Goal: Task Accomplishment & Management: Manage account settings

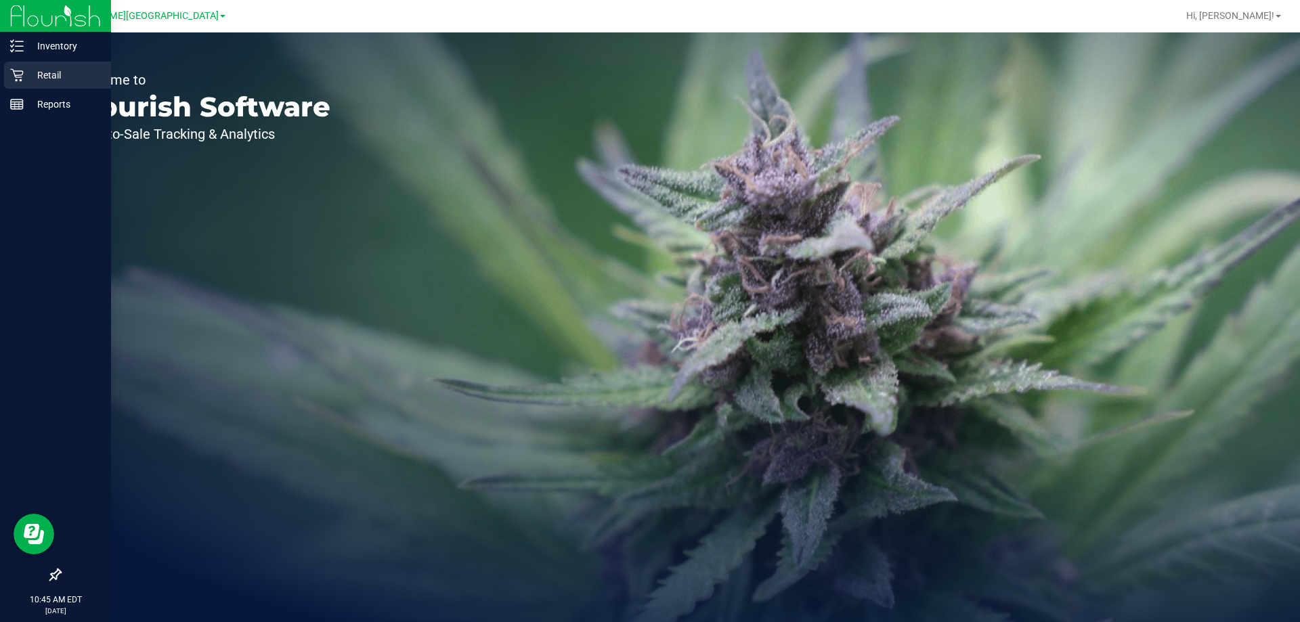
click at [27, 68] on p "Retail" at bounding box center [64, 75] width 81 height 16
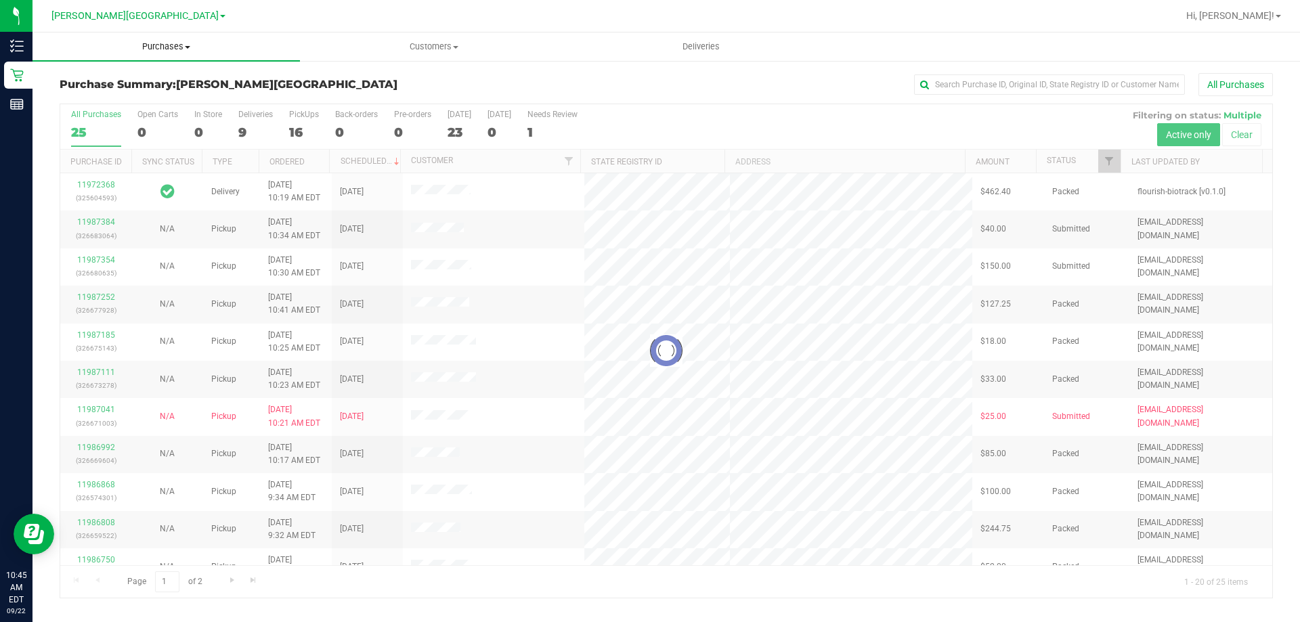
click at [149, 45] on span "Purchases" at bounding box center [167, 47] width 268 height 12
click at [142, 96] on li "Fulfillment" at bounding box center [167, 98] width 268 height 16
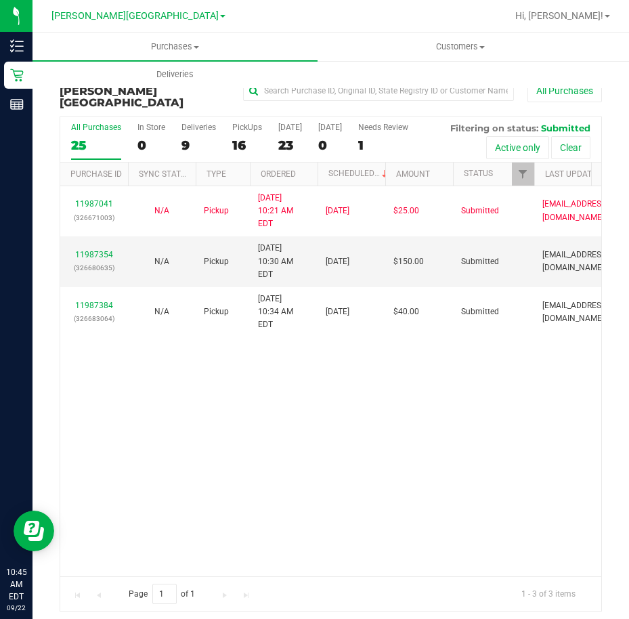
drag, startPoint x: 400, startPoint y: 332, endPoint x: 545, endPoint y: 162, distance: 223.4
click at [400, 332] on div "11987041 (326671003) N/A Pickup [DATE] 10:21 AM EDT 9/22/2025 $25.00 Submitted …" at bounding box center [330, 381] width 541 height 390
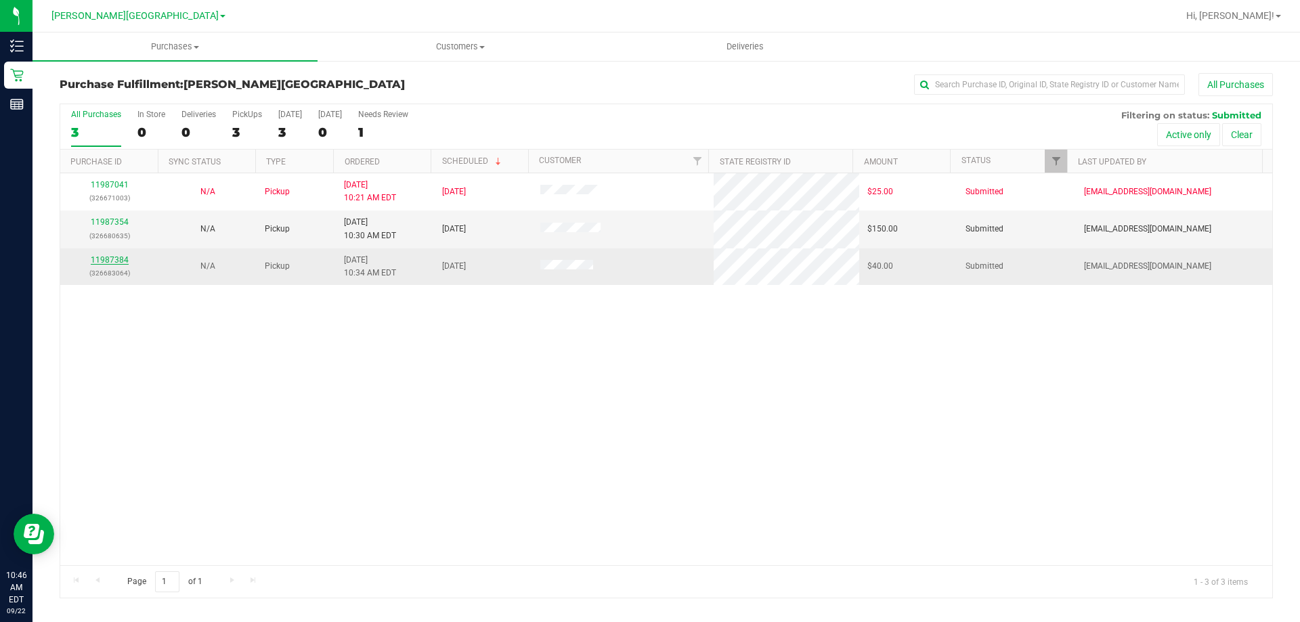
click at [95, 263] on link "11987384" at bounding box center [110, 259] width 38 height 9
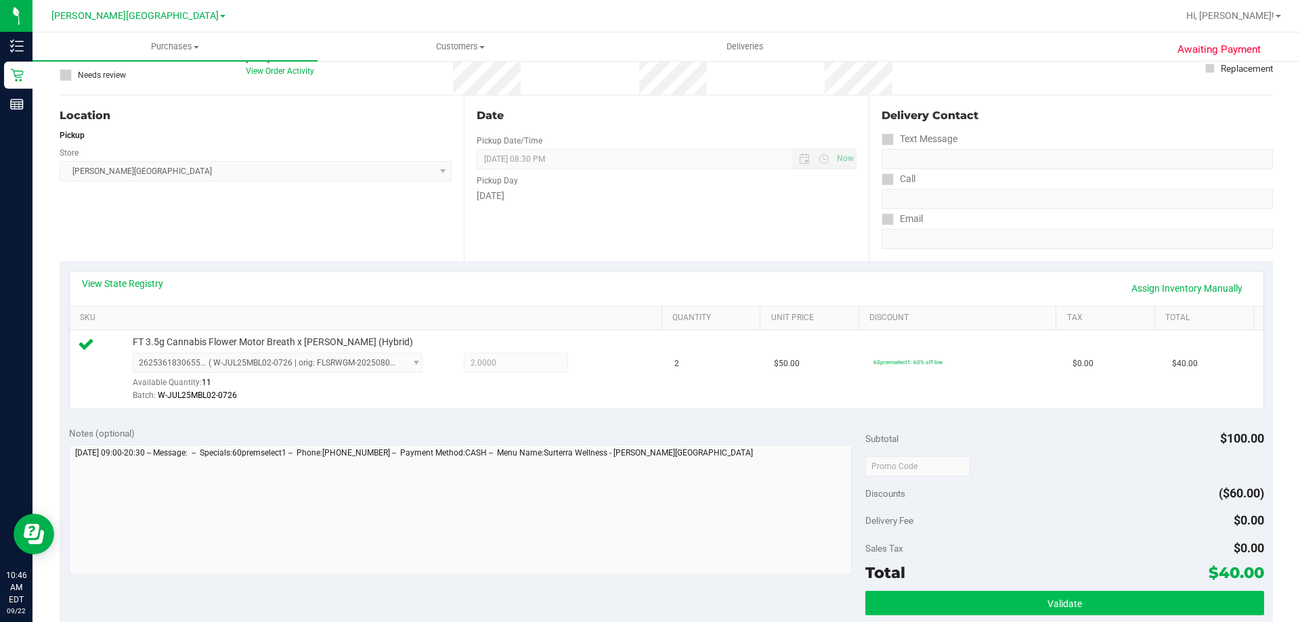
scroll to position [271, 0]
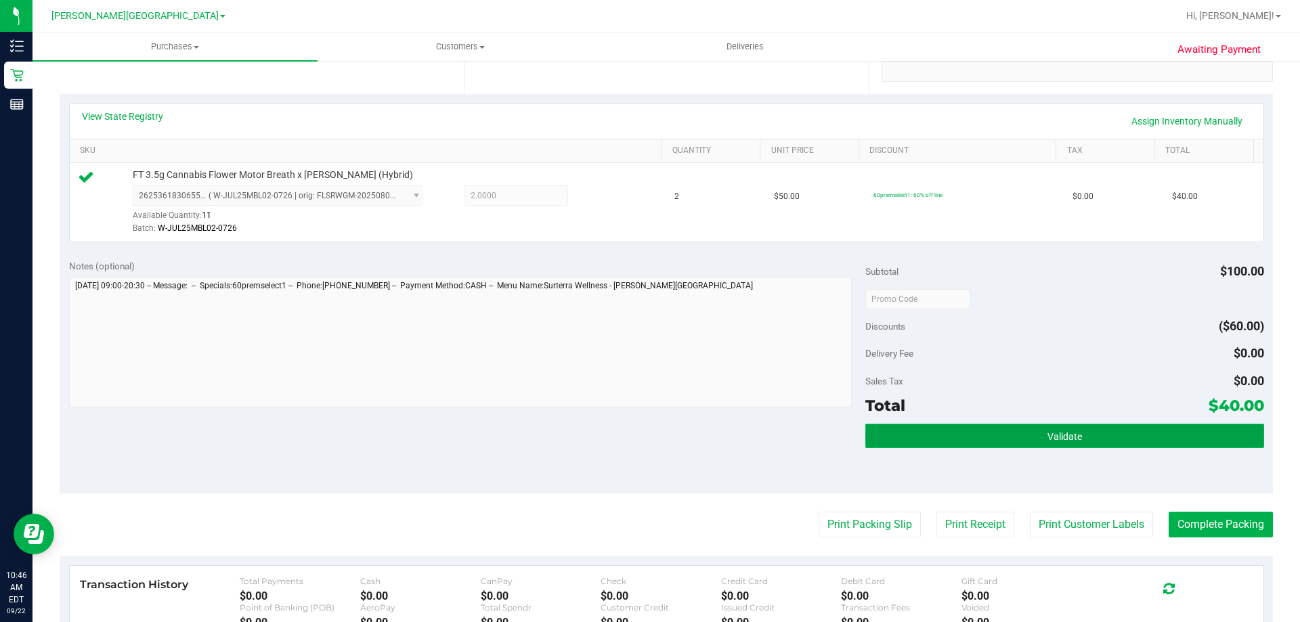
click at [914, 446] on button "Validate" at bounding box center [1065, 436] width 398 height 24
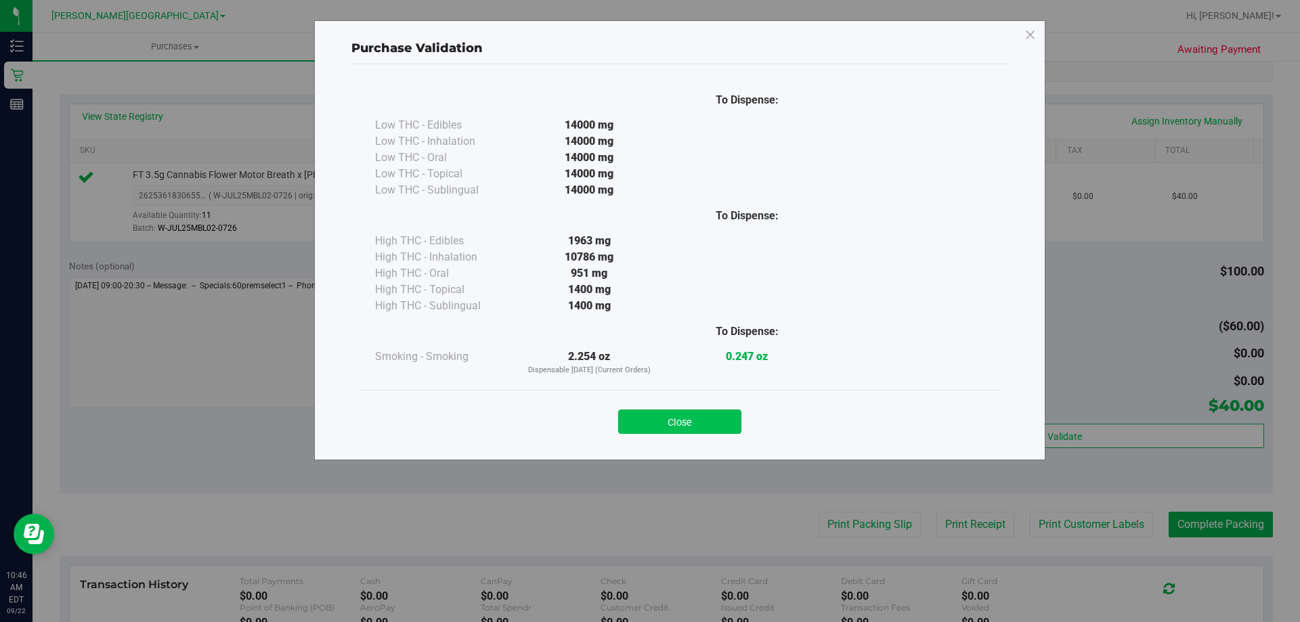
click at [680, 414] on button "Close" at bounding box center [679, 422] width 123 height 24
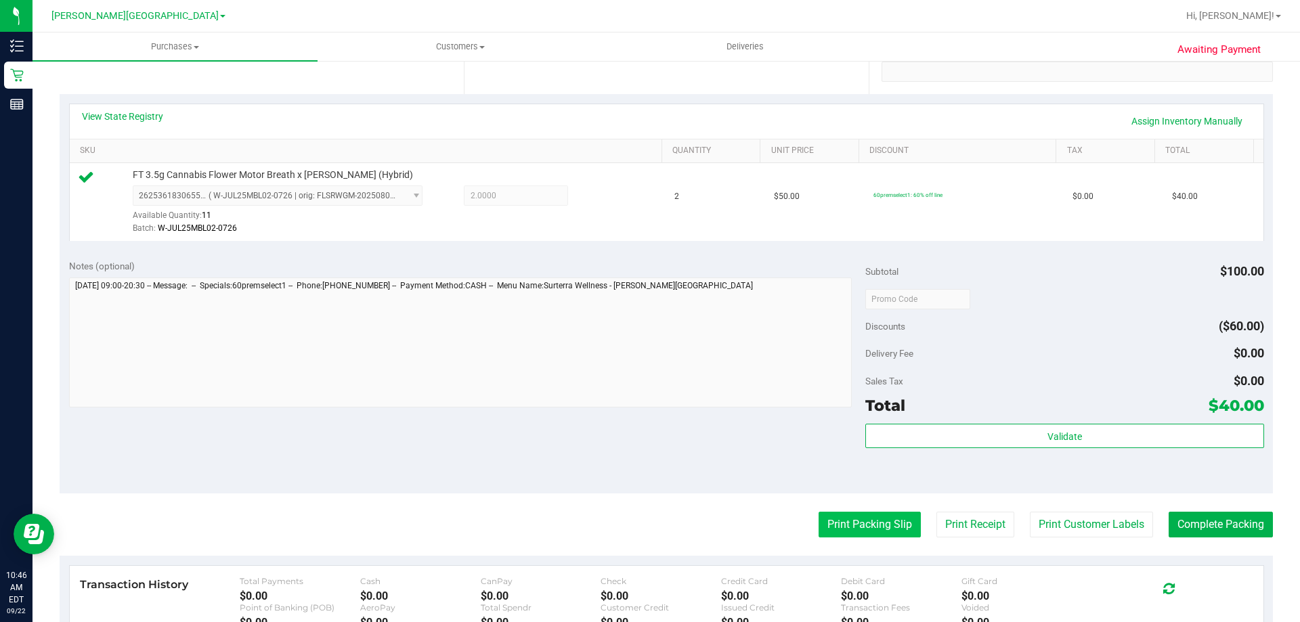
click at [891, 532] on button "Print Packing Slip" at bounding box center [870, 525] width 102 height 26
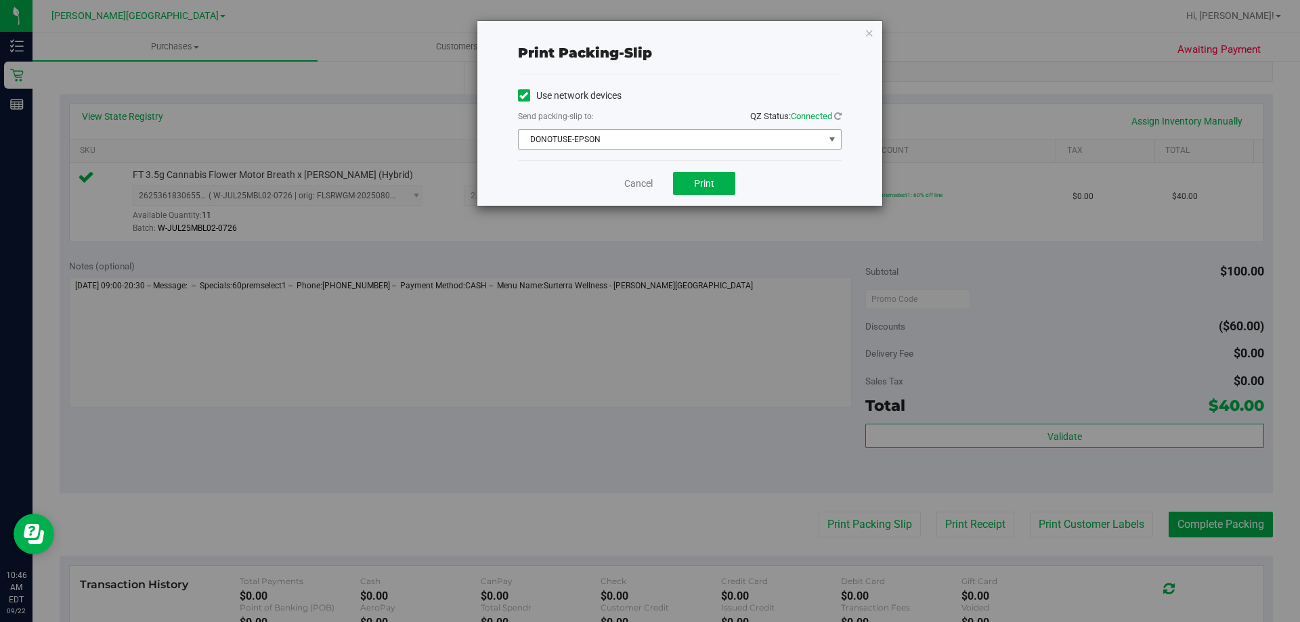
click at [700, 139] on span "DONOTUSE-EPSON" at bounding box center [671, 139] width 305 height 19
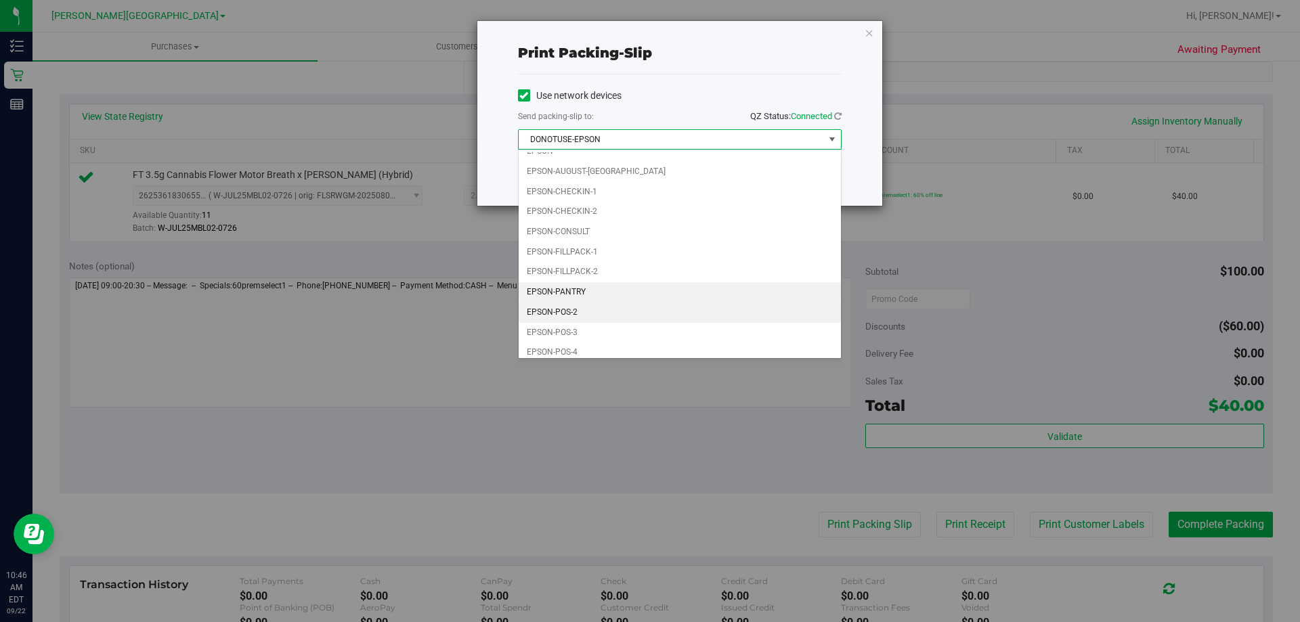
scroll to position [39, 0]
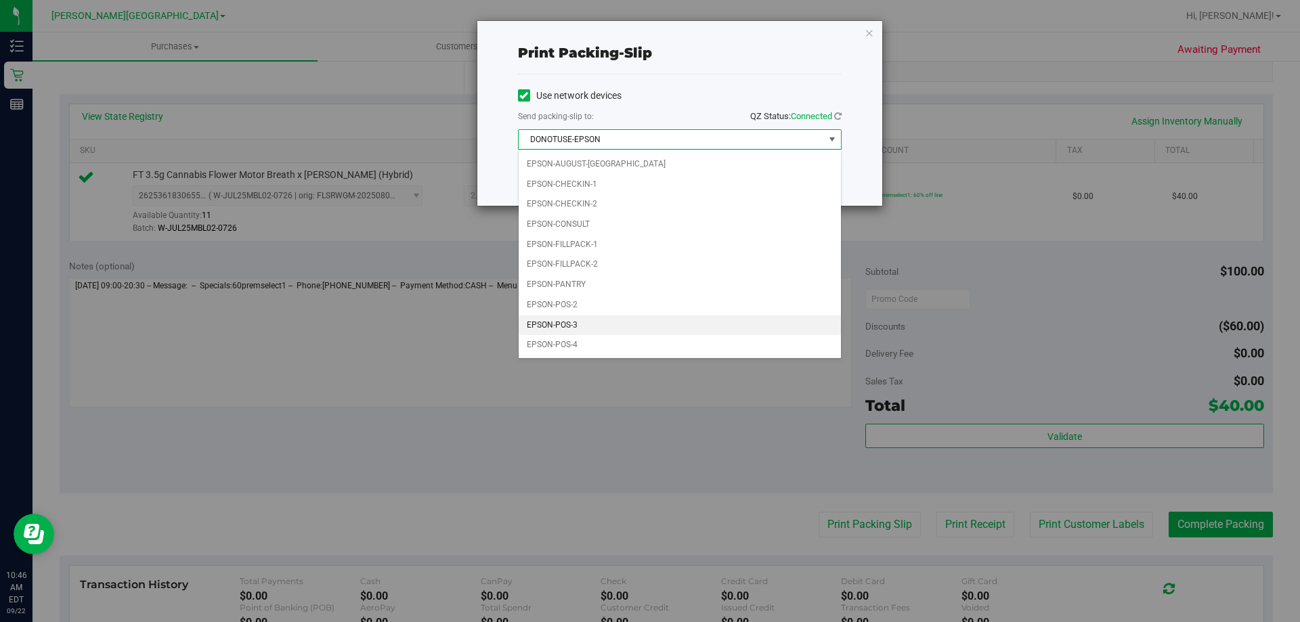
click at [620, 322] on li "EPSON-POS-3" at bounding box center [680, 326] width 322 height 20
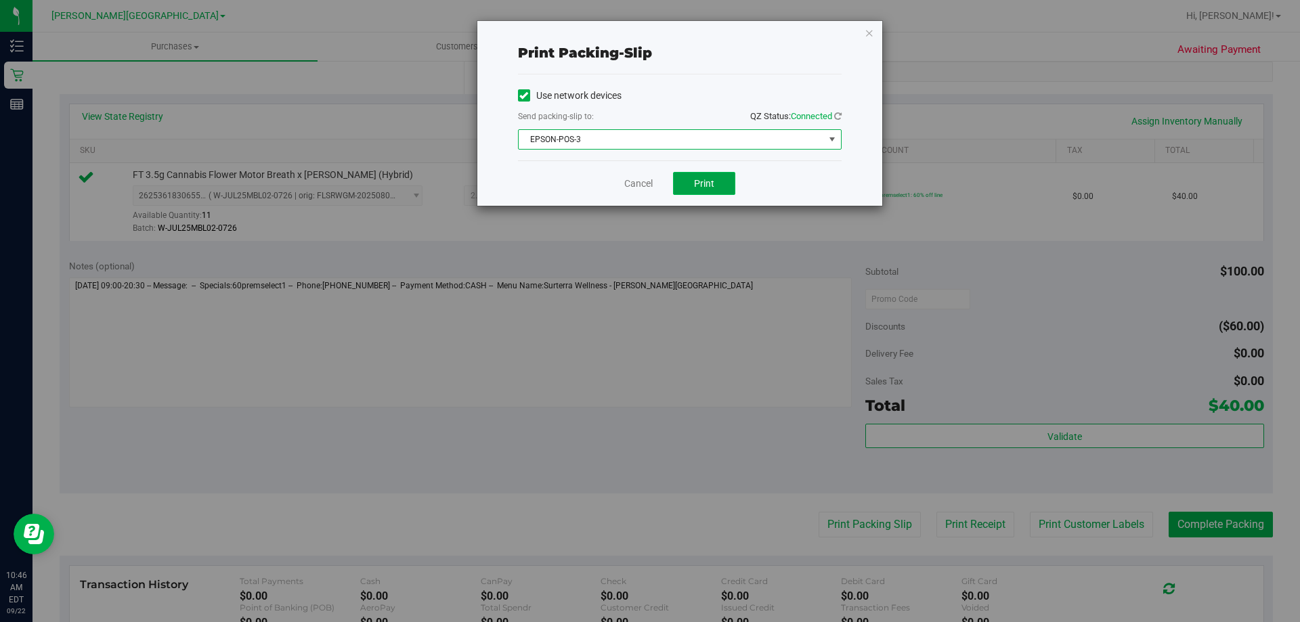
click at [706, 190] on button "Print" at bounding box center [704, 183] width 62 height 23
click at [620, 178] on div "Cancel Print" at bounding box center [680, 183] width 324 height 45
click at [628, 184] on link "Cancel" at bounding box center [638, 184] width 28 height 14
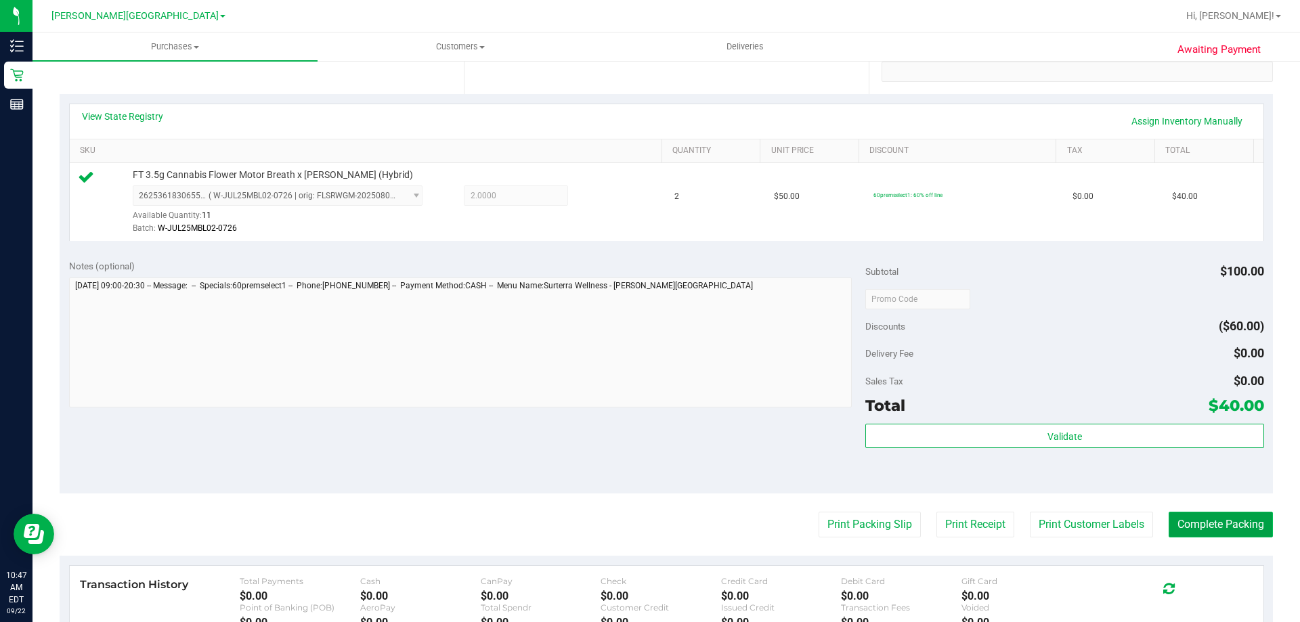
click at [1230, 523] on button "Complete Packing" at bounding box center [1221, 525] width 104 height 26
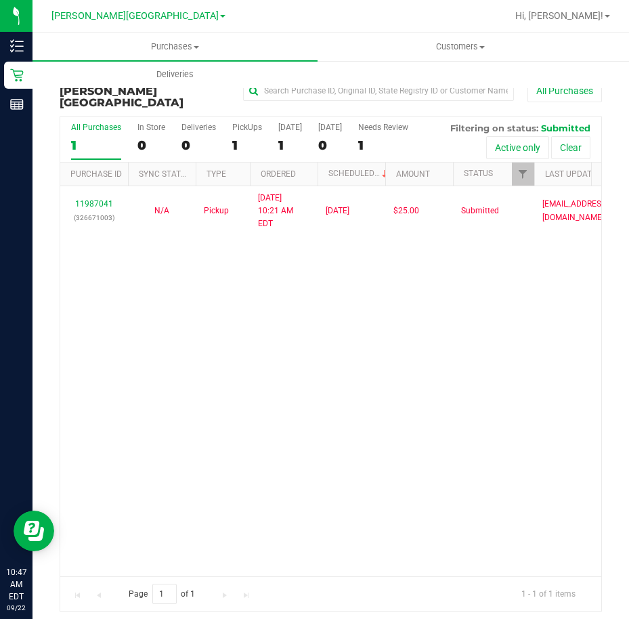
click at [454, 334] on div "11987041 (326671003) N/A Pickup [DATE] 10:21 AM EDT 9/22/2025 $25.00 Submitted …" at bounding box center [330, 381] width 541 height 390
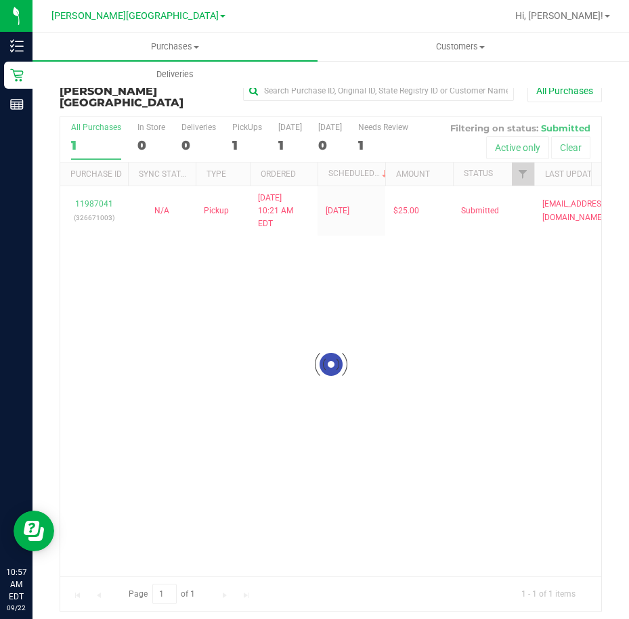
click at [454, 297] on div at bounding box center [330, 364] width 541 height 494
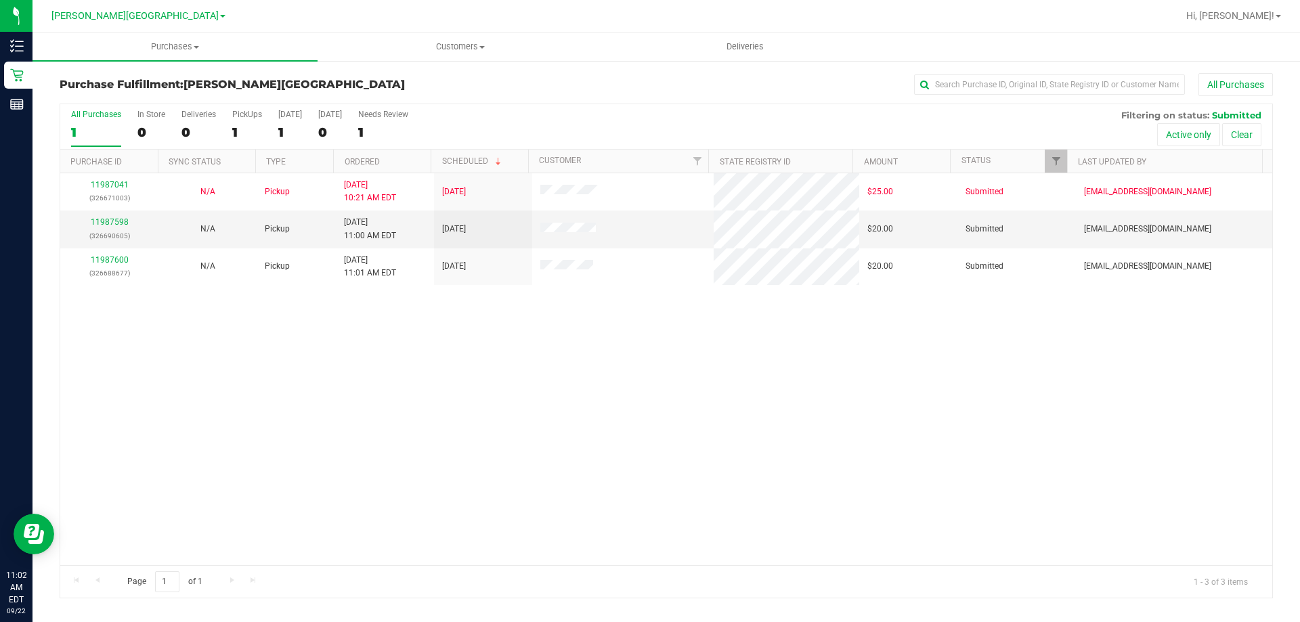
click at [506, 395] on div "11987041 (326671003) N/A Pickup [DATE] 10:21 AM EDT 9/22/2025 $25.00 Submitted …" at bounding box center [666, 369] width 1212 height 392
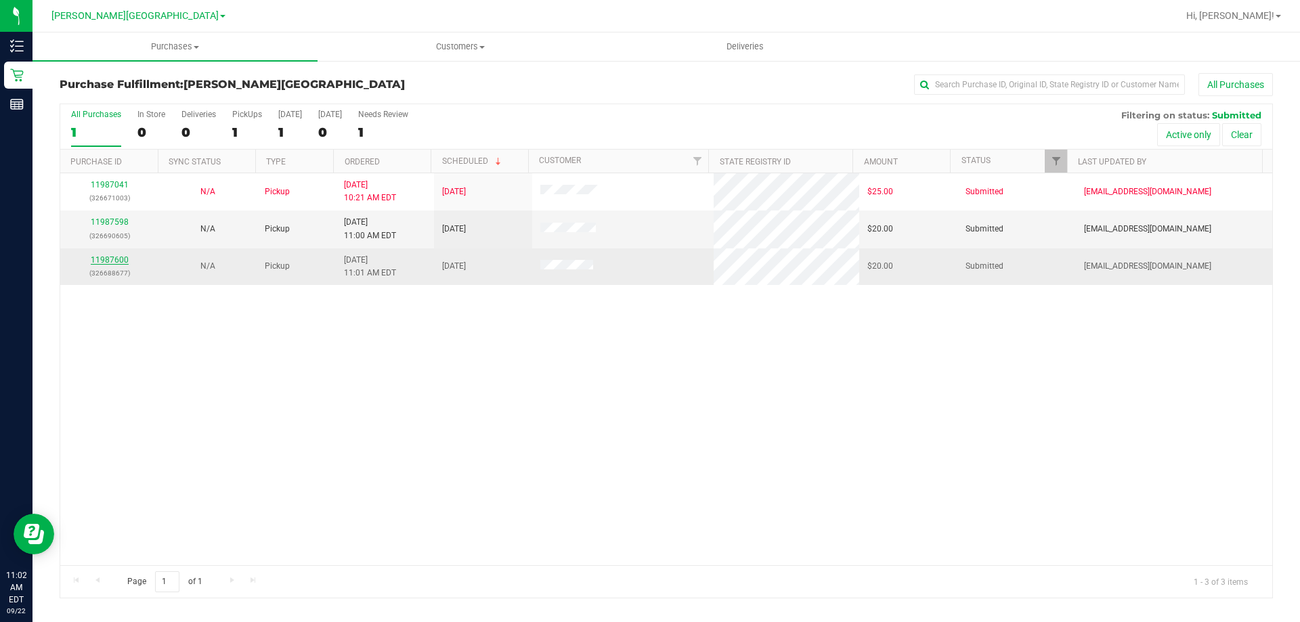
click at [105, 261] on link "11987600" at bounding box center [110, 259] width 38 height 9
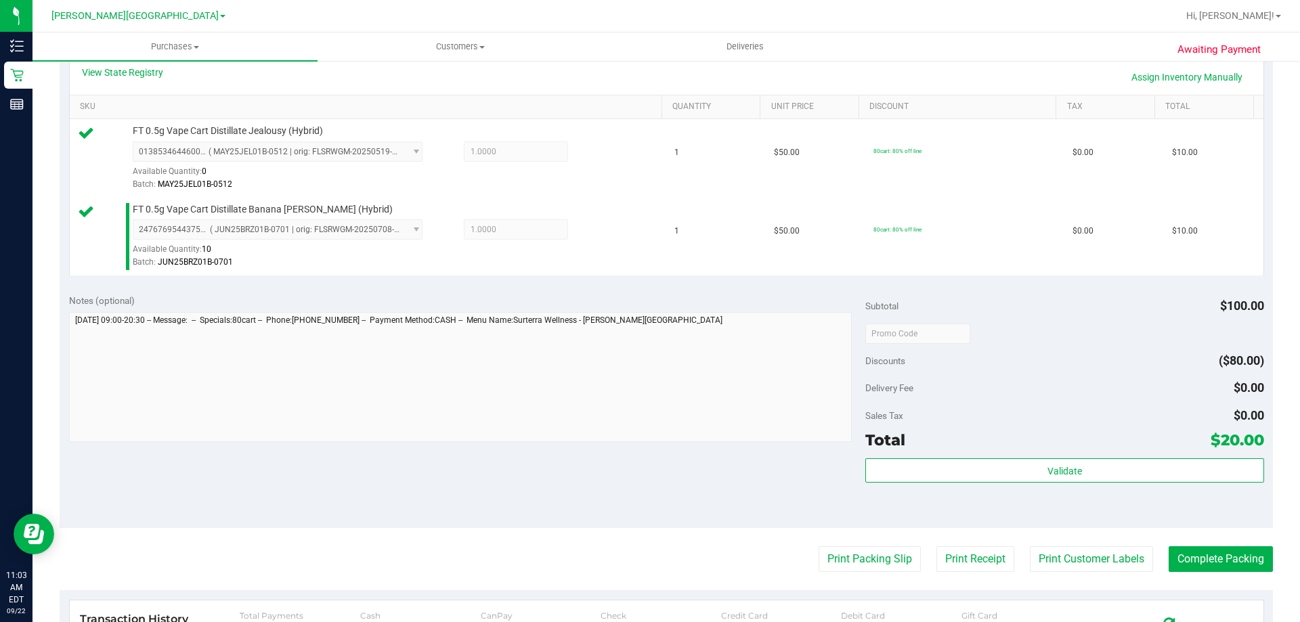
scroll to position [339, 0]
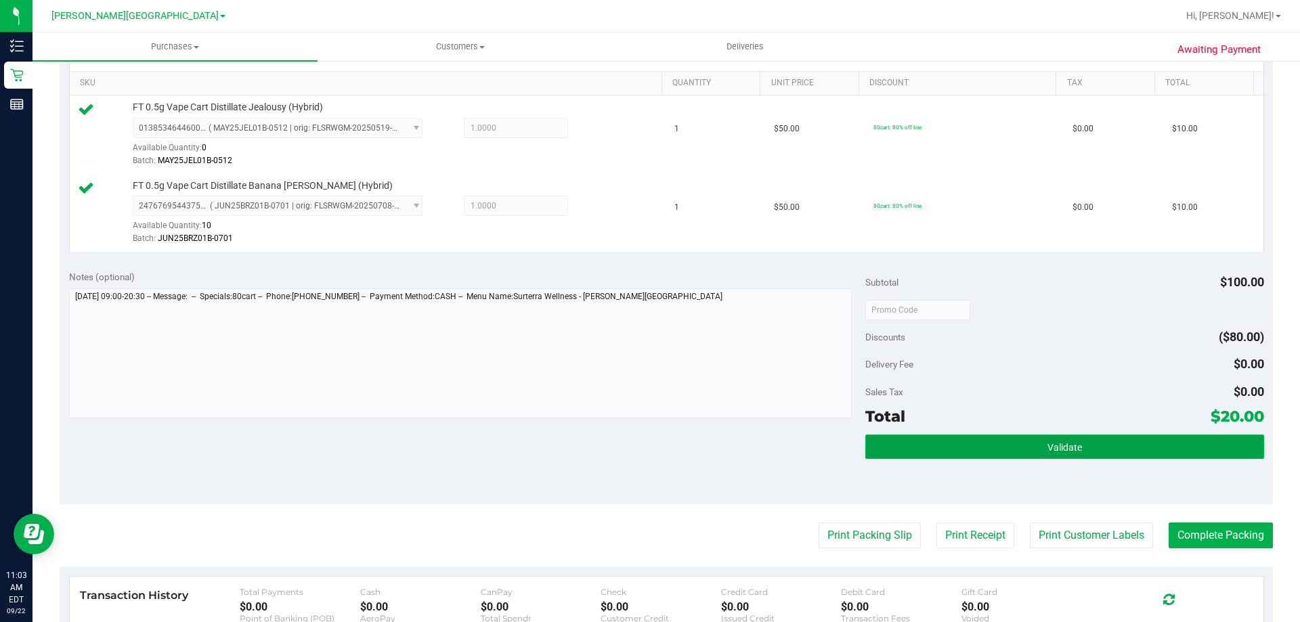
click at [1063, 450] on span "Validate" at bounding box center [1065, 447] width 35 height 11
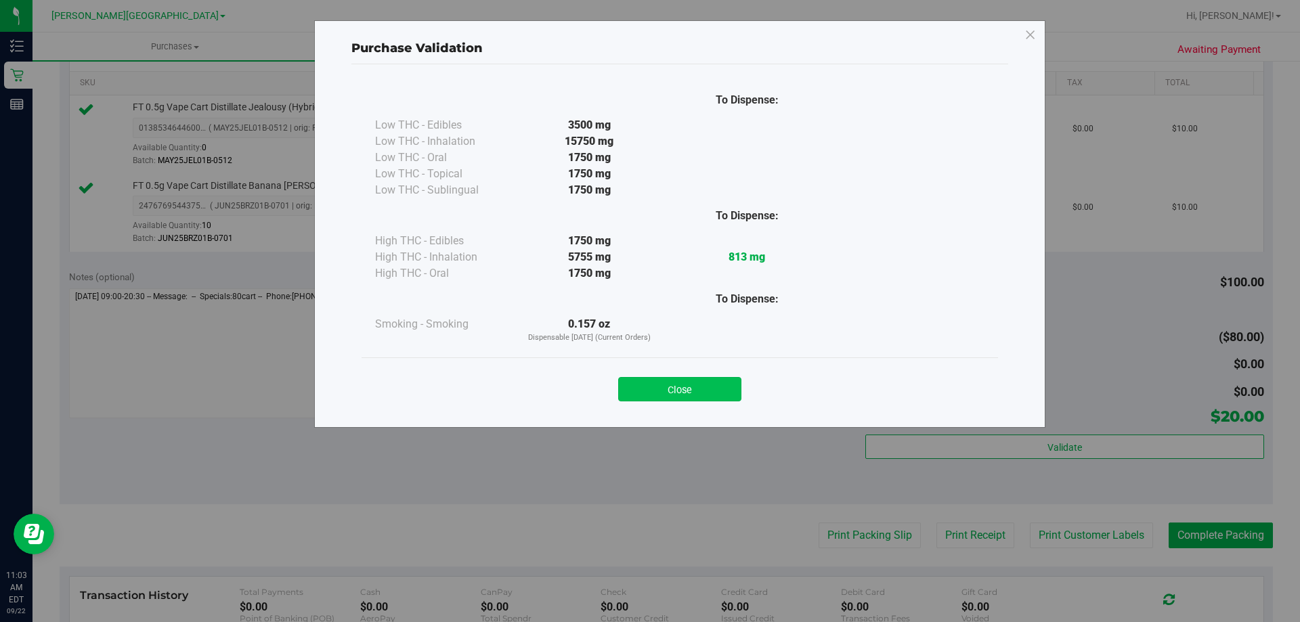
click at [671, 393] on button "Close" at bounding box center [679, 389] width 123 height 24
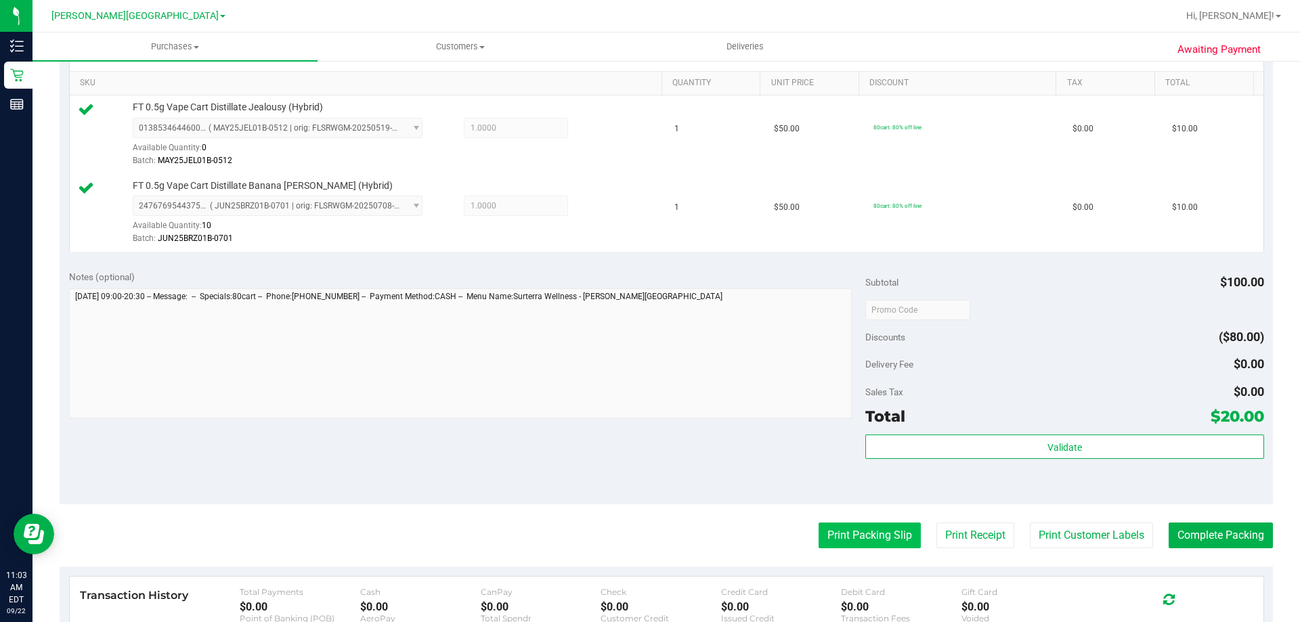
click at [880, 546] on button "Print Packing Slip" at bounding box center [870, 536] width 102 height 26
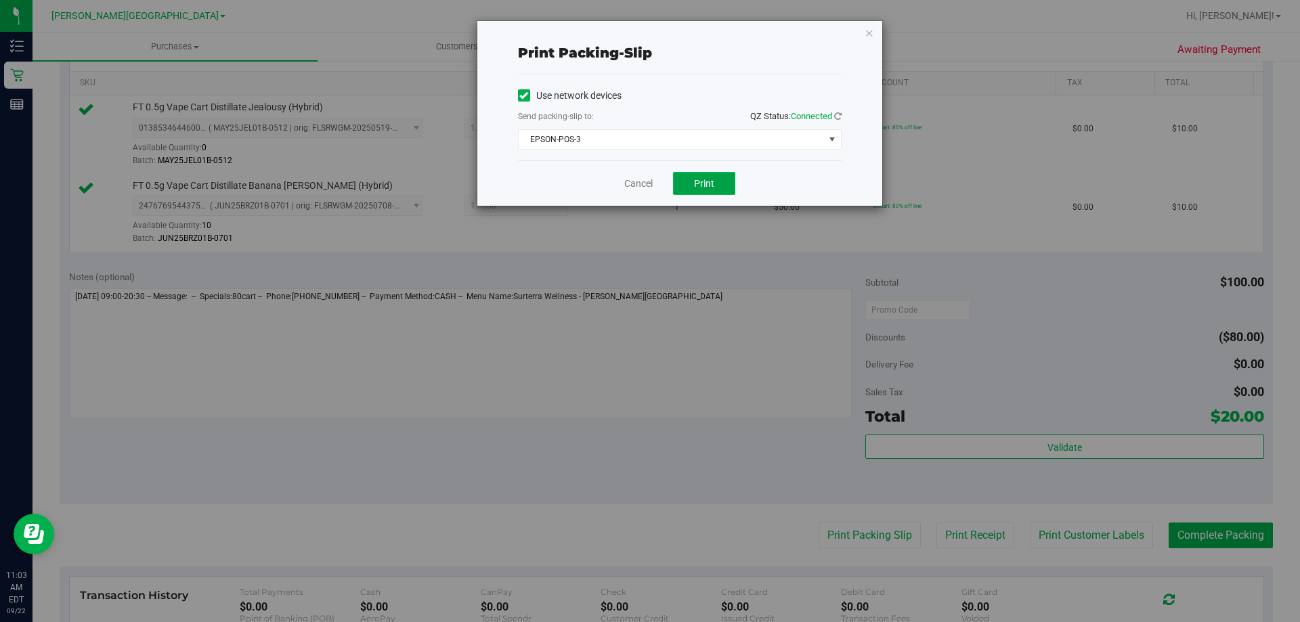
click at [712, 192] on button "Print" at bounding box center [704, 183] width 62 height 23
drag, startPoint x: 626, startPoint y: 182, endPoint x: 1115, endPoint y: 462, distance: 562.7
click at [627, 182] on link "Cancel" at bounding box center [638, 184] width 28 height 14
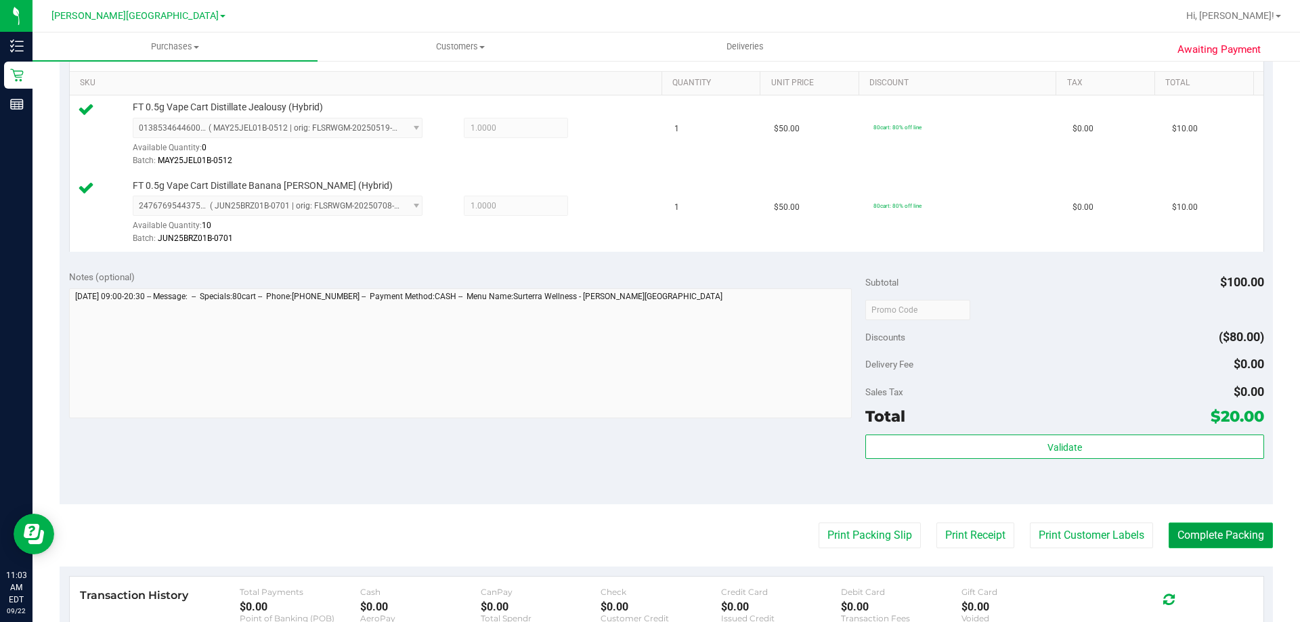
click at [1203, 536] on button "Complete Packing" at bounding box center [1221, 536] width 104 height 26
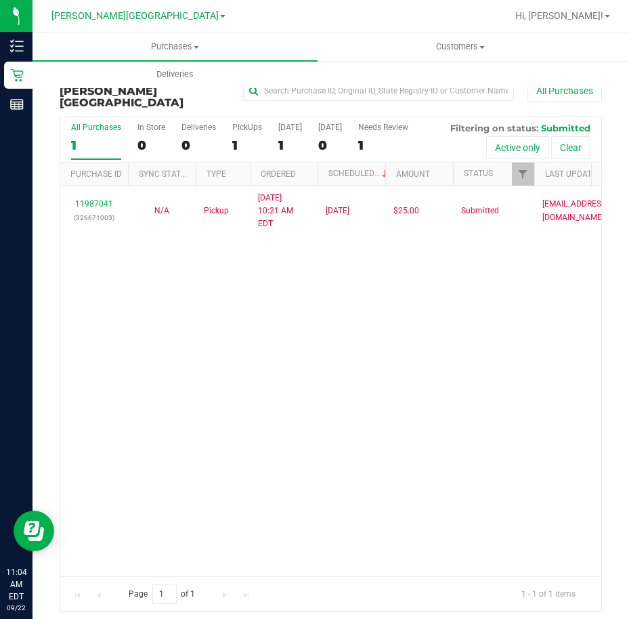
click at [591, 272] on div "11987041 (326671003) N/A Pickup [DATE] 10:21 AM EDT 9/22/2025 $25.00 Submitted …" at bounding box center [330, 381] width 541 height 390
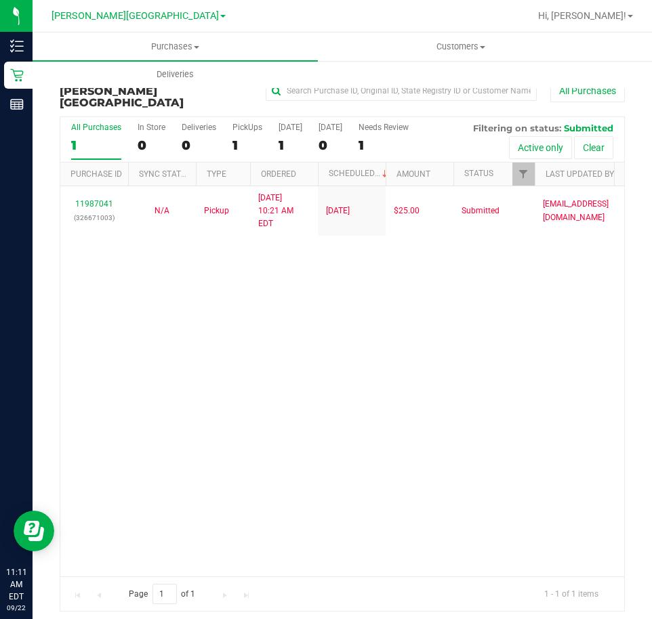
click at [317, 450] on div "11987041 (326671003) N/A Pickup [DATE] 10:21 AM EDT 9/22/2025 $25.00 Submitted …" at bounding box center [341, 381] width 563 height 390
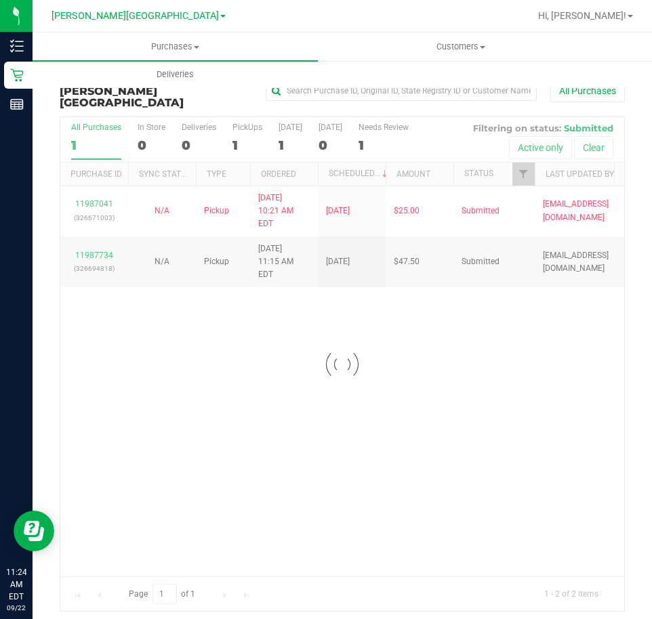
click at [354, 450] on div at bounding box center [341, 364] width 563 height 494
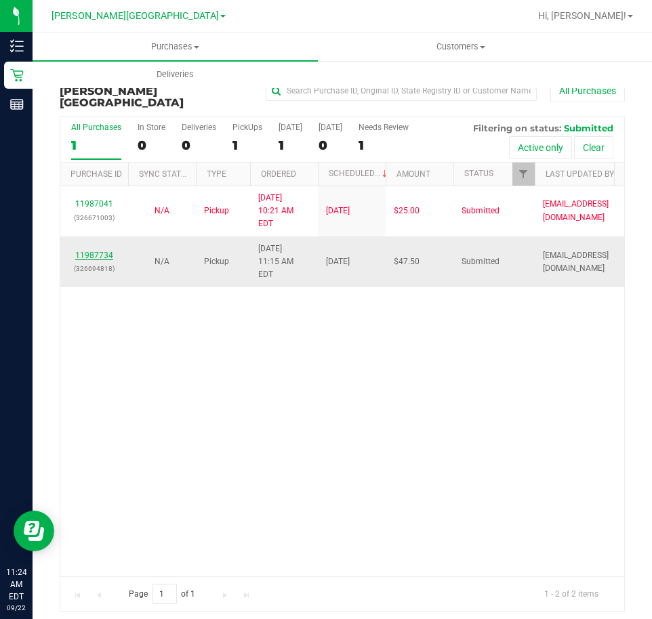
click at [92, 251] on link "11987734" at bounding box center [94, 255] width 38 height 9
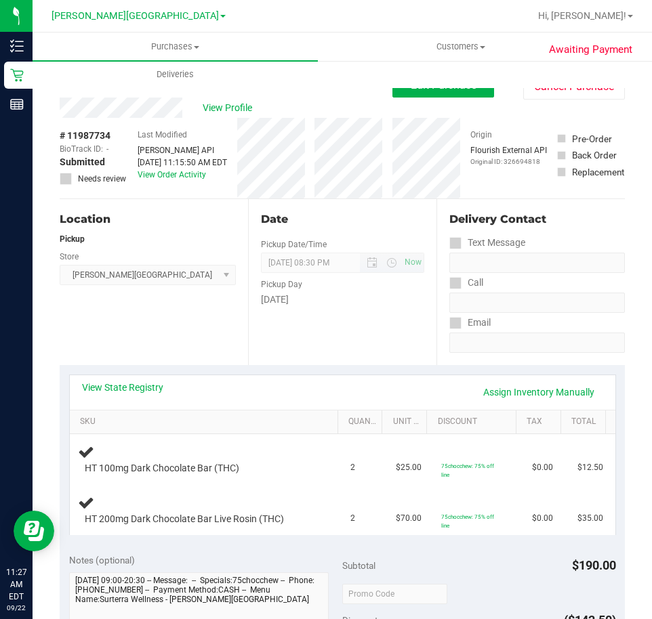
drag, startPoint x: 311, startPoint y: 307, endPoint x: 401, endPoint y: 263, distance: 100.0
click at [311, 307] on div "Date Pickup Date/Time [DATE] Now [DATE] 08:30 PM Now Pickup Day [DATE]" at bounding box center [342, 282] width 188 height 166
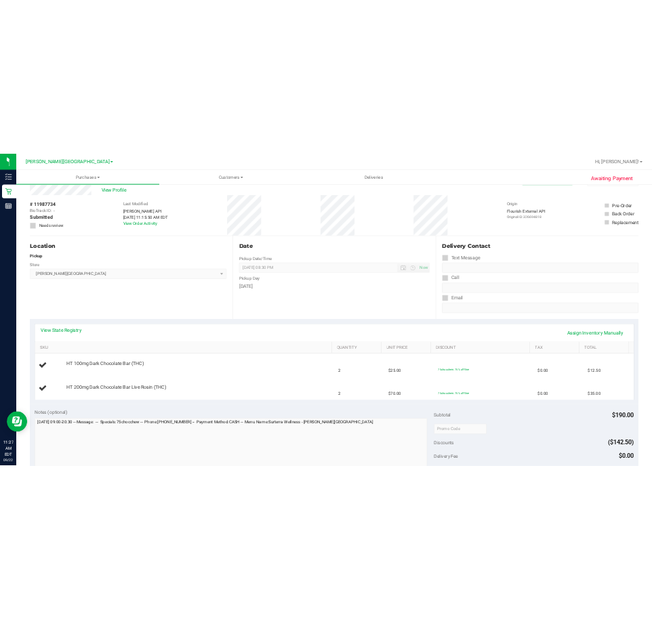
scroll to position [68, 0]
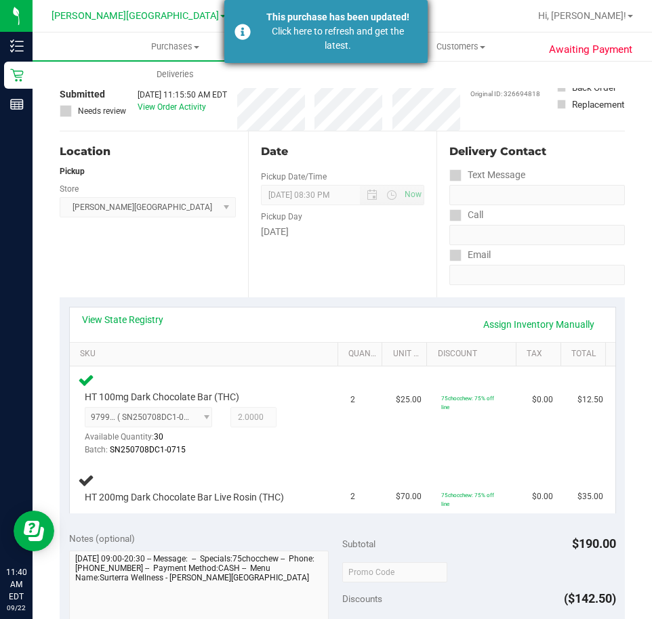
click at [289, 31] on div "Click here to refresh and get the latest." at bounding box center [337, 38] width 159 height 28
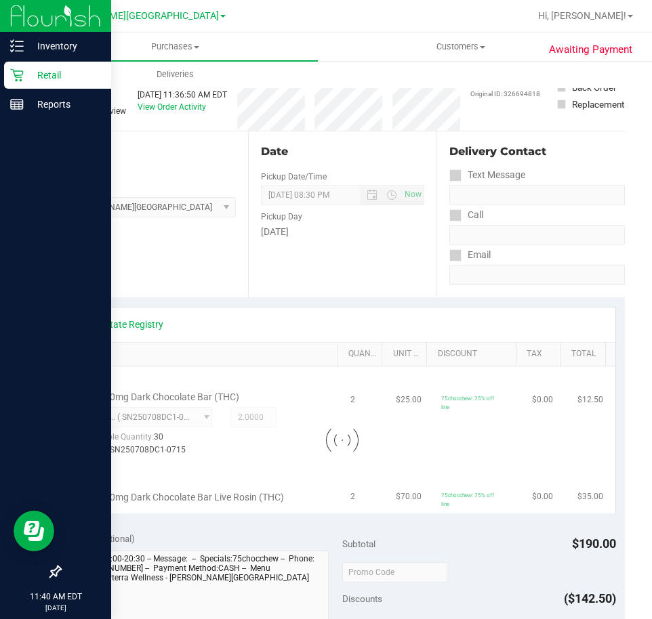
click at [30, 80] on p "Retail" at bounding box center [64, 75] width 81 height 16
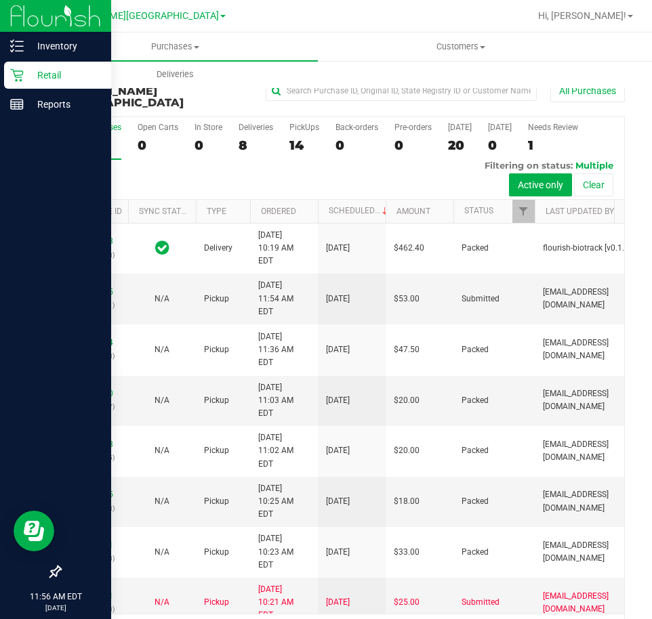
click at [60, 74] on p "Retail" at bounding box center [64, 75] width 81 height 16
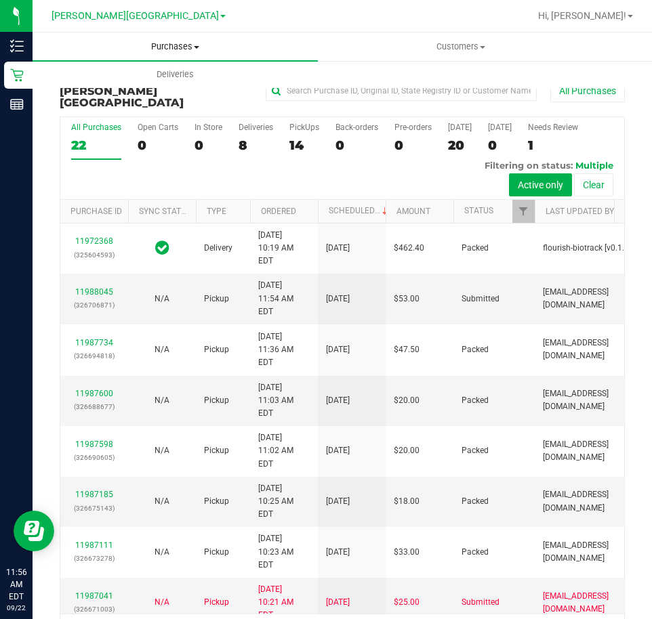
click at [177, 43] on span "Purchases" at bounding box center [175, 47] width 285 height 12
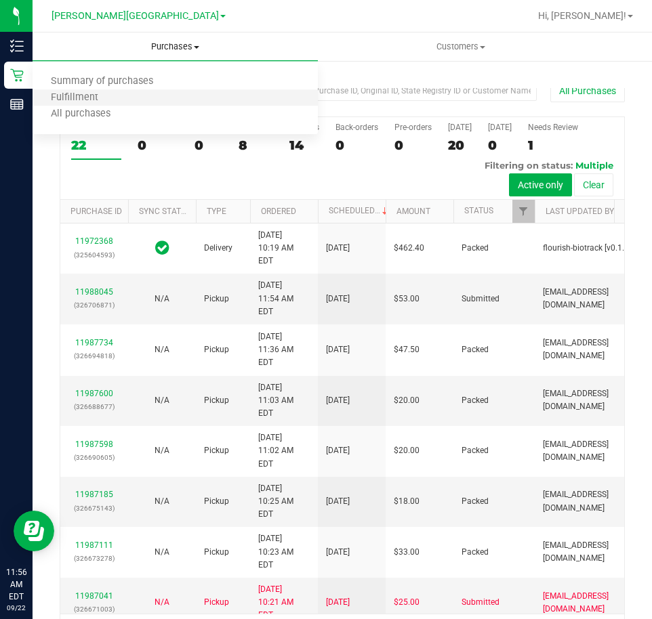
click at [175, 98] on li "Fulfillment" at bounding box center [175, 98] width 285 height 16
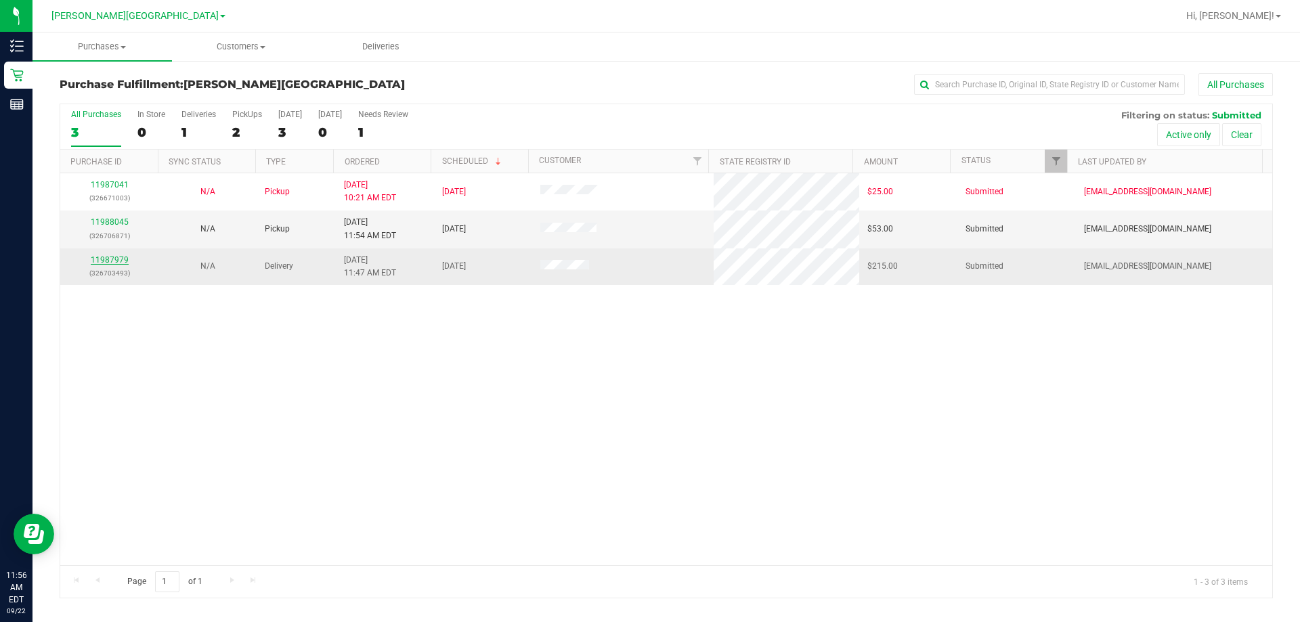
click at [106, 263] on link "11987979" at bounding box center [110, 259] width 38 height 9
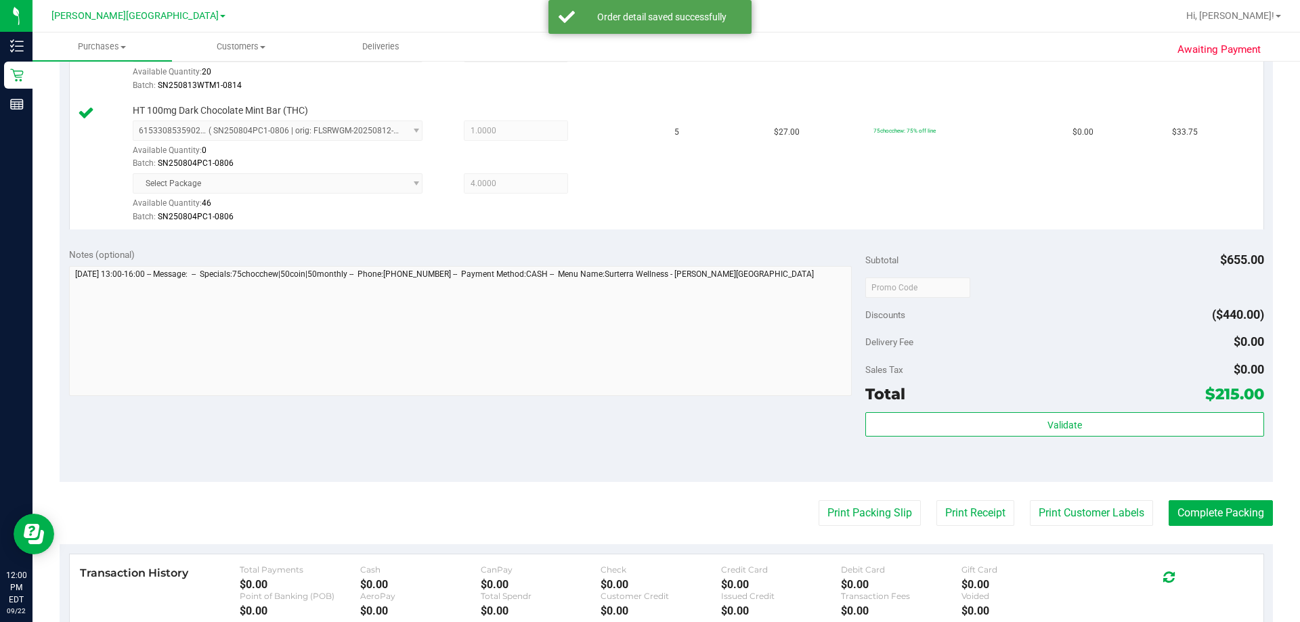
scroll to position [652, 0]
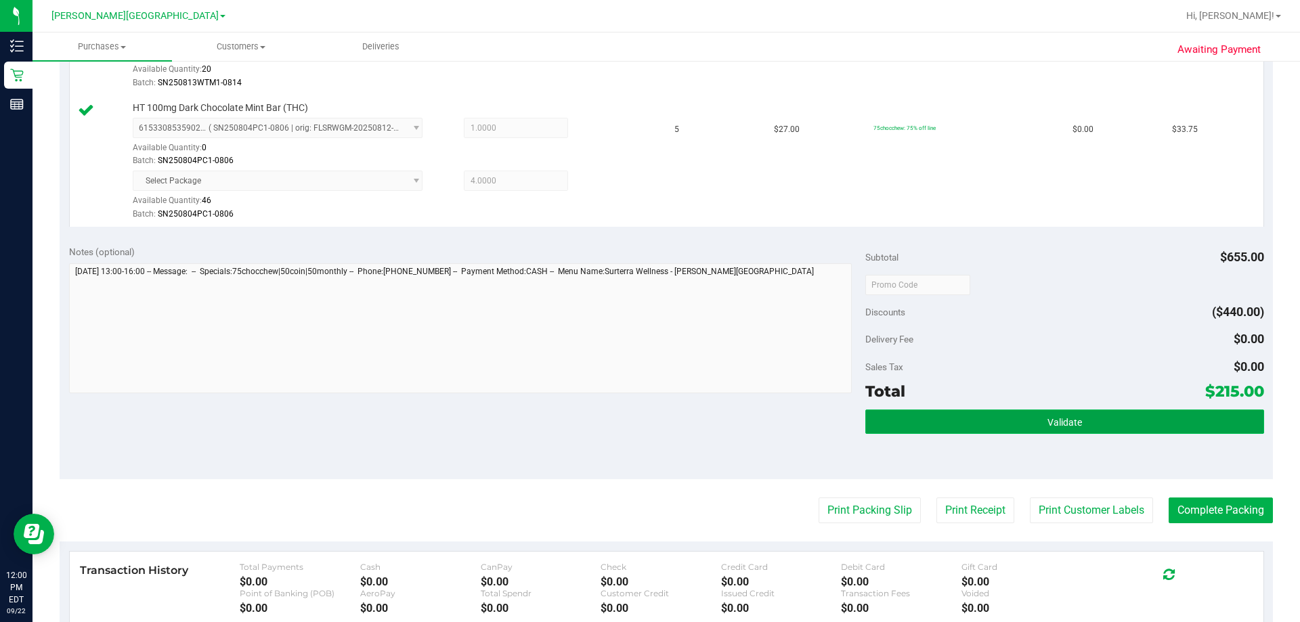
click at [1059, 412] on button "Validate" at bounding box center [1065, 422] width 398 height 24
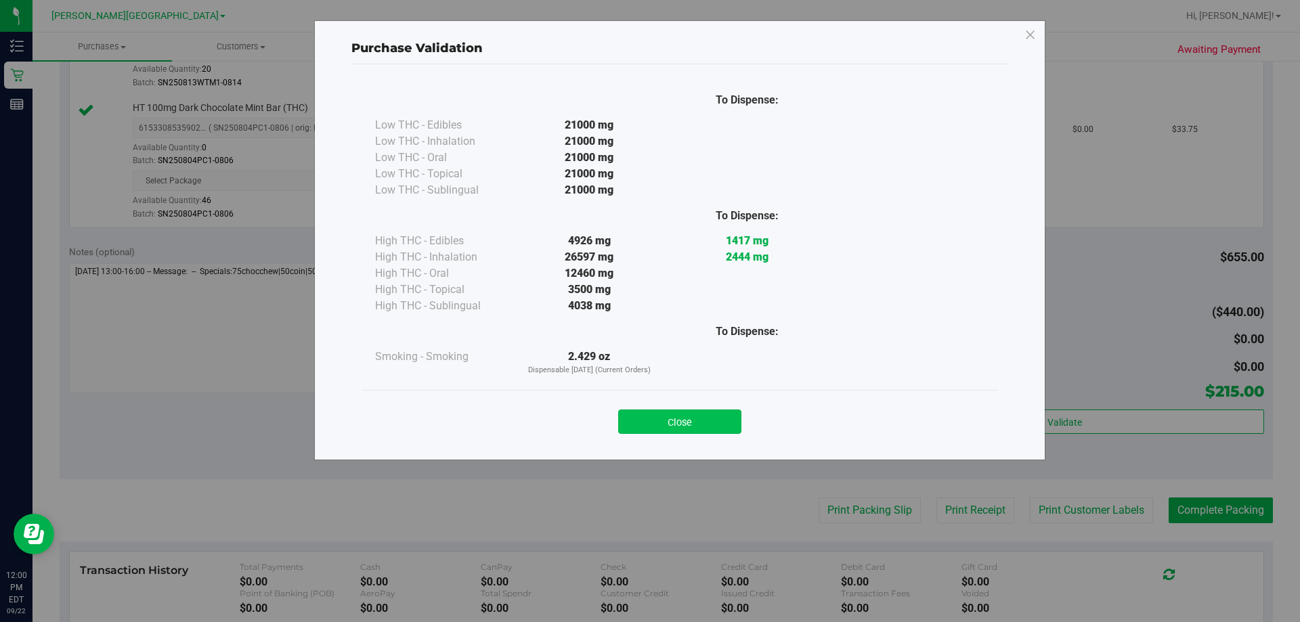
click at [708, 414] on button "Close" at bounding box center [679, 422] width 123 height 24
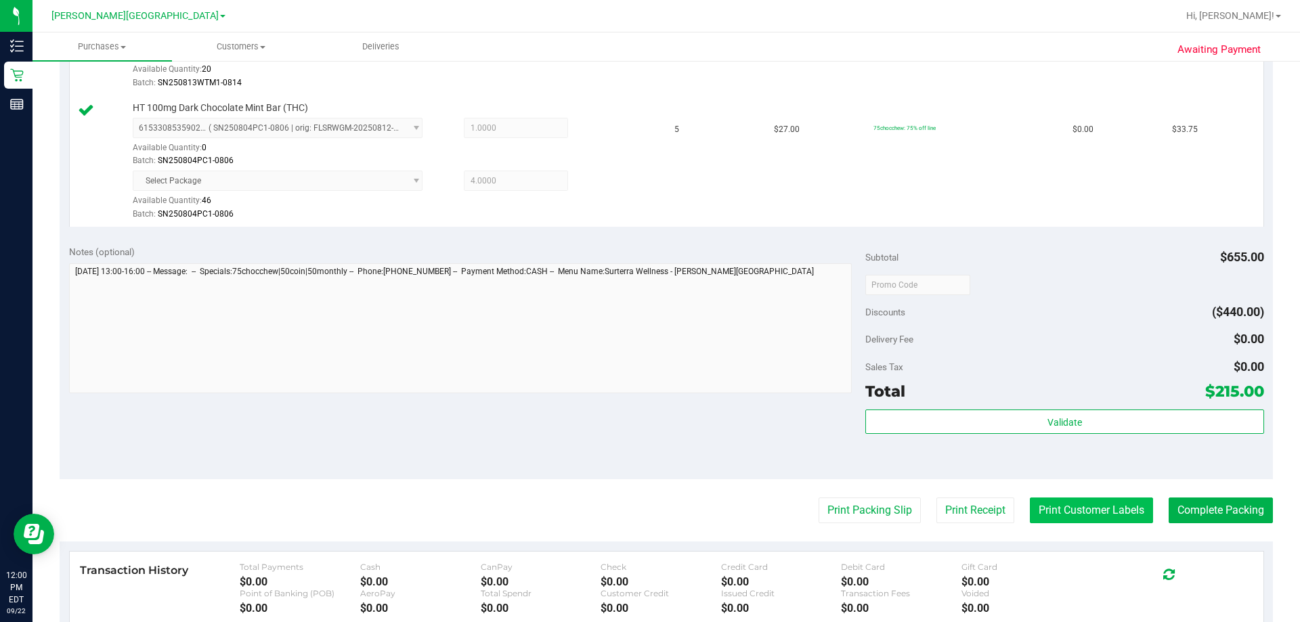
click at [1111, 515] on button "Print Customer Labels" at bounding box center [1091, 511] width 123 height 26
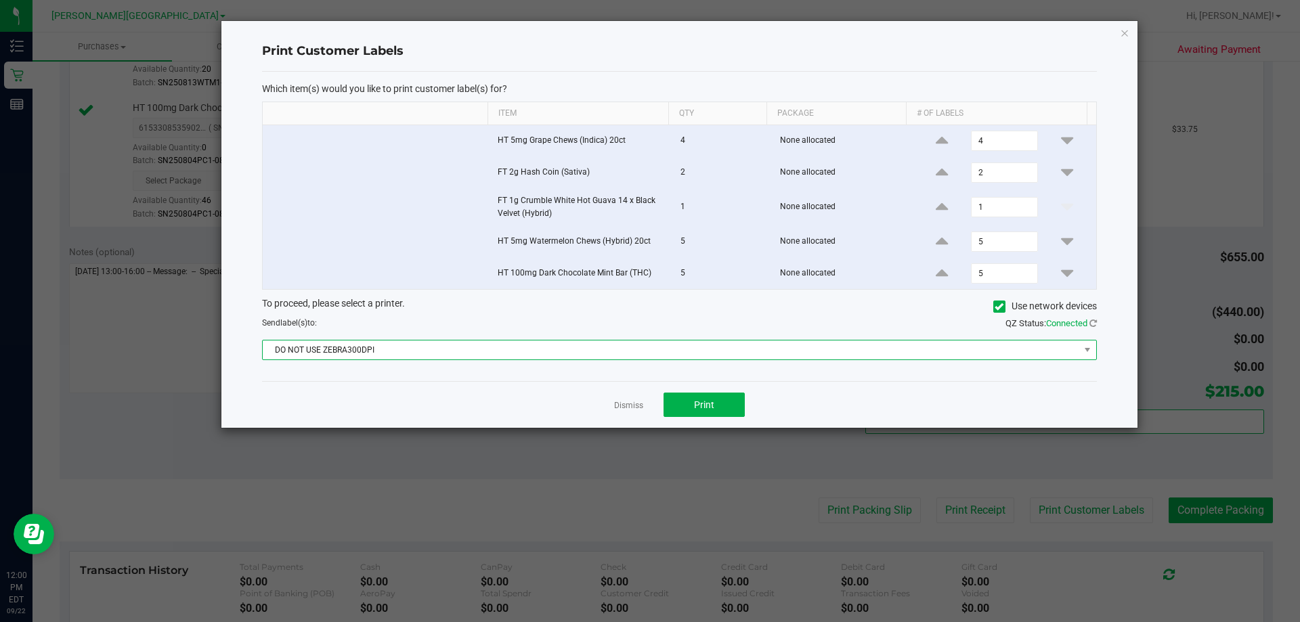
click at [680, 350] on span "DO NOT USE ZEBRA300DPI" at bounding box center [671, 350] width 817 height 19
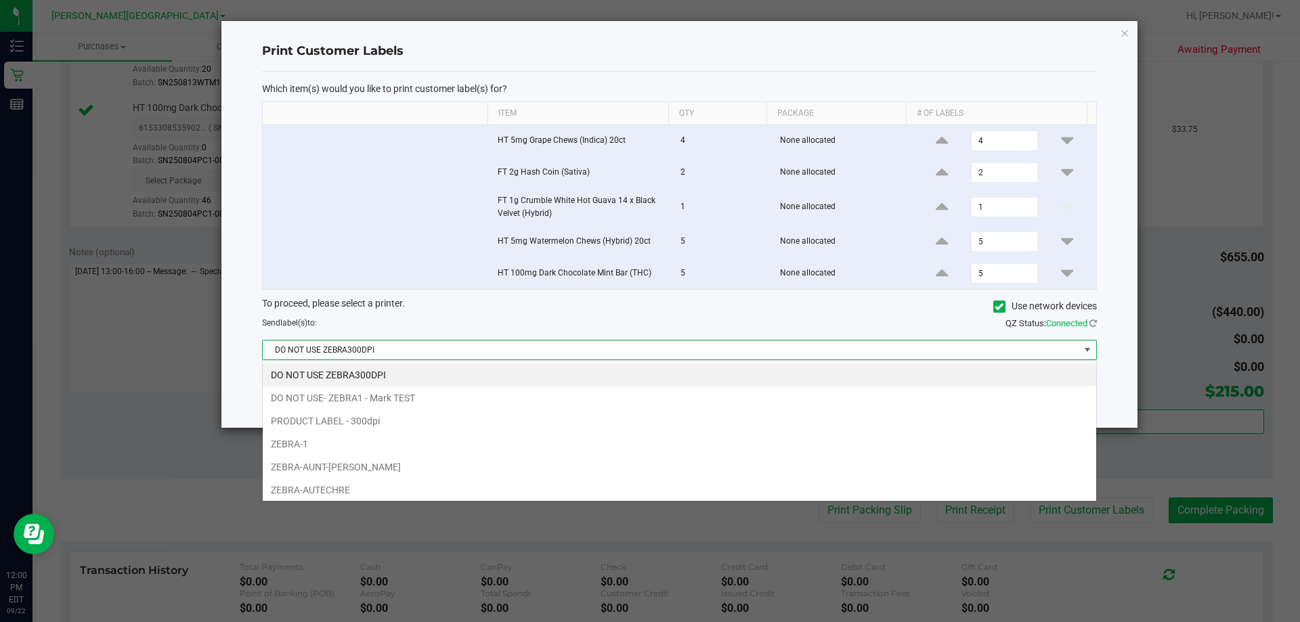
scroll to position [20, 834]
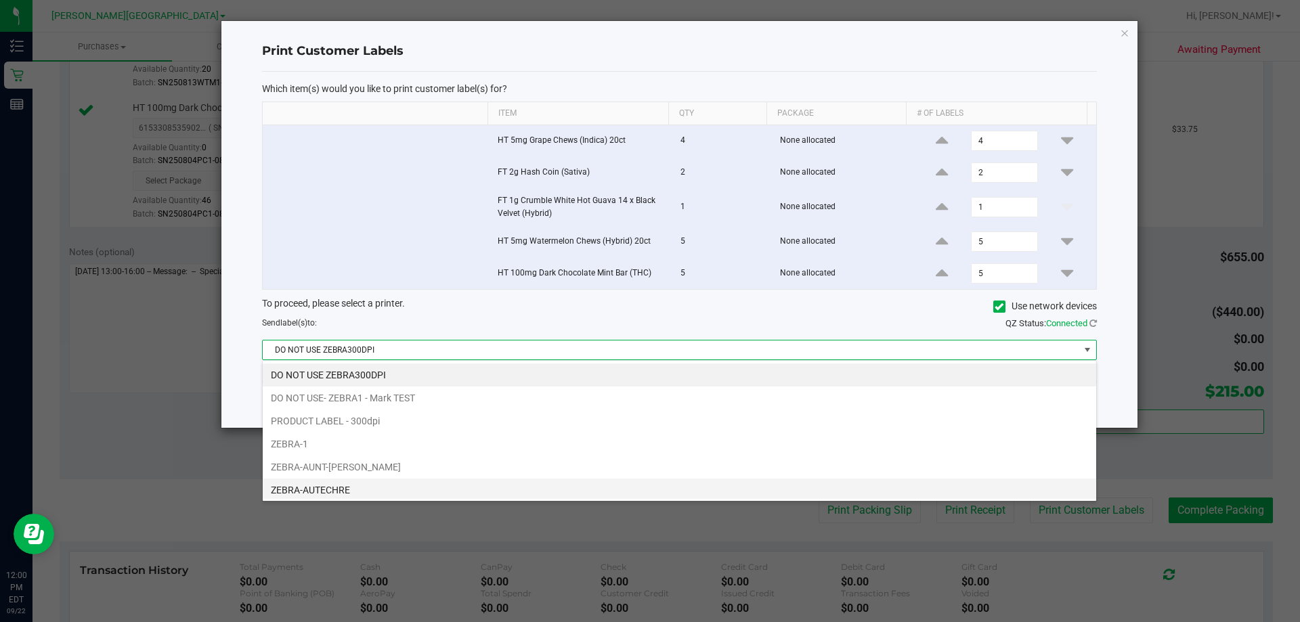
click at [437, 484] on li "ZEBRA-AUTECHRE" at bounding box center [680, 490] width 834 height 23
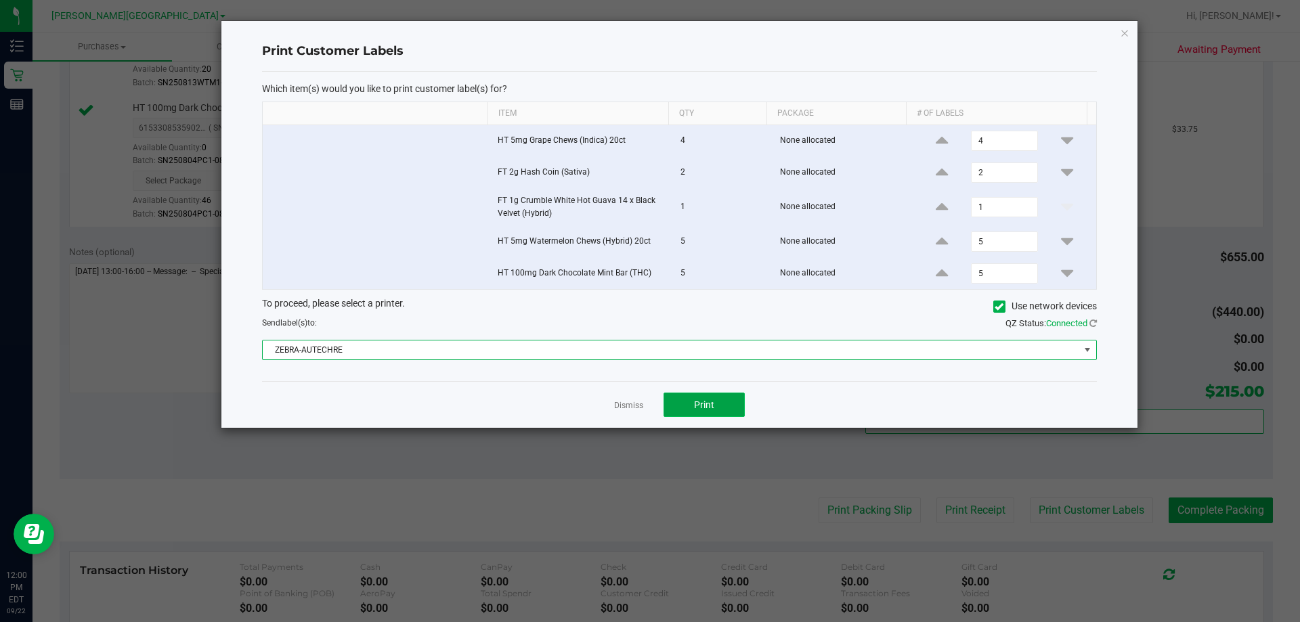
click at [706, 400] on span "Print" at bounding box center [704, 405] width 20 height 11
click at [610, 404] on div "Dismiss Print" at bounding box center [679, 404] width 835 height 47
click at [644, 399] on div "Dismiss Print" at bounding box center [679, 404] width 835 height 47
click at [633, 403] on link "Dismiss" at bounding box center [628, 406] width 29 height 12
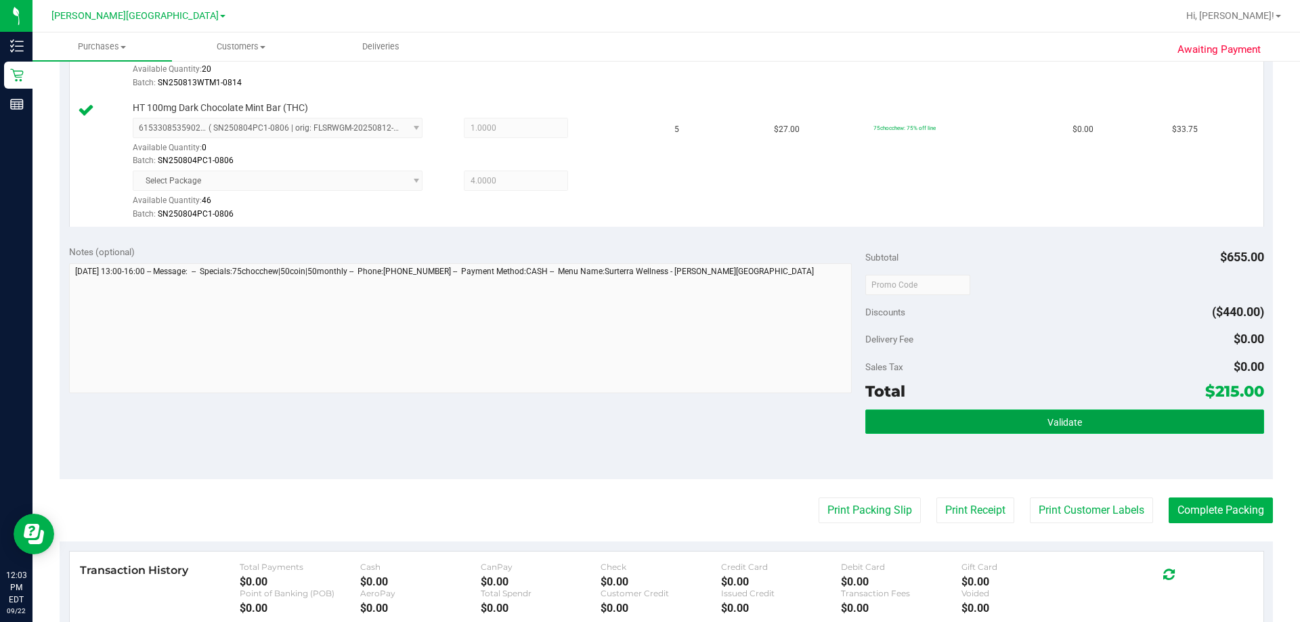
click at [1159, 431] on button "Validate" at bounding box center [1065, 422] width 398 height 24
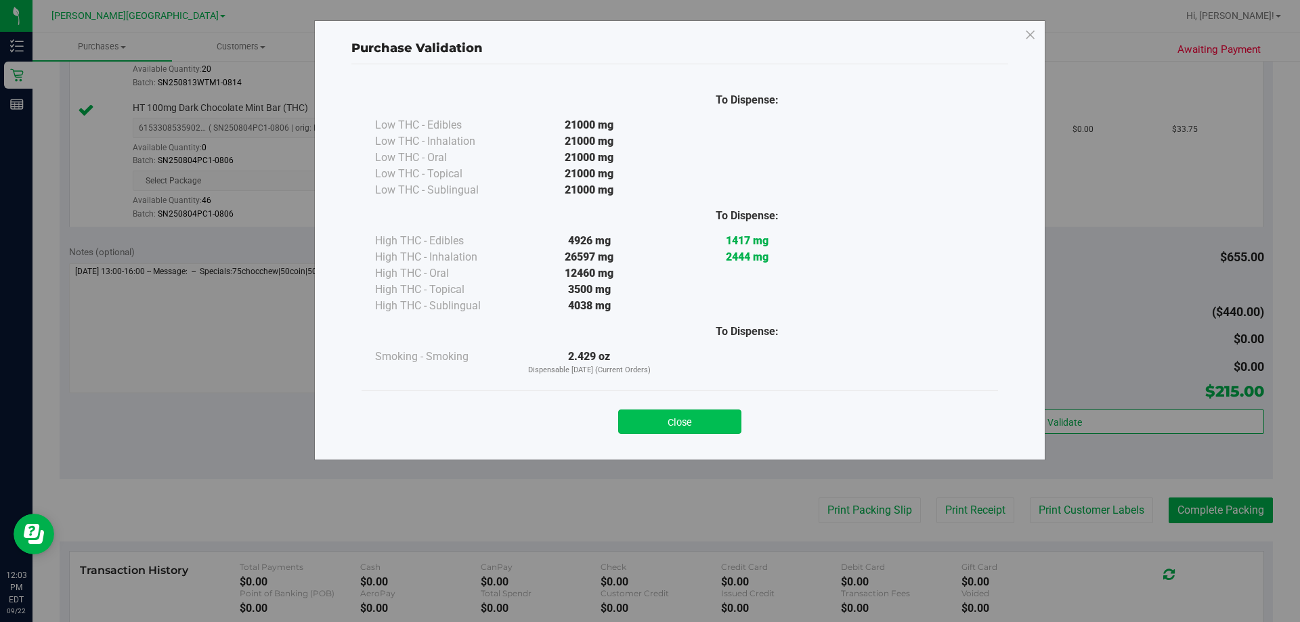
click at [739, 418] on button "Close" at bounding box center [679, 422] width 123 height 24
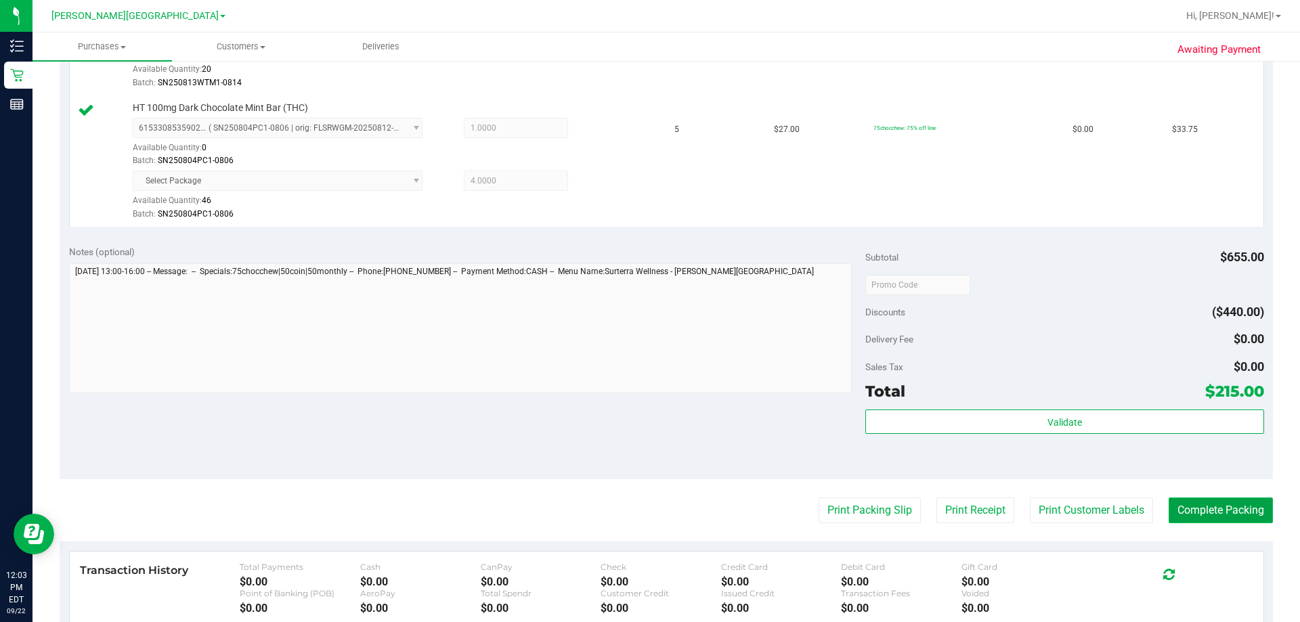
click at [1187, 511] on button "Complete Packing" at bounding box center [1221, 511] width 104 height 26
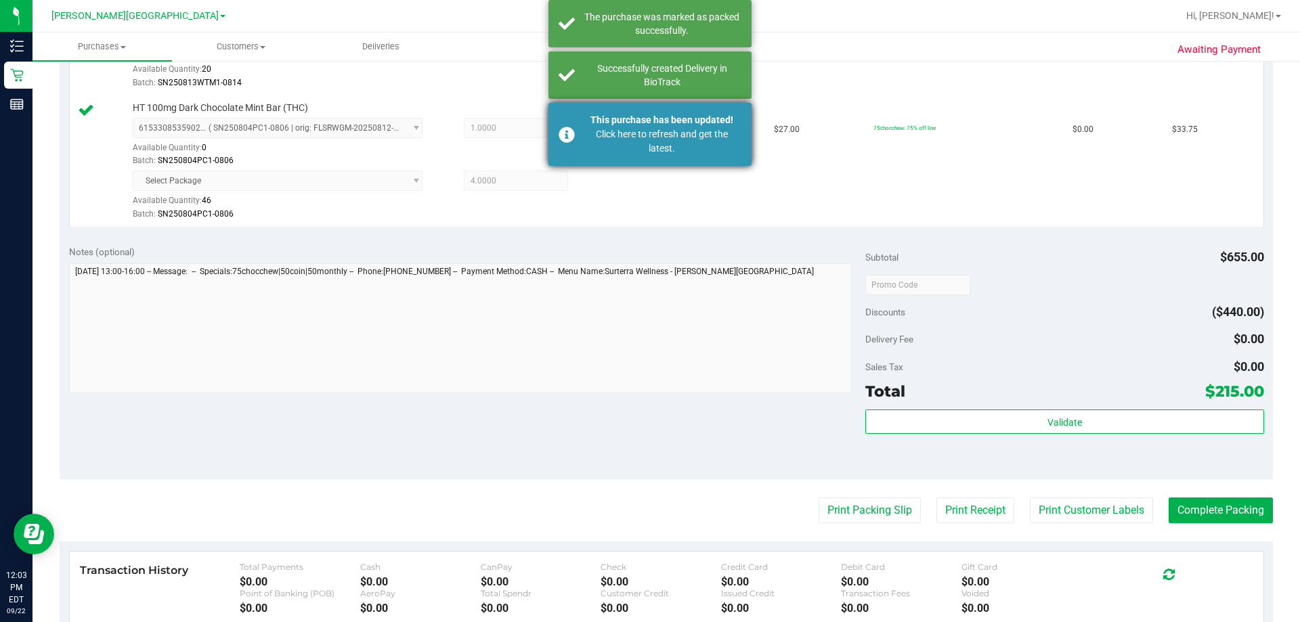
click at [683, 133] on div "Click here to refresh and get the latest." at bounding box center [661, 141] width 159 height 28
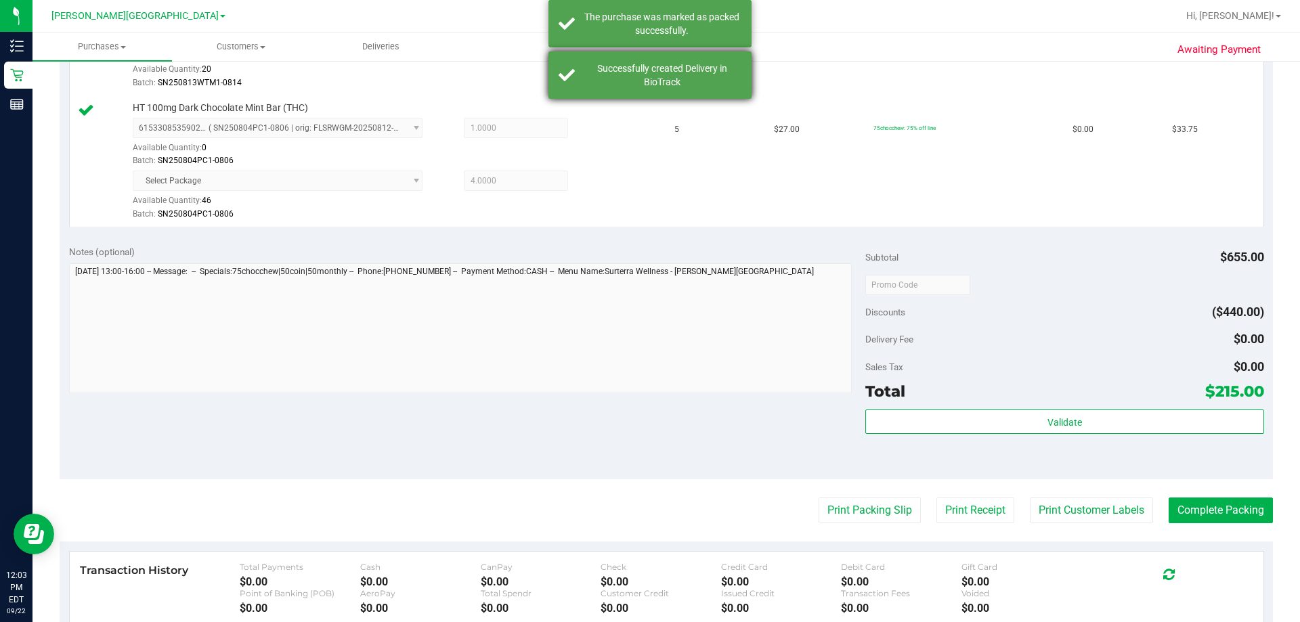
click at [674, 83] on div "Successfully created Delivery in BioTrack" at bounding box center [661, 75] width 159 height 27
click at [682, 18] on div "The purchase was marked as packed successfully." at bounding box center [661, 23] width 159 height 27
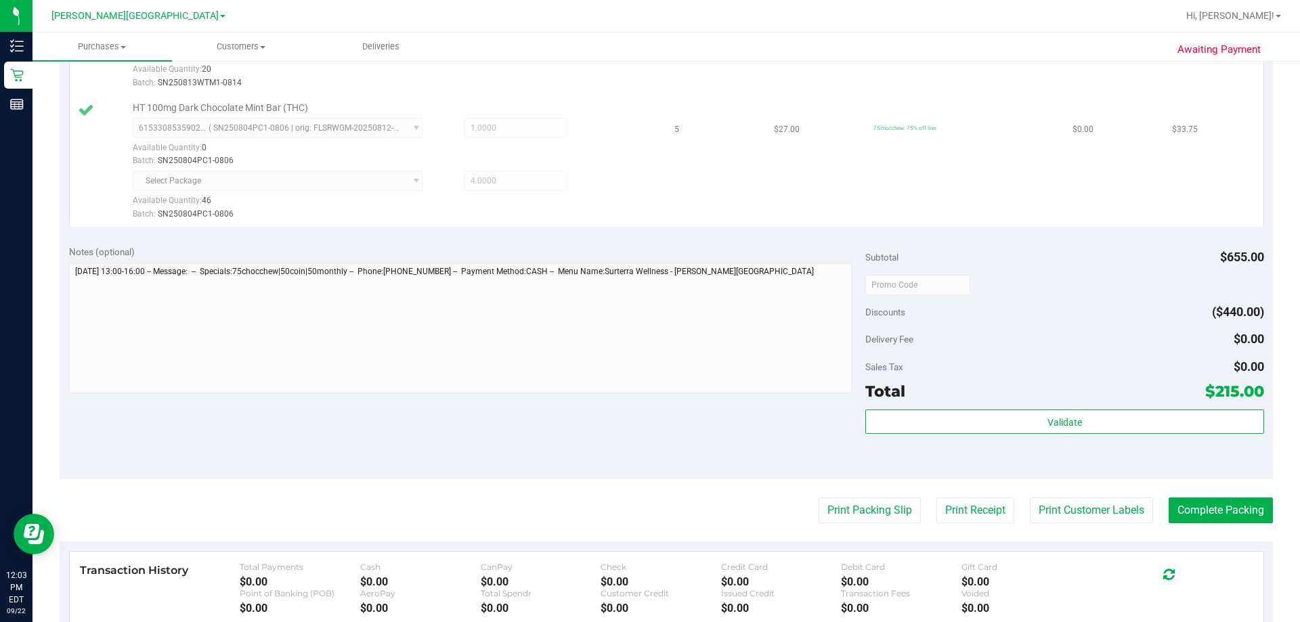
scroll to position [631, 0]
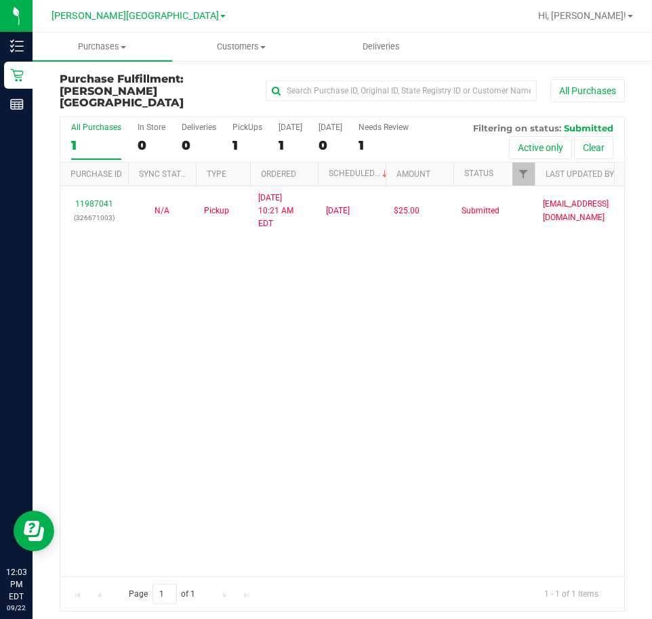
drag, startPoint x: 81, startPoint y: 271, endPoint x: 84, endPoint y: 146, distance: 124.6
click at [81, 271] on div "11987041 (326671003) N/A Pickup [DATE] 10:21 AM EDT 9/22/2025 $25.00 Submitted …" at bounding box center [341, 381] width 563 height 390
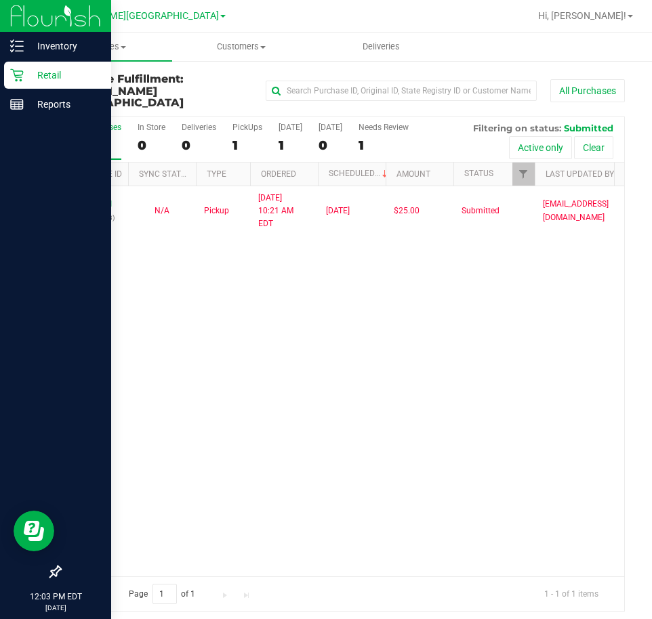
click at [23, 72] on icon at bounding box center [16, 75] width 13 height 13
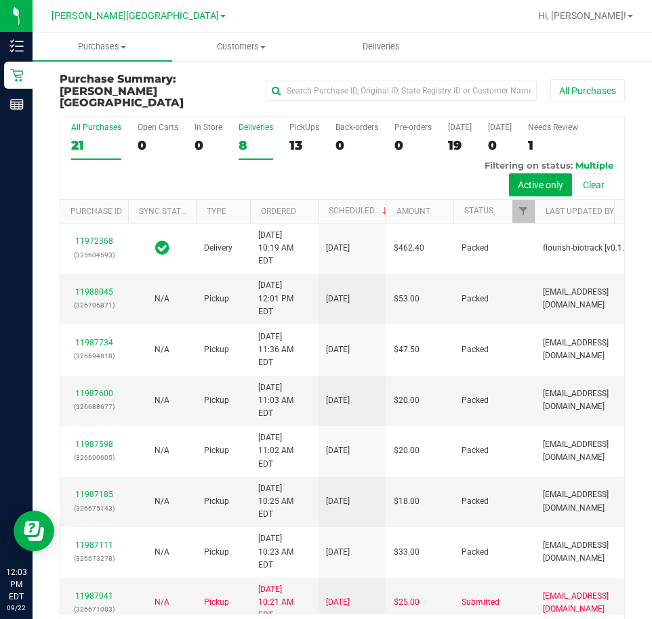
click at [248, 139] on div "8" at bounding box center [255, 145] width 35 height 16
click at [0, 0] on input "Deliveries 8" at bounding box center [0, 0] width 0 height 0
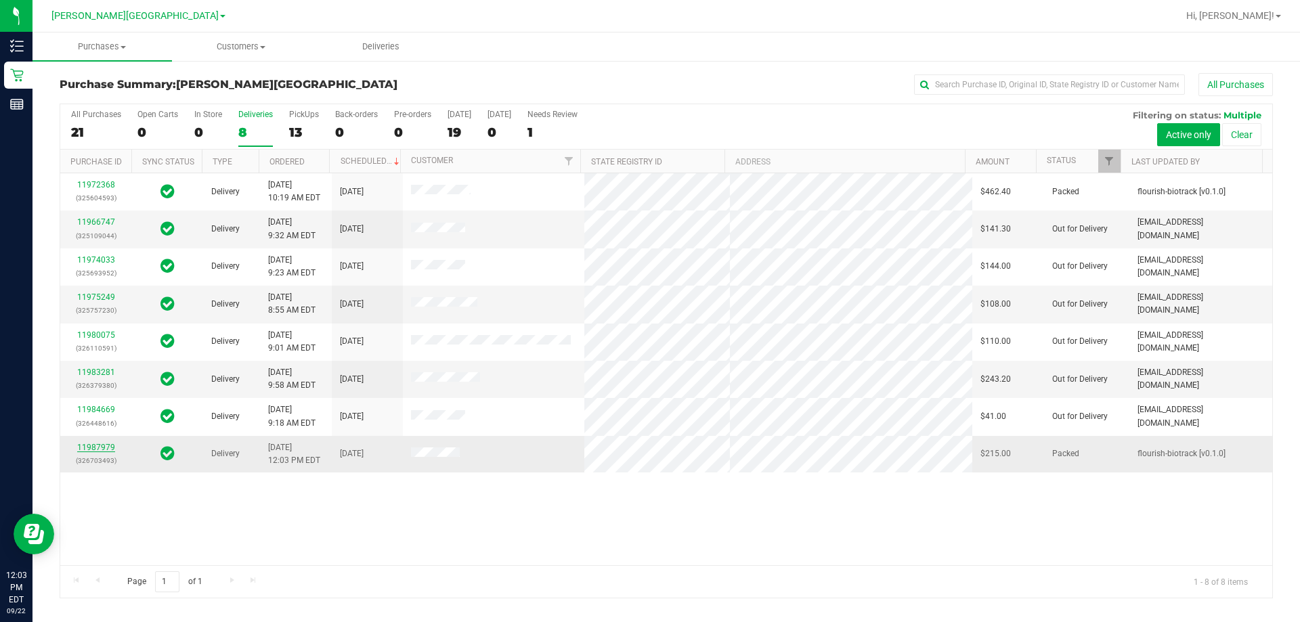
click at [83, 446] on link "11987979" at bounding box center [96, 447] width 38 height 9
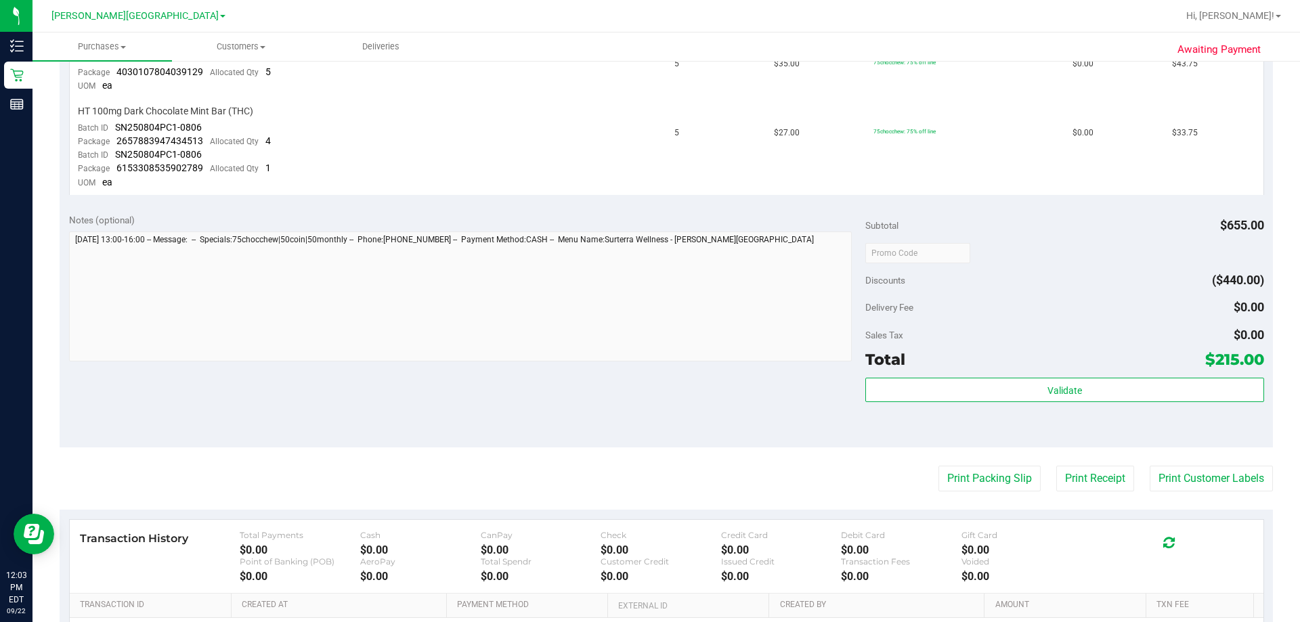
scroll to position [783, 0]
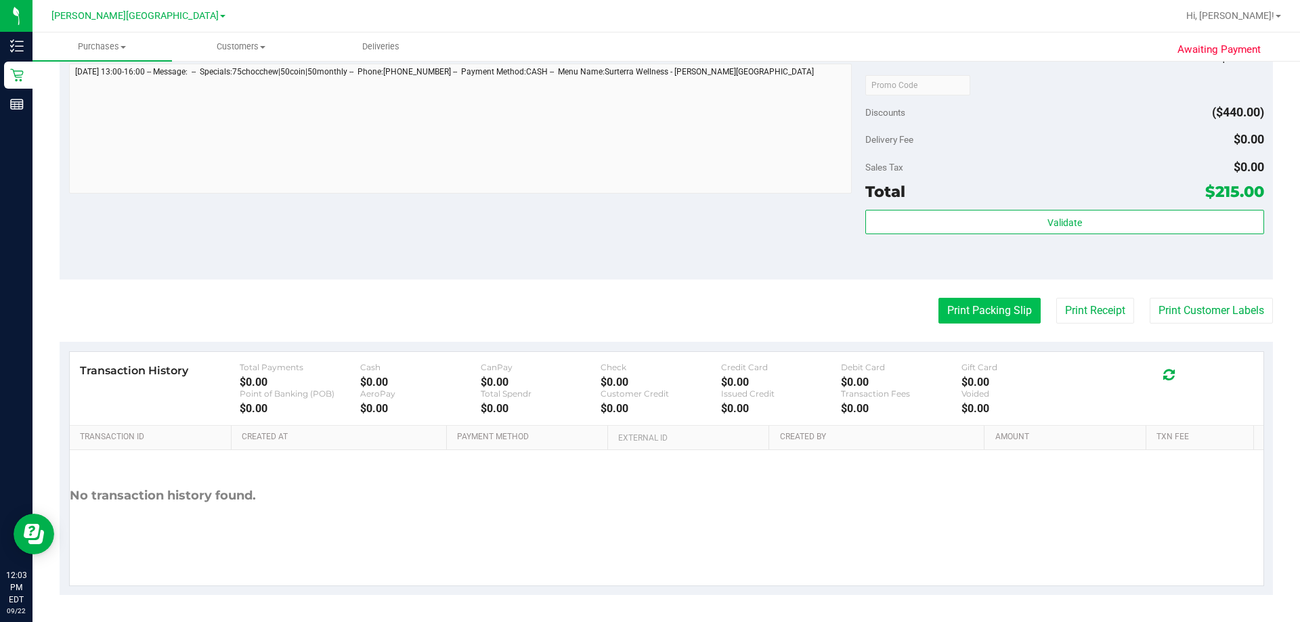
click at [989, 314] on button "Print Packing Slip" at bounding box center [990, 311] width 102 height 26
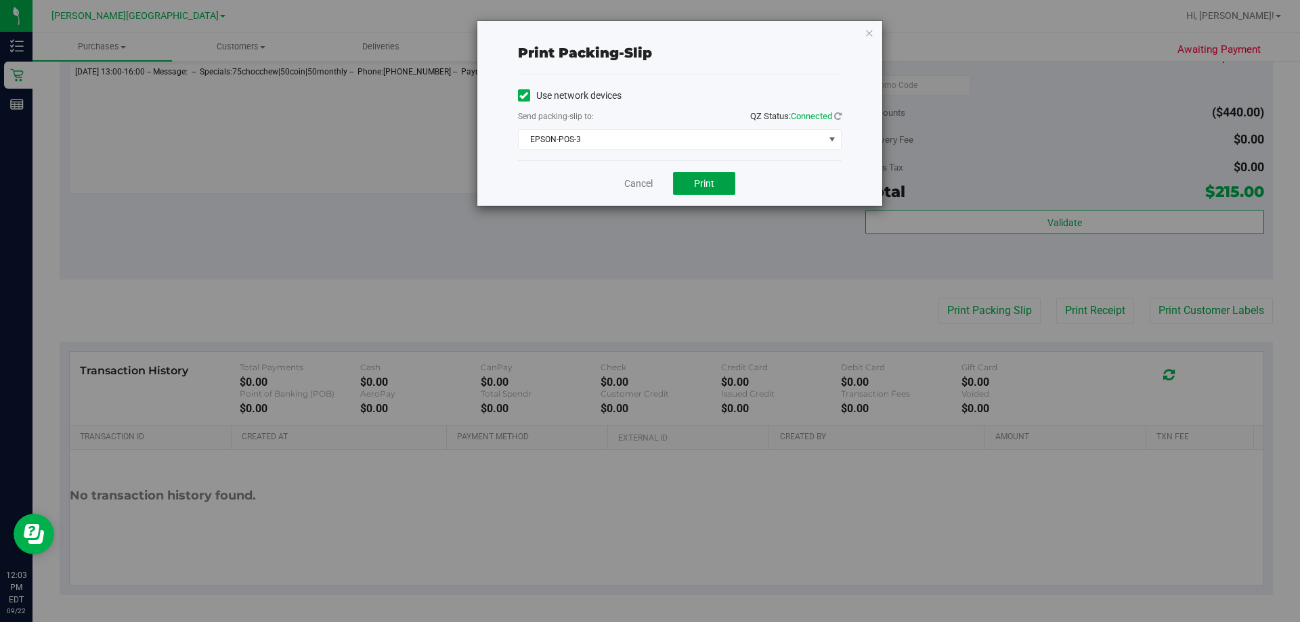
click at [711, 173] on button "Print" at bounding box center [704, 183] width 62 height 23
click at [712, 184] on span "Print" at bounding box center [704, 183] width 20 height 11
drag, startPoint x: 635, startPoint y: 185, endPoint x: 1225, endPoint y: 358, distance: 614.6
click at [637, 185] on link "Cancel" at bounding box center [638, 184] width 28 height 14
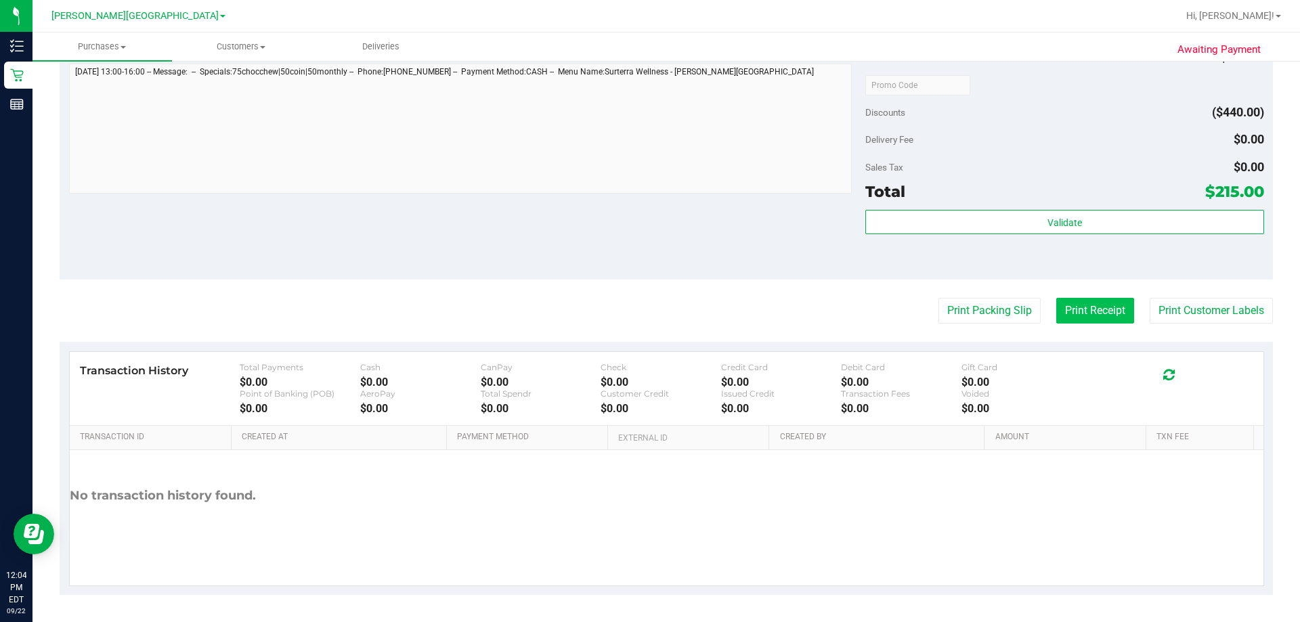
click at [1087, 307] on button "Print Receipt" at bounding box center [1096, 311] width 78 height 26
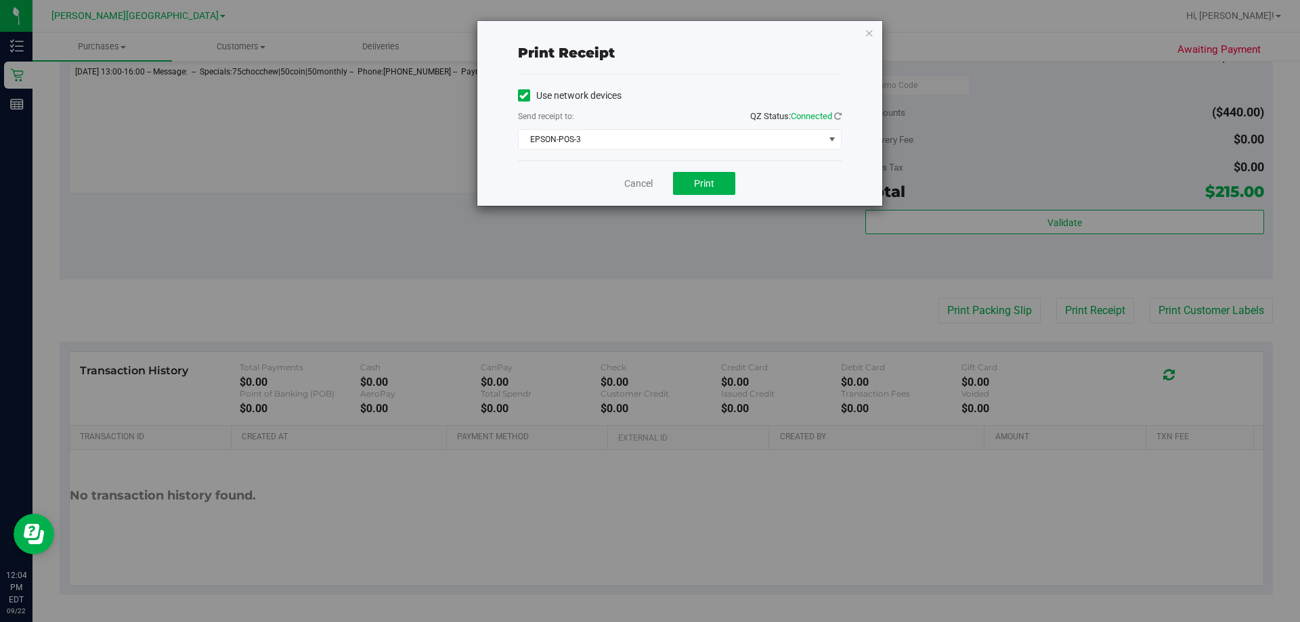
click at [696, 170] on div "Cancel Print" at bounding box center [680, 183] width 324 height 45
click at [690, 192] on button "Print" at bounding box center [704, 183] width 62 height 23
click at [704, 186] on span "Print" at bounding box center [704, 183] width 20 height 11
click at [631, 177] on link "Cancel" at bounding box center [638, 184] width 28 height 14
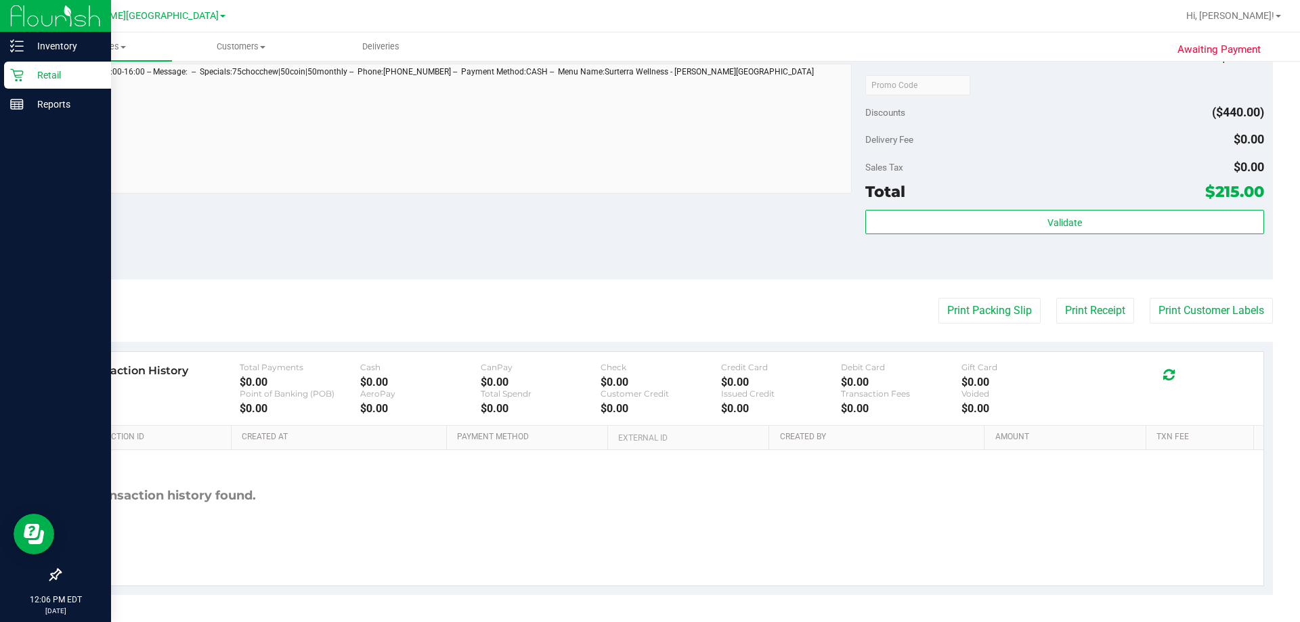
click at [28, 80] on p "Retail" at bounding box center [64, 75] width 81 height 16
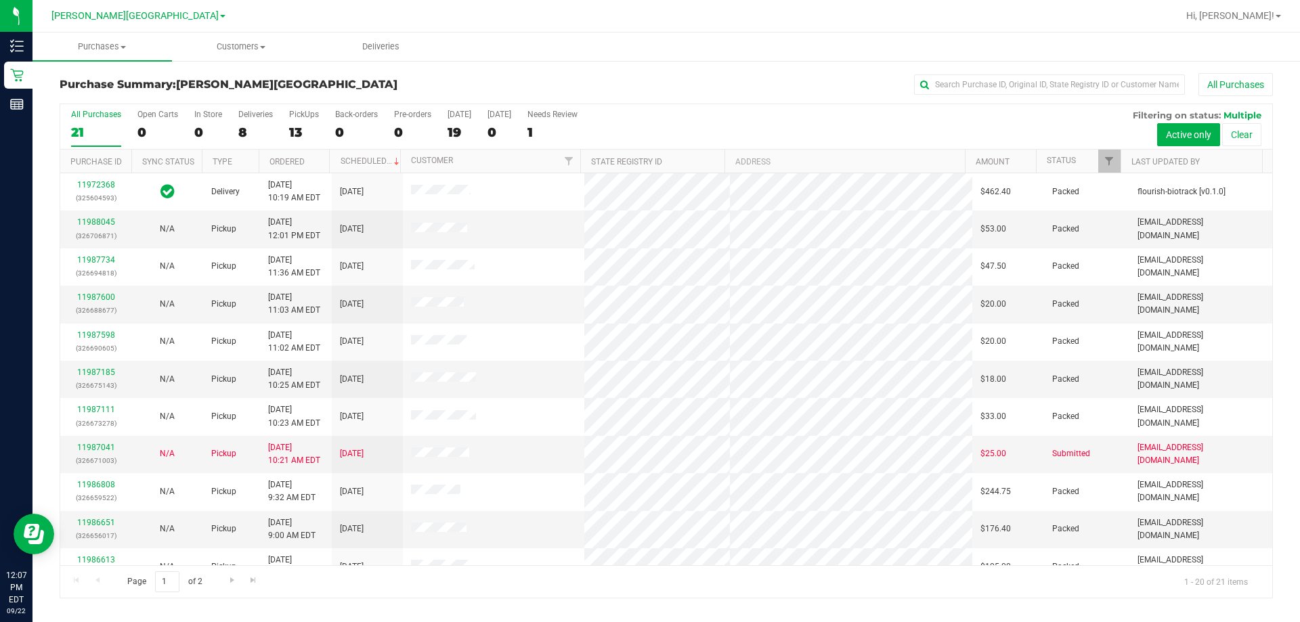
click at [249, 133] on div "8" at bounding box center [255, 133] width 35 height 16
click at [0, 0] on input "Deliveries 8" at bounding box center [0, 0] width 0 height 0
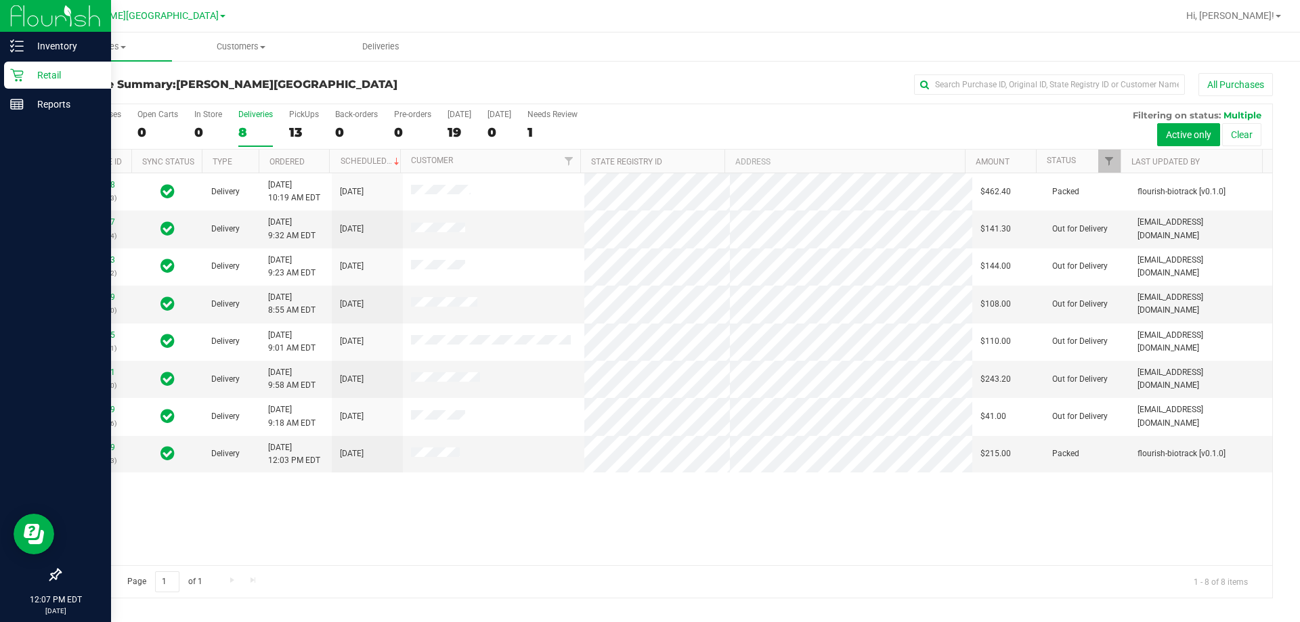
click at [47, 76] on p "Retail" at bounding box center [64, 75] width 81 height 16
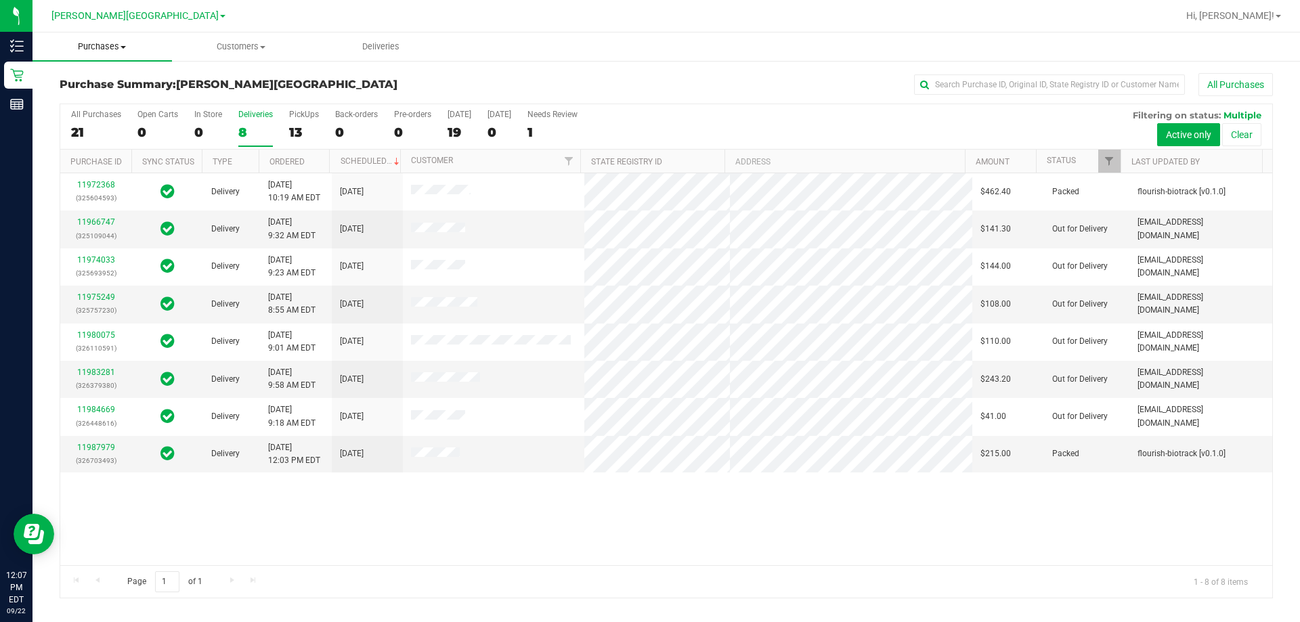
click at [132, 47] on span "Purchases" at bounding box center [103, 47] width 140 height 12
click at [104, 91] on li "Fulfillment" at bounding box center [103, 98] width 140 height 16
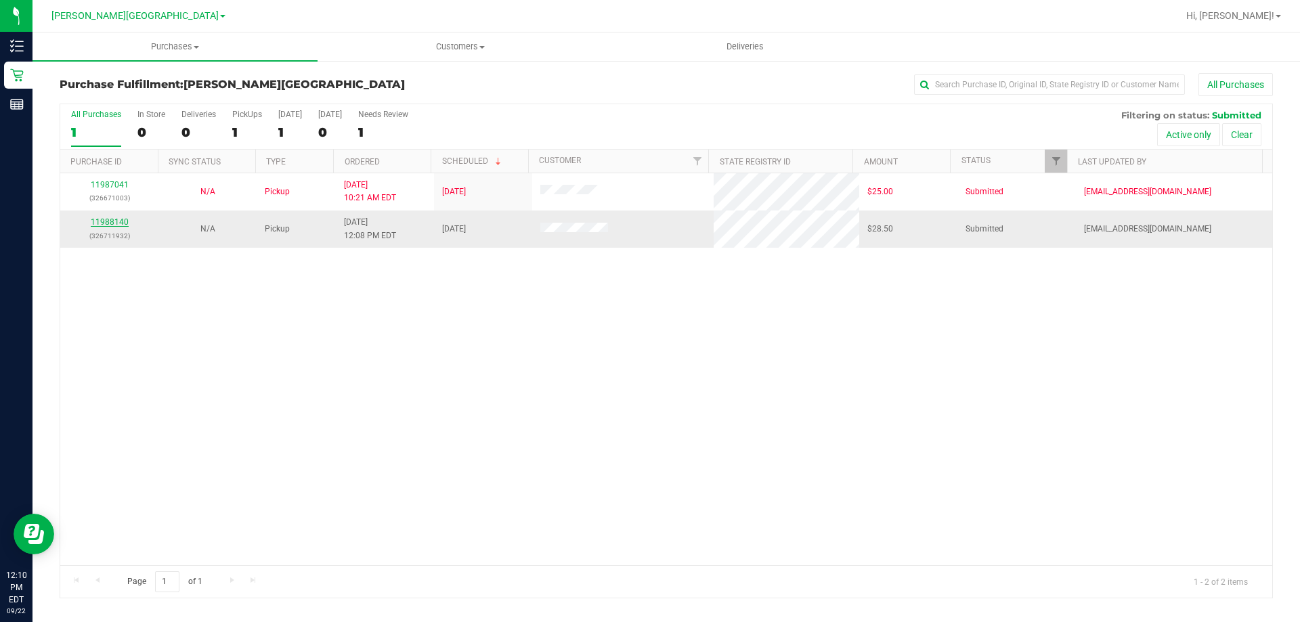
click at [106, 223] on link "11988140" at bounding box center [110, 221] width 38 height 9
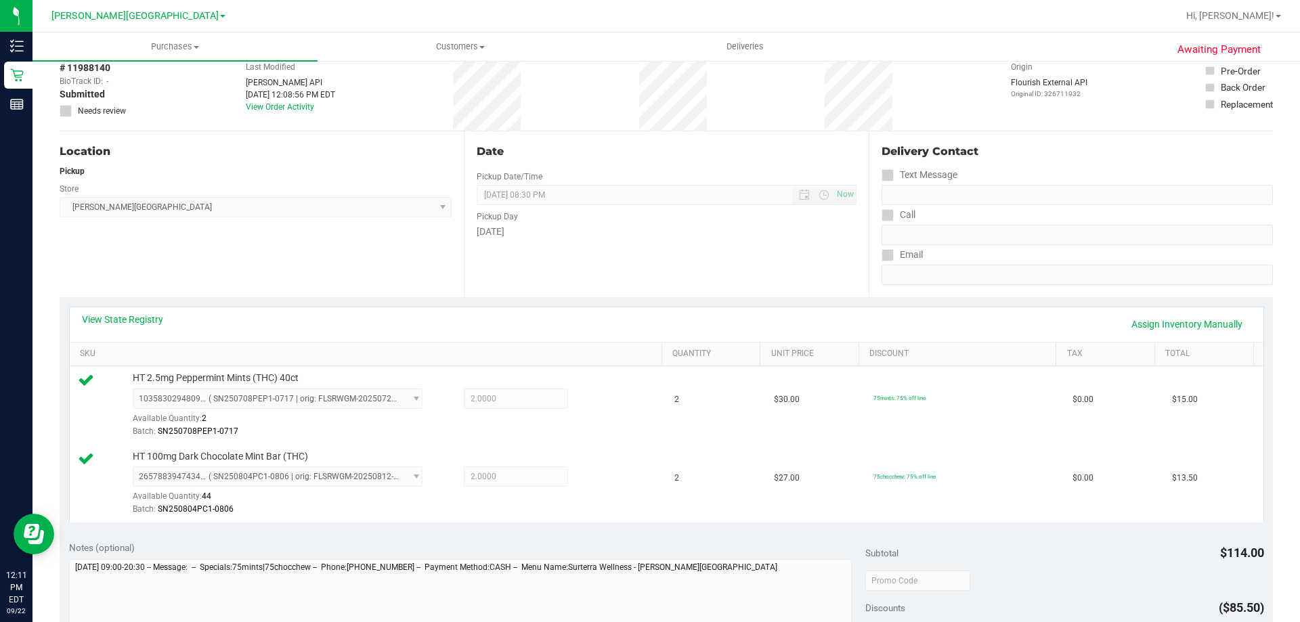
scroll to position [339, 0]
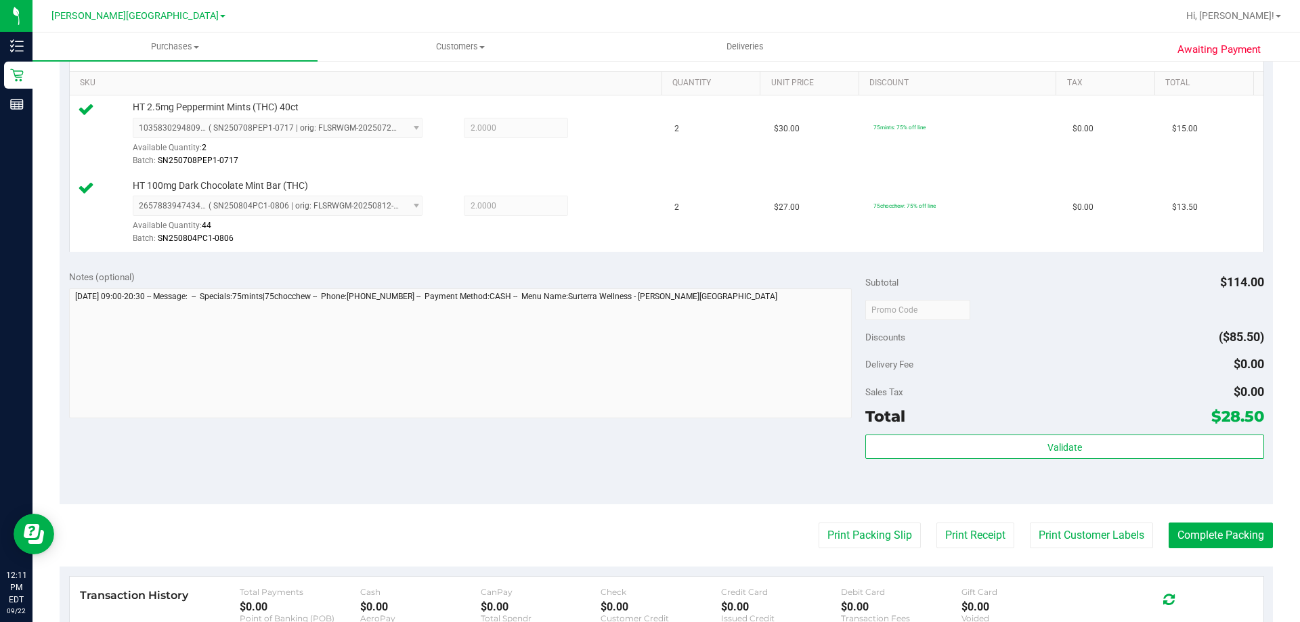
click at [1064, 431] on div "Subtotal $114.00 Discounts ($85.50) Delivery Fee $0.00 Sales Tax $0.00 Total $2…" at bounding box center [1065, 383] width 398 height 226
click at [1017, 462] on div "Validate" at bounding box center [1065, 465] width 398 height 61
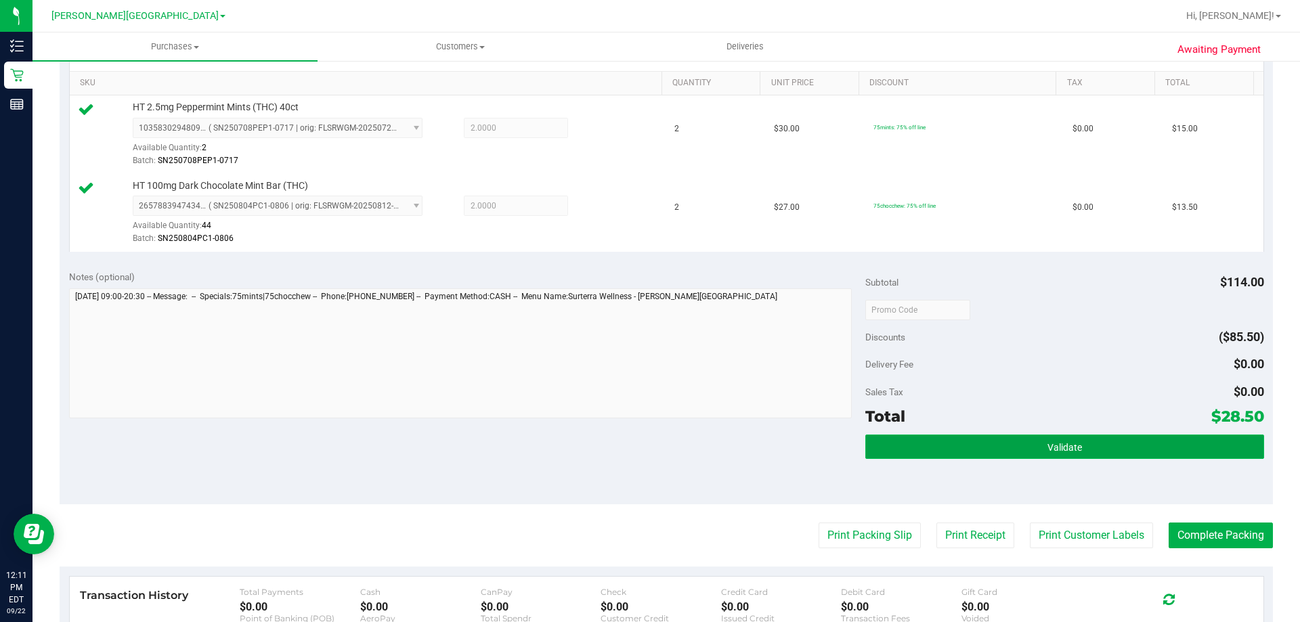
click at [1017, 447] on button "Validate" at bounding box center [1065, 447] width 398 height 24
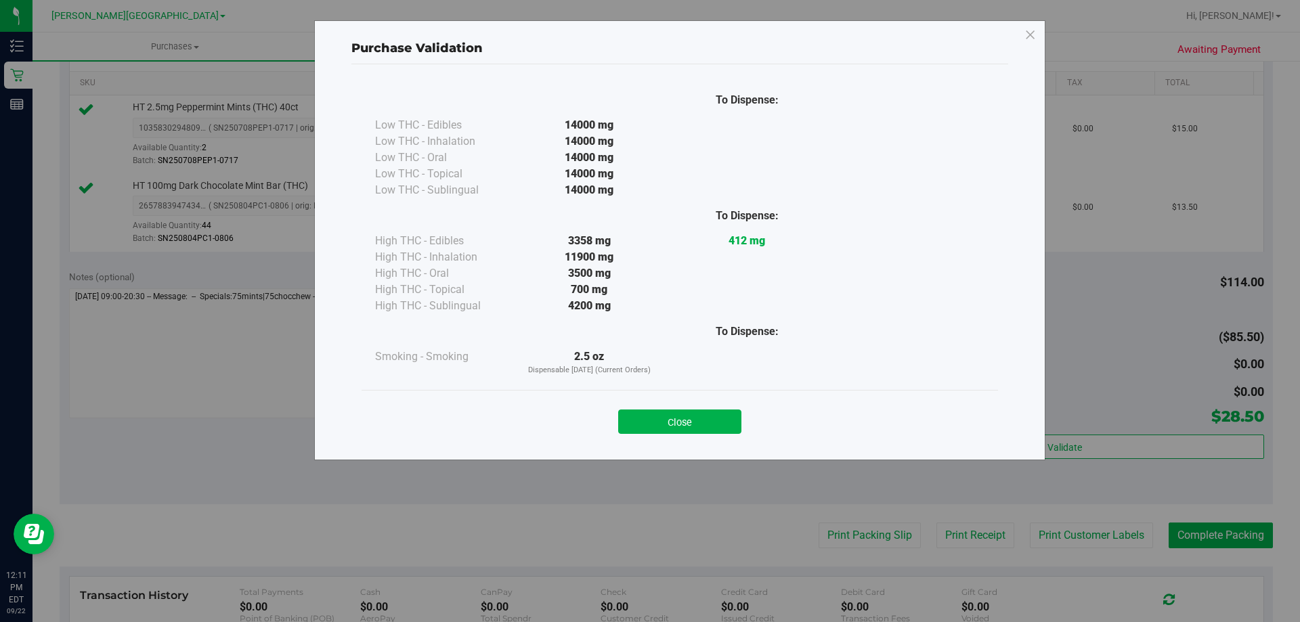
drag, startPoint x: 712, startPoint y: 418, endPoint x: 973, endPoint y: 559, distance: 296.4
click at [712, 418] on button "Close" at bounding box center [679, 422] width 123 height 24
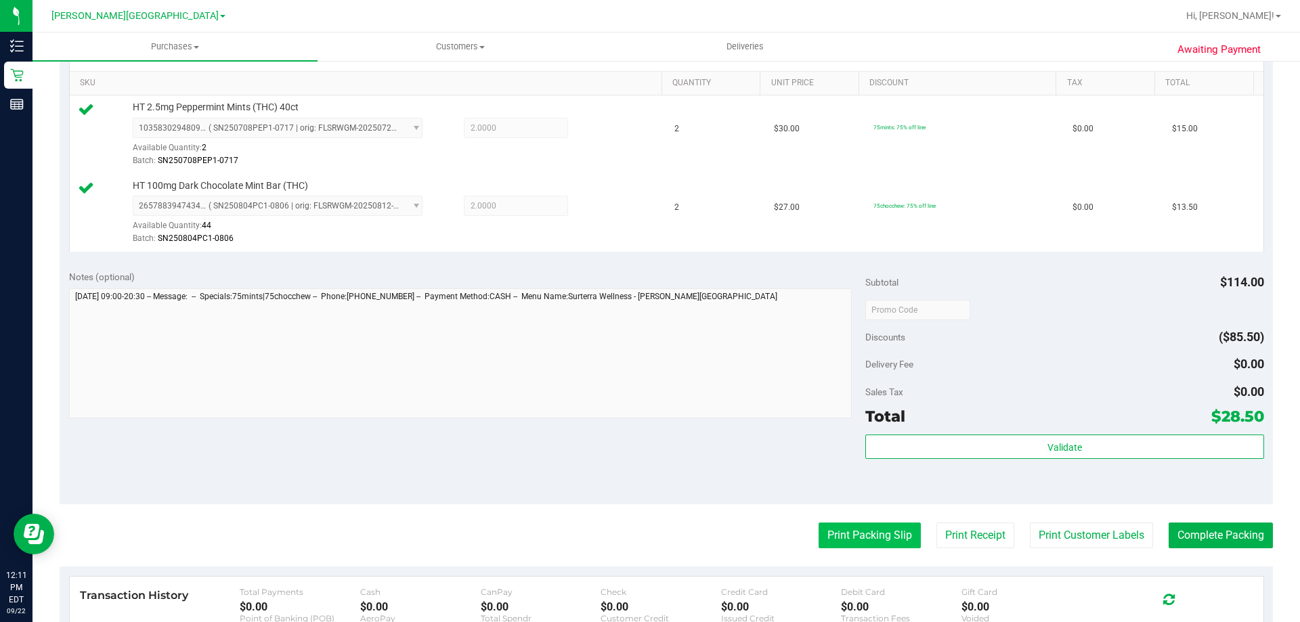
click at [840, 529] on button "Print Packing Slip" at bounding box center [870, 536] width 102 height 26
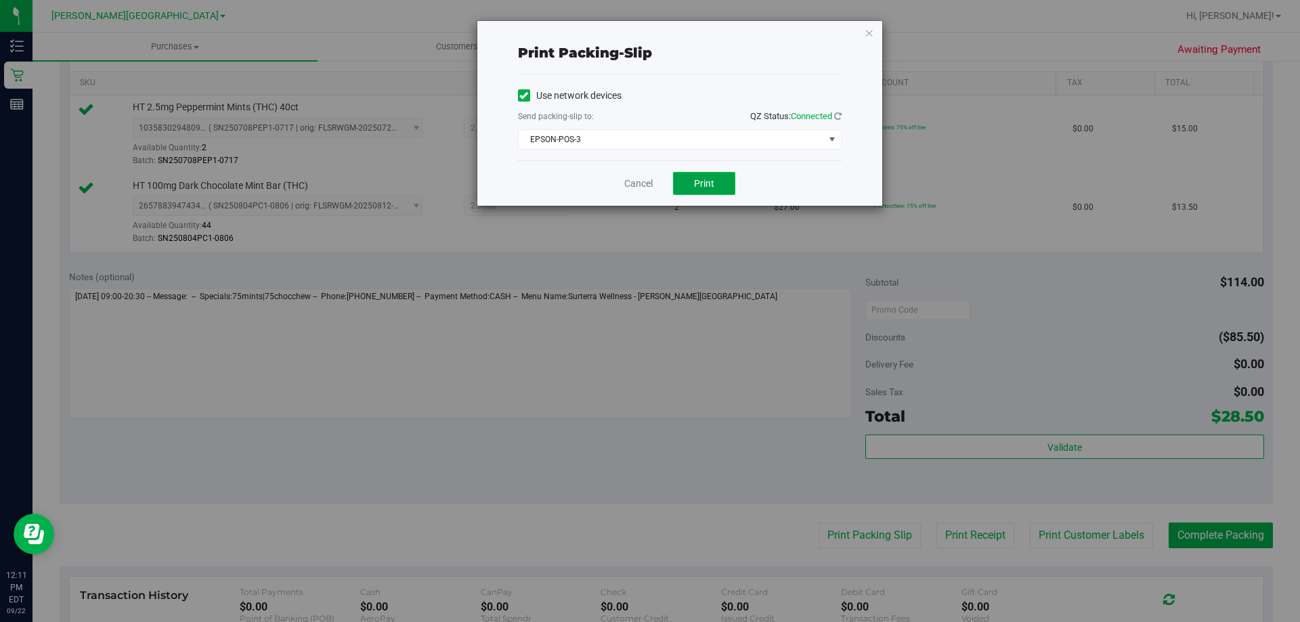
click at [717, 180] on button "Print" at bounding box center [704, 183] width 62 height 23
click at [635, 175] on div "Cancel Print" at bounding box center [680, 183] width 324 height 45
click at [637, 182] on link "Cancel" at bounding box center [638, 184] width 28 height 14
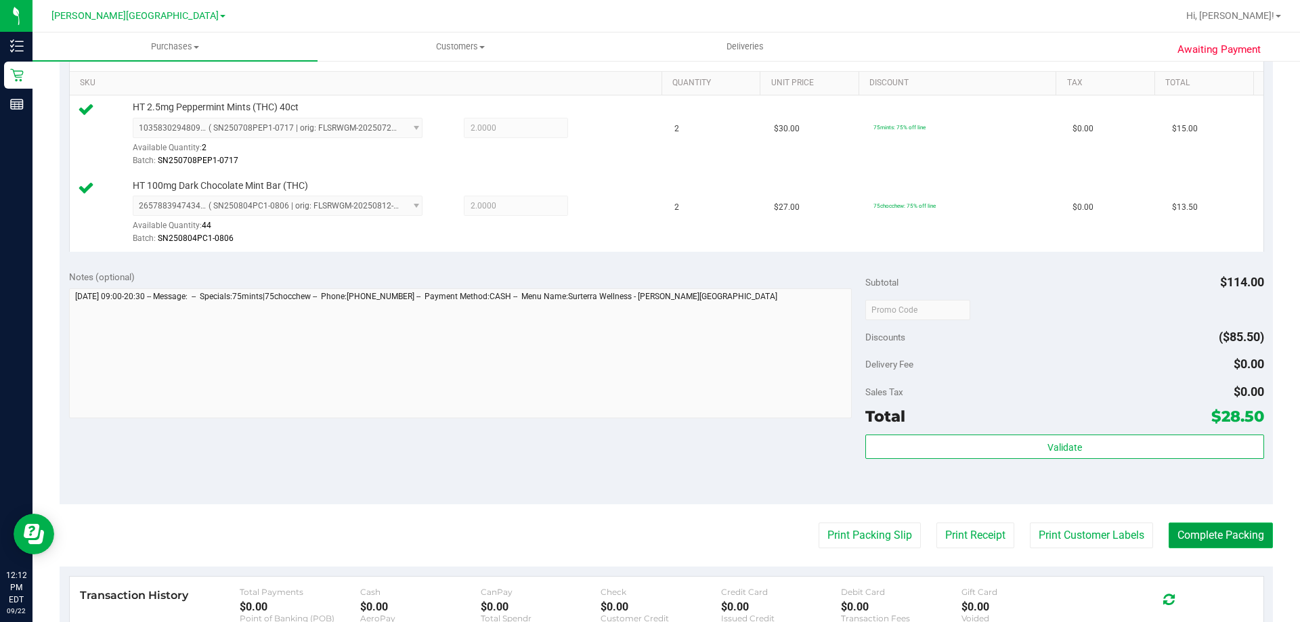
click at [1197, 530] on button "Complete Packing" at bounding box center [1221, 536] width 104 height 26
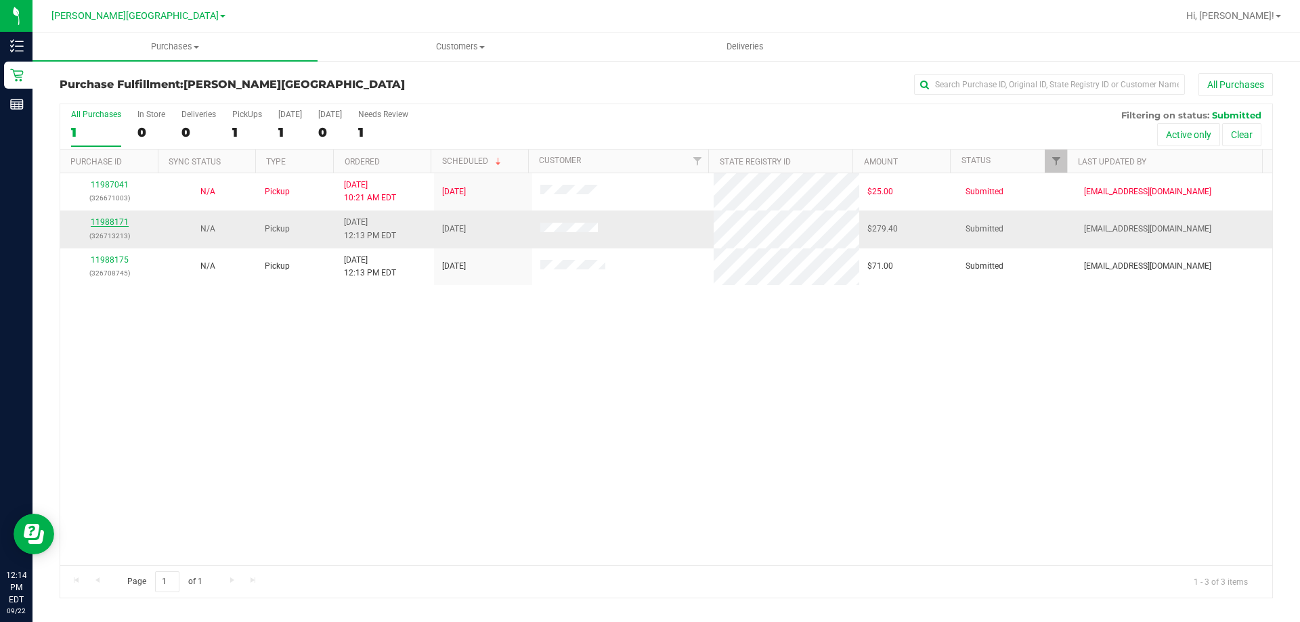
click at [120, 223] on link "11988171" at bounding box center [110, 221] width 38 height 9
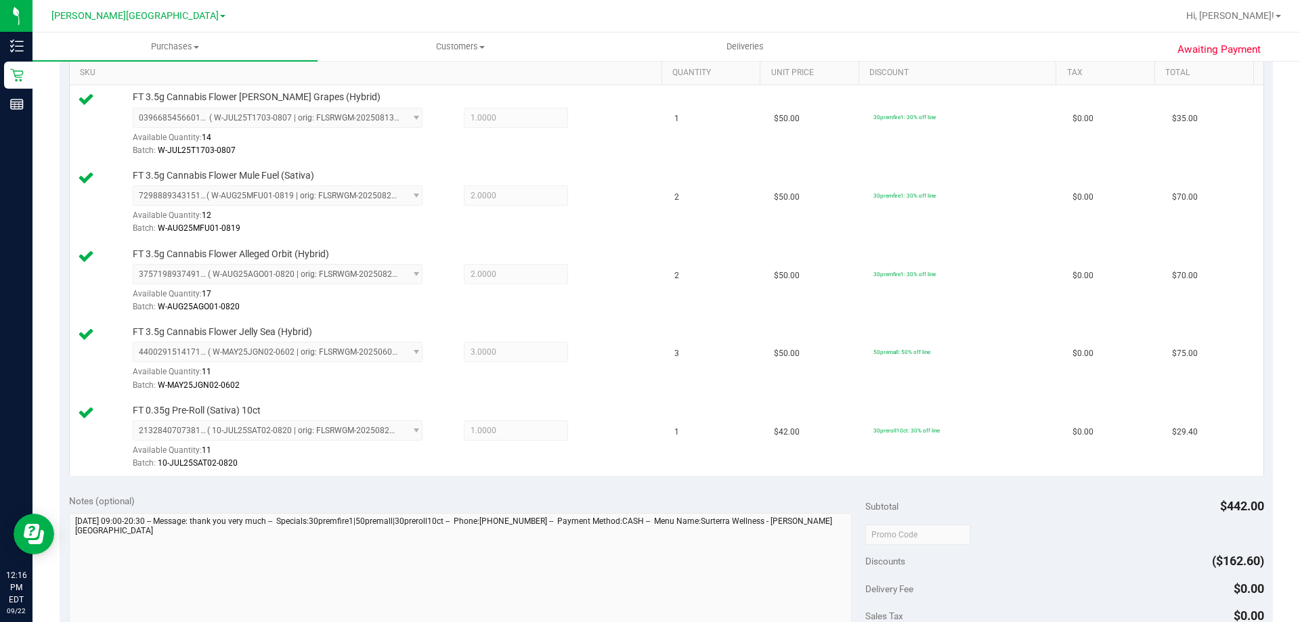
scroll to position [677, 0]
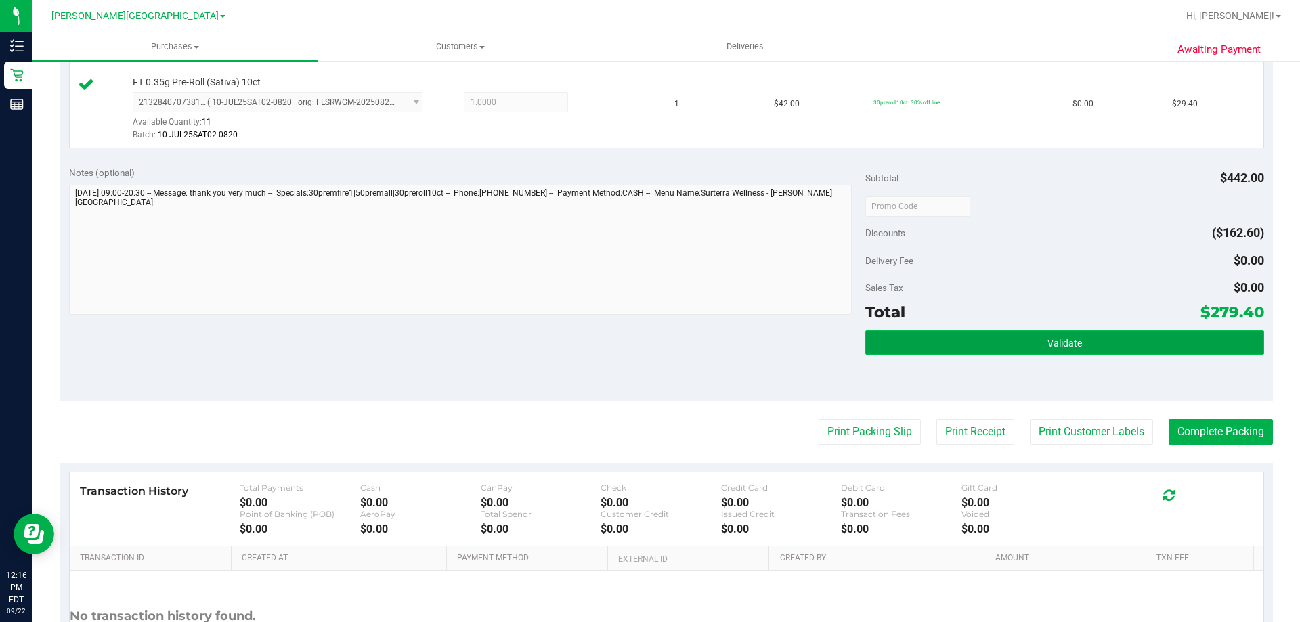
click at [1048, 331] on button "Validate" at bounding box center [1065, 343] width 398 height 24
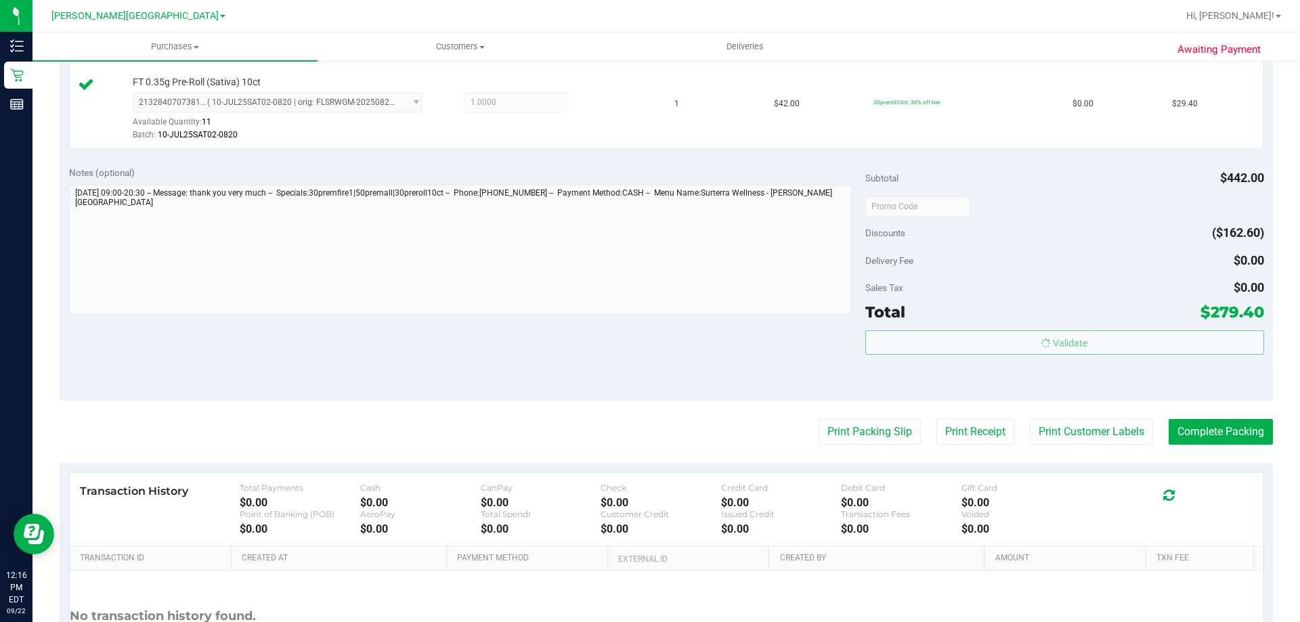
click at [1044, 341] on body "Inventory Retail Reports 12:16 PM EDT [DATE] 09/22 [PERSON_NAME][GEOGRAPHIC_DAT…" at bounding box center [650, 311] width 1300 height 622
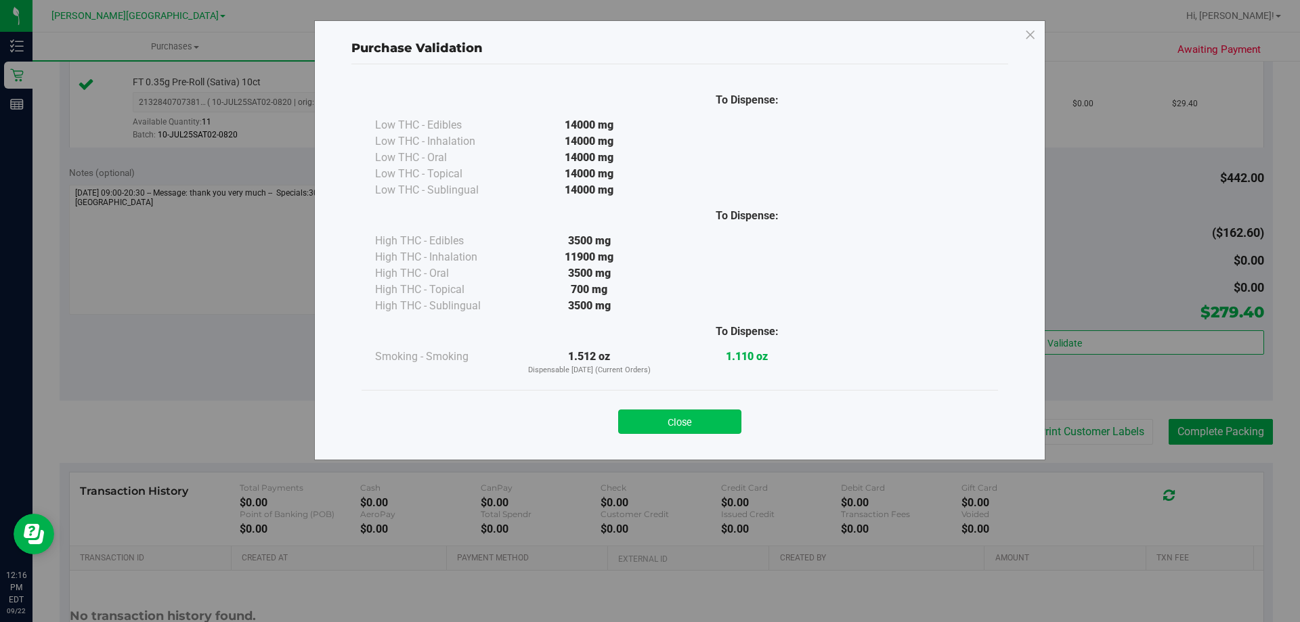
click at [643, 424] on button "Close" at bounding box center [679, 422] width 123 height 24
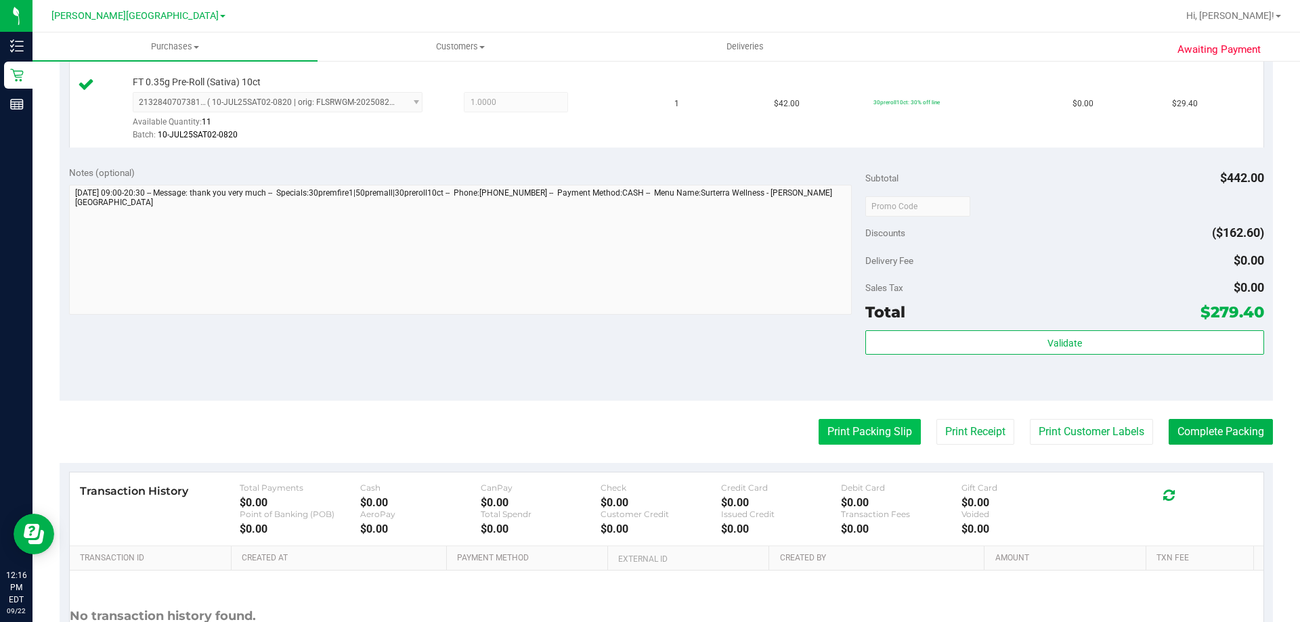
click at [834, 425] on button "Print Packing Slip" at bounding box center [870, 432] width 102 height 26
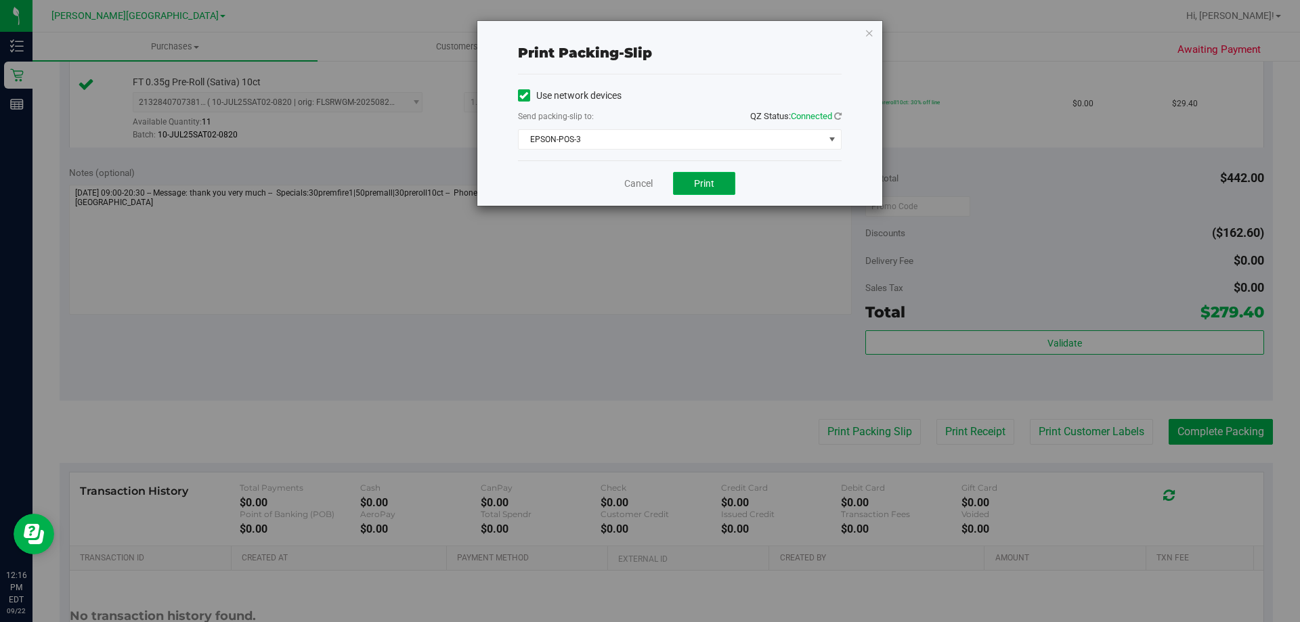
click at [700, 187] on span "Print" at bounding box center [704, 183] width 20 height 11
click at [631, 182] on link "Cancel" at bounding box center [638, 184] width 28 height 14
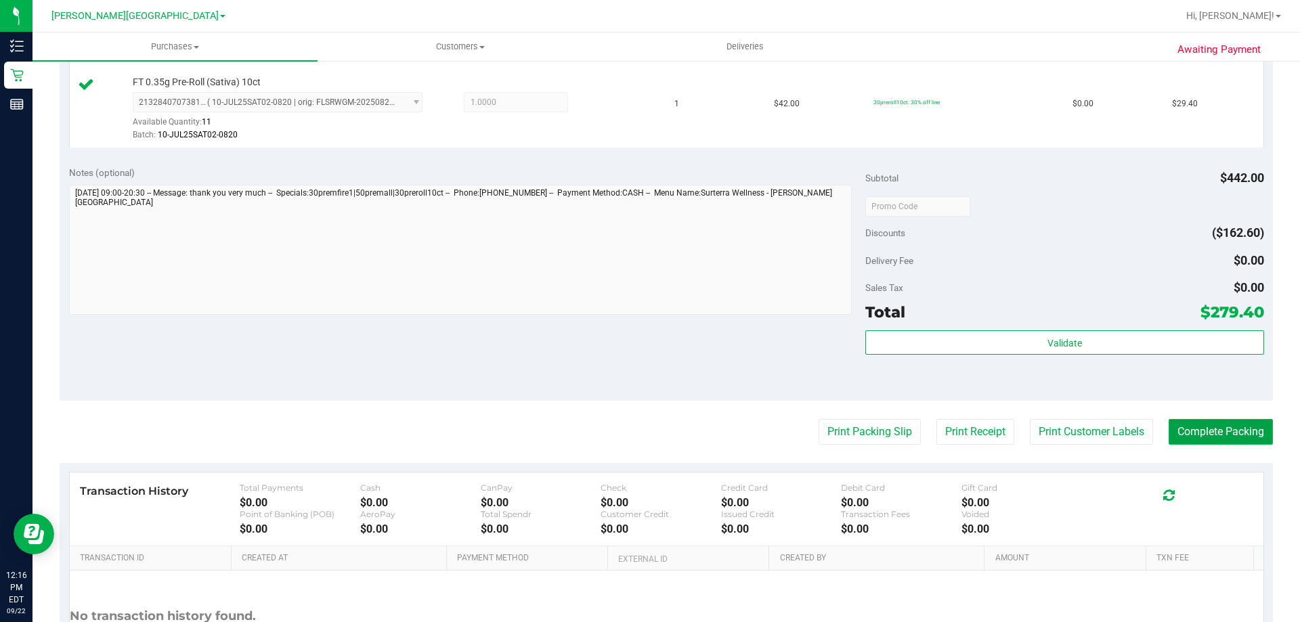
click at [1206, 423] on button "Complete Packing" at bounding box center [1221, 432] width 104 height 26
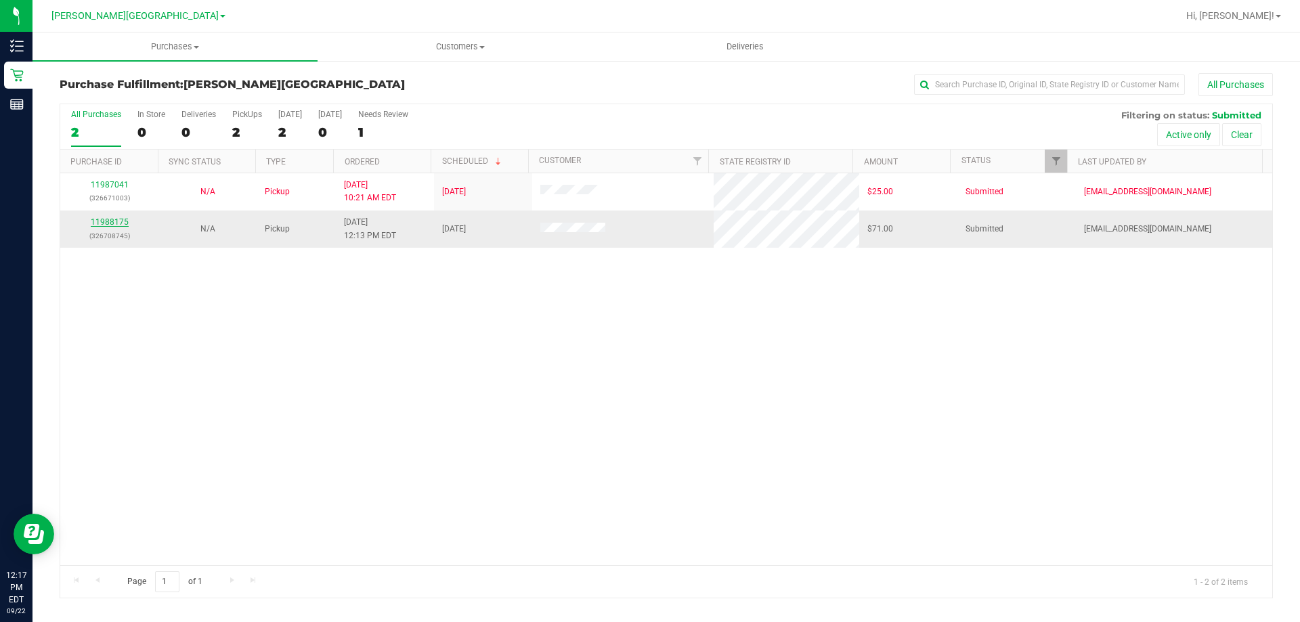
click at [108, 219] on link "11988175" at bounding box center [110, 221] width 38 height 9
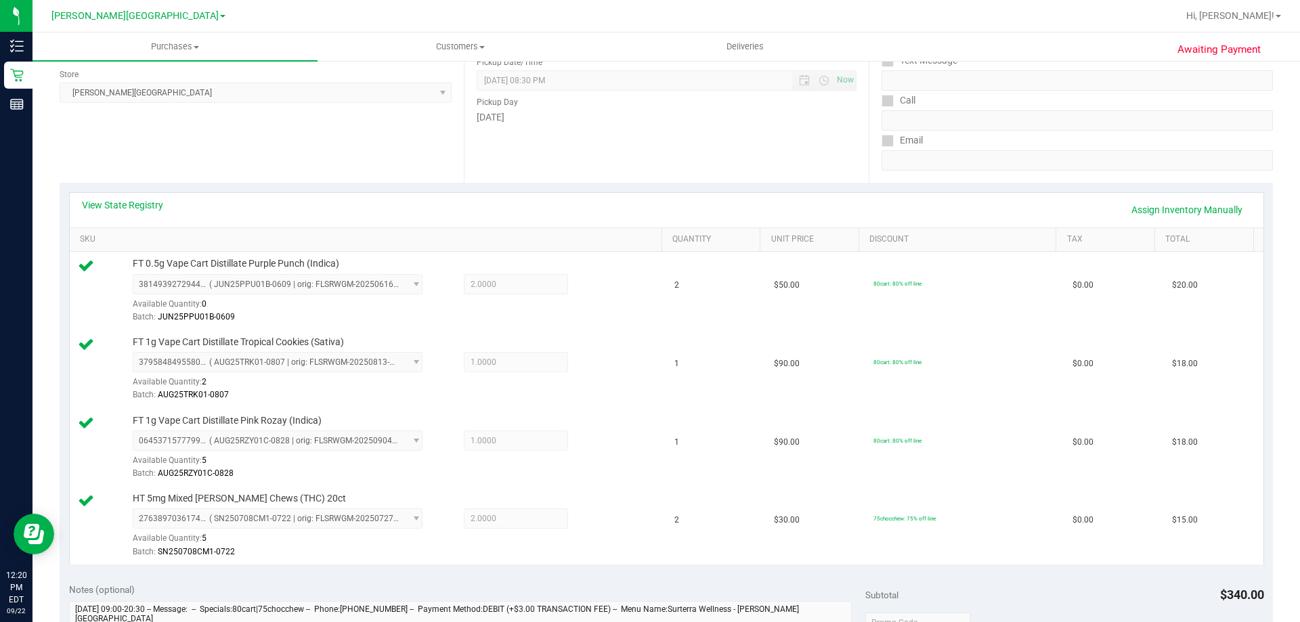
scroll to position [542, 0]
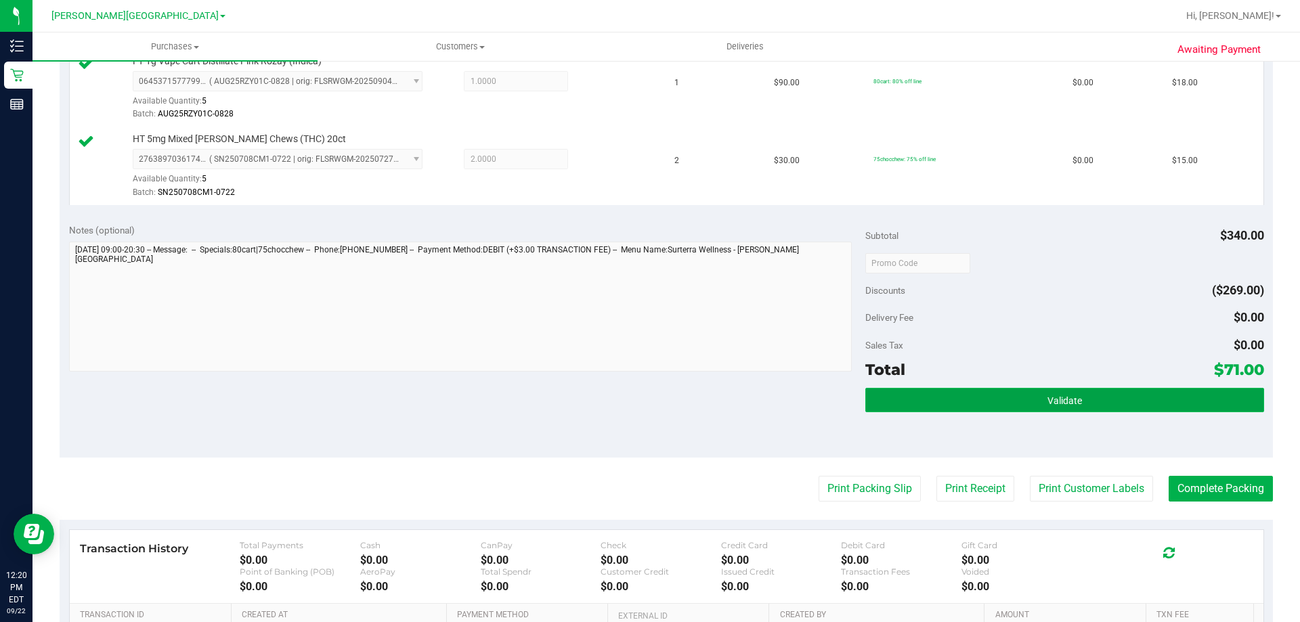
click at [1032, 402] on button "Validate" at bounding box center [1065, 400] width 398 height 24
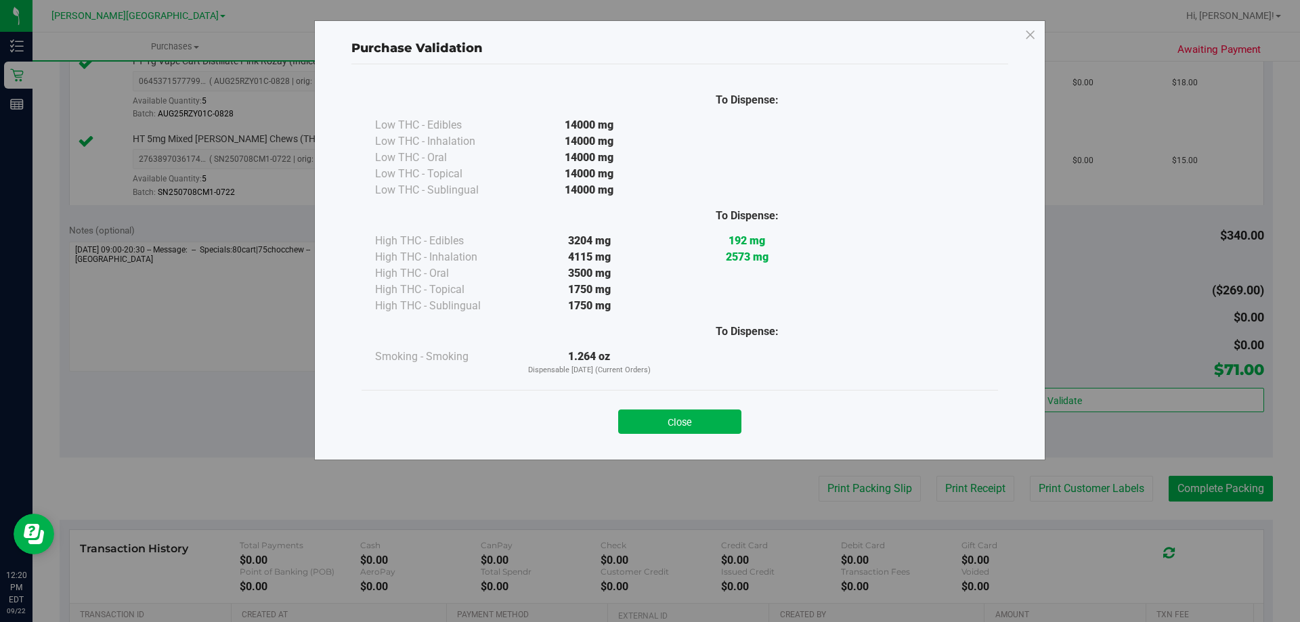
drag, startPoint x: 666, startPoint y: 416, endPoint x: 804, endPoint y: 454, distance: 143.5
click at [679, 419] on button "Close" at bounding box center [679, 422] width 123 height 24
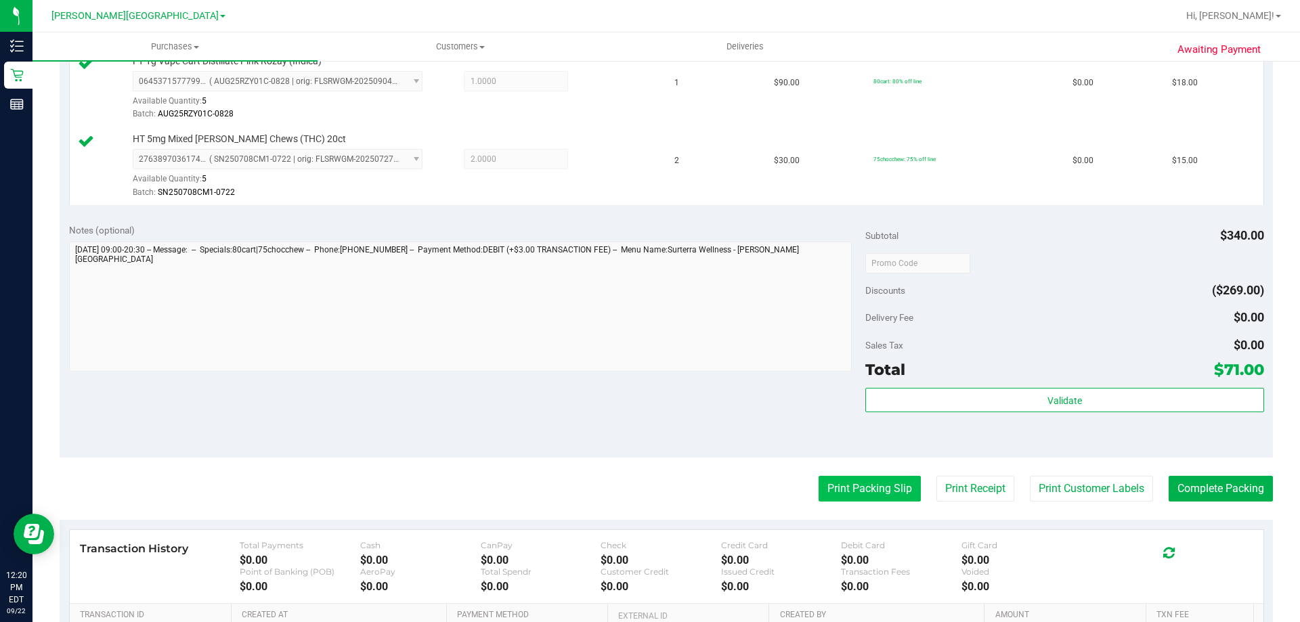
click at [849, 492] on button "Print Packing Slip" at bounding box center [870, 489] width 102 height 26
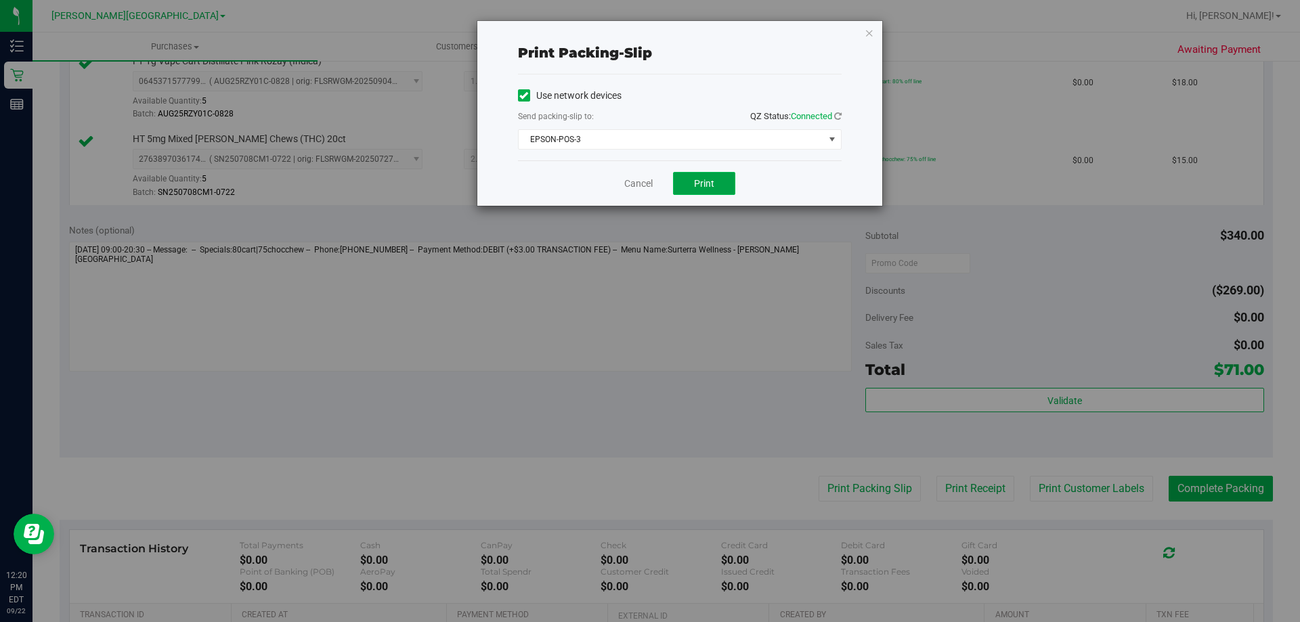
click at [679, 179] on button "Print" at bounding box center [704, 183] width 62 height 23
click at [641, 179] on link "Cancel" at bounding box center [638, 184] width 28 height 14
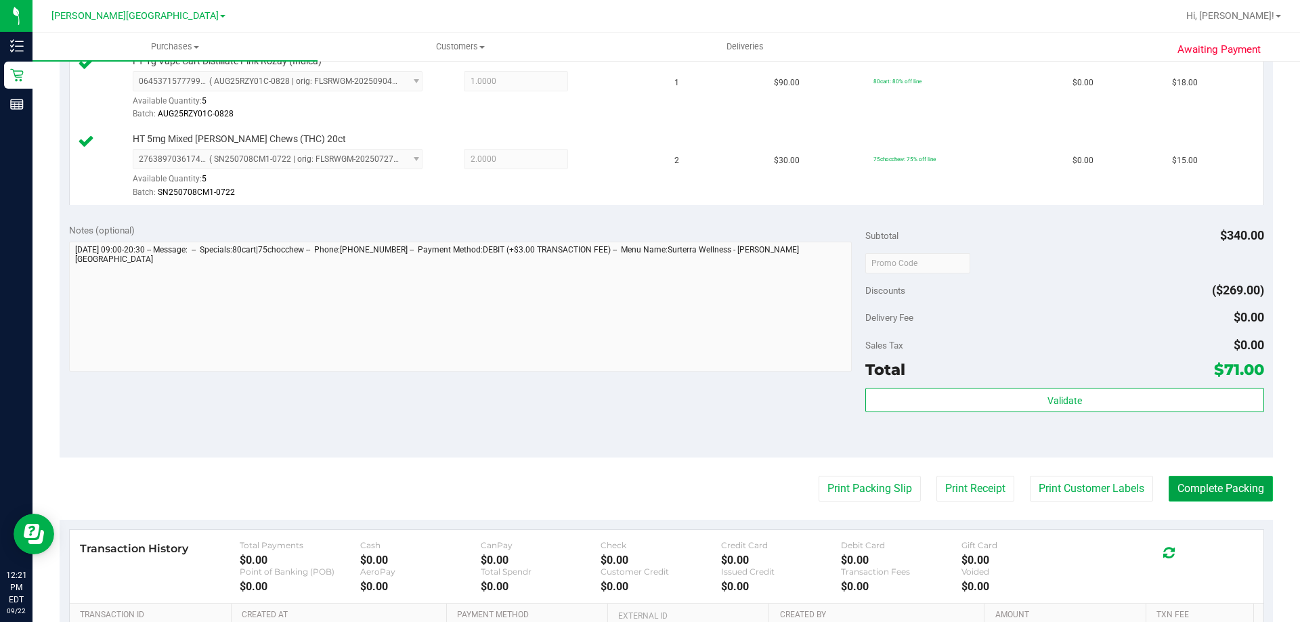
click at [1215, 488] on button "Complete Packing" at bounding box center [1221, 489] width 104 height 26
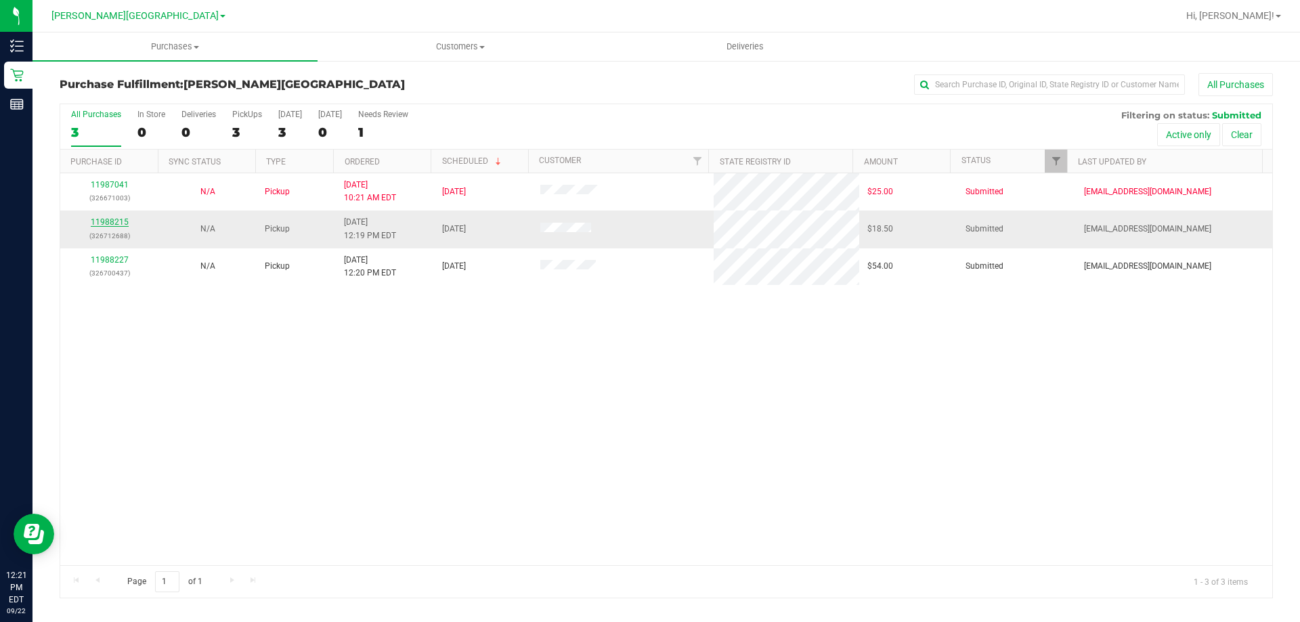
click at [114, 223] on link "11988215" at bounding box center [110, 221] width 38 height 9
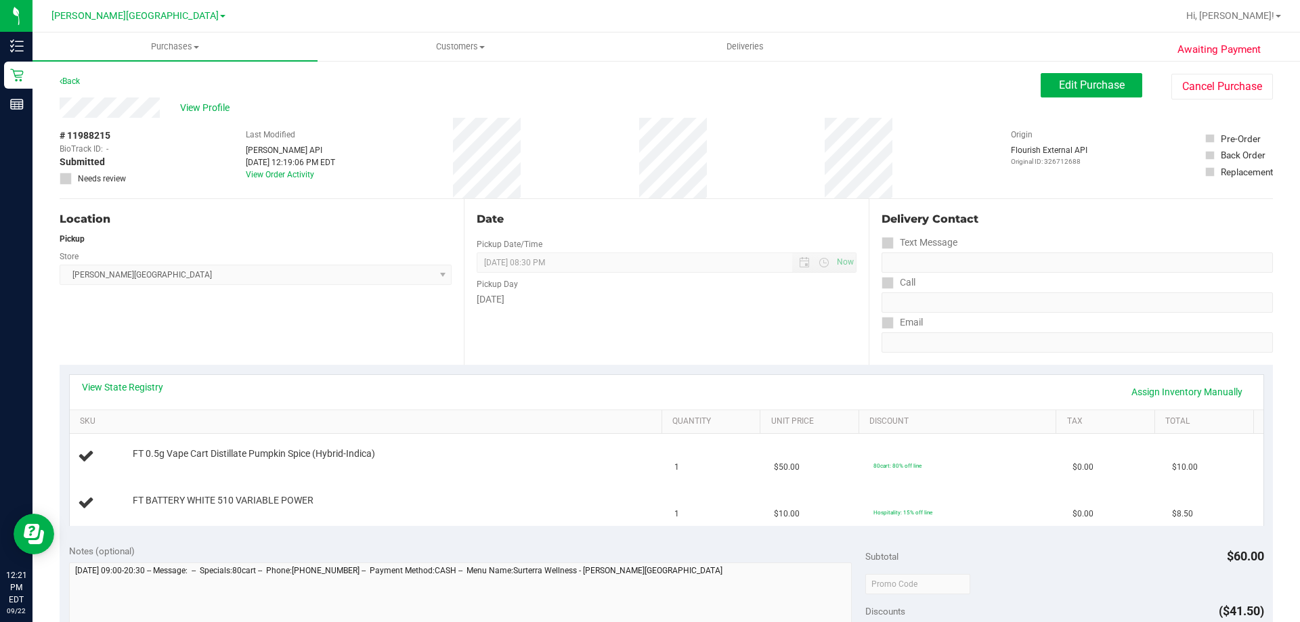
scroll to position [68, 0]
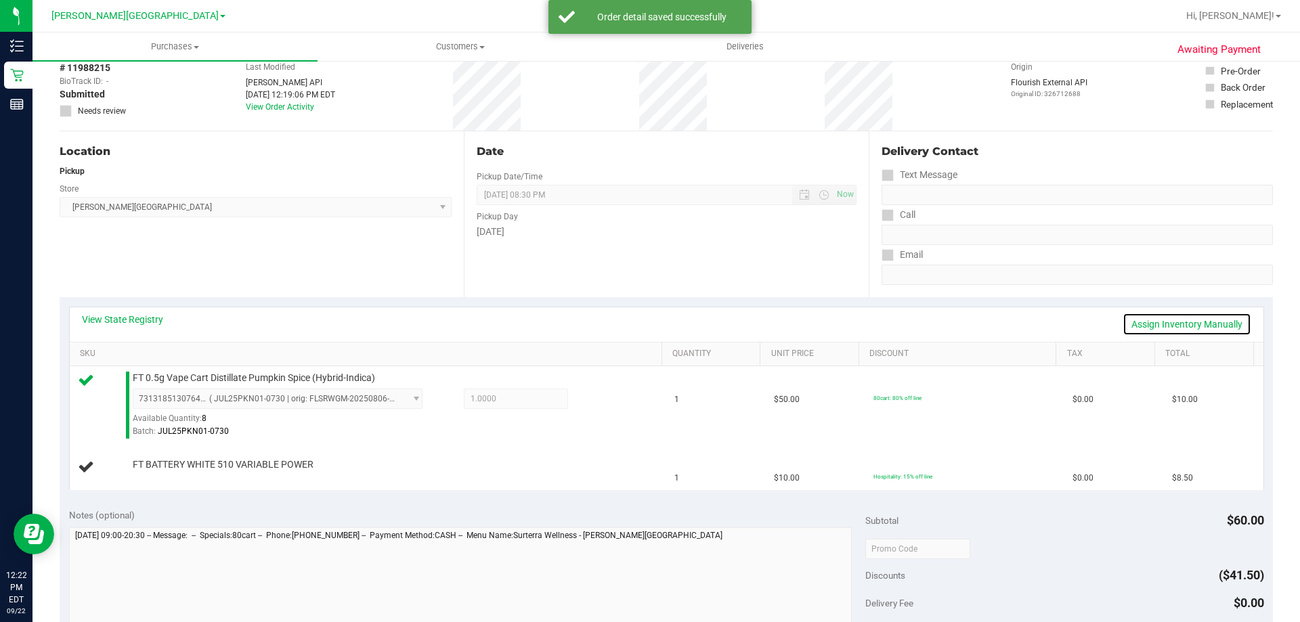
click at [1165, 326] on link "Assign Inventory Manually" at bounding box center [1187, 324] width 129 height 23
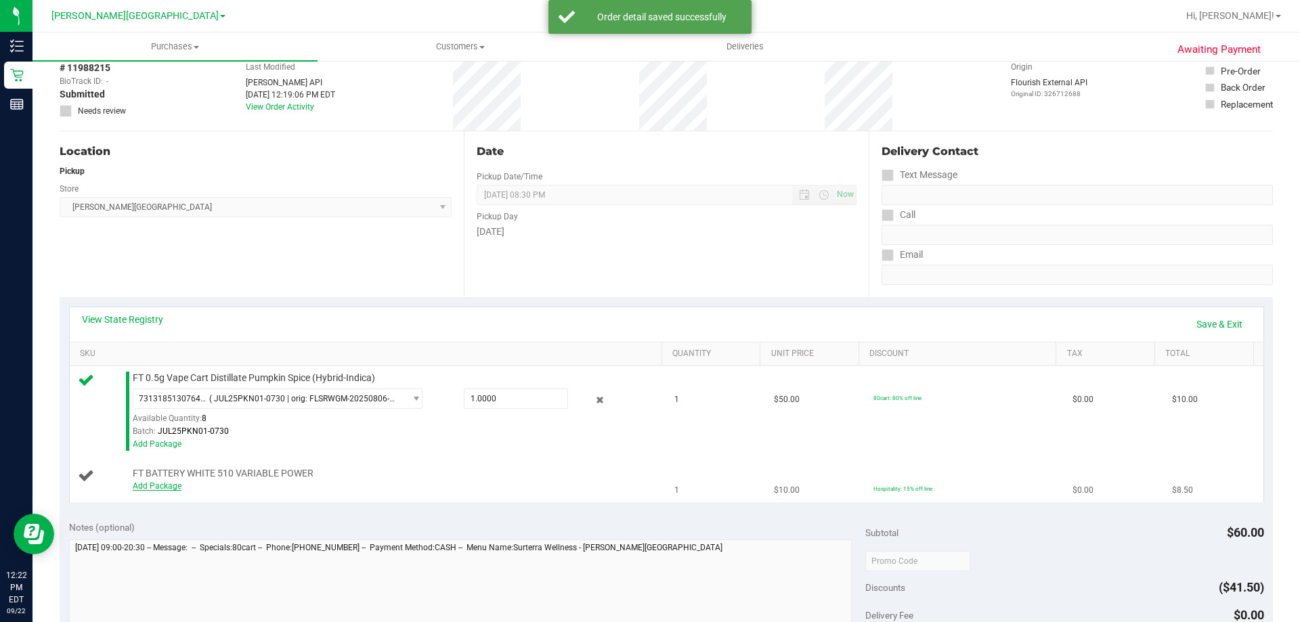
click at [165, 485] on link "Add Package" at bounding box center [157, 486] width 49 height 9
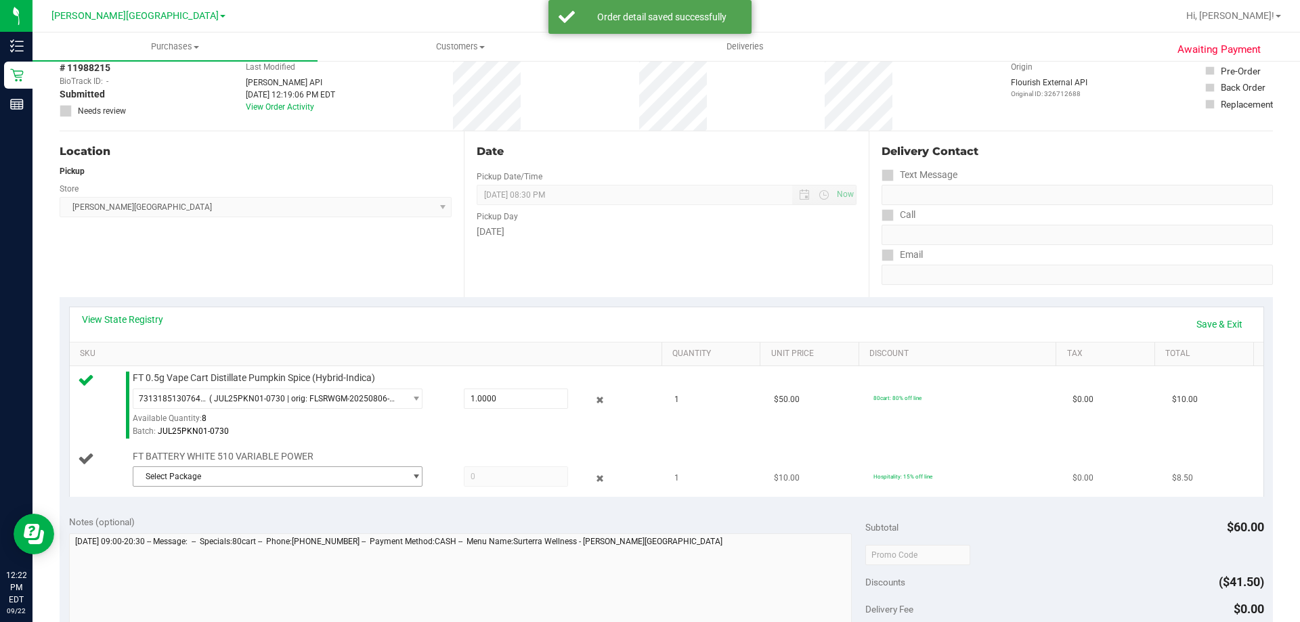
click at [241, 476] on span "Select Package" at bounding box center [269, 476] width 272 height 19
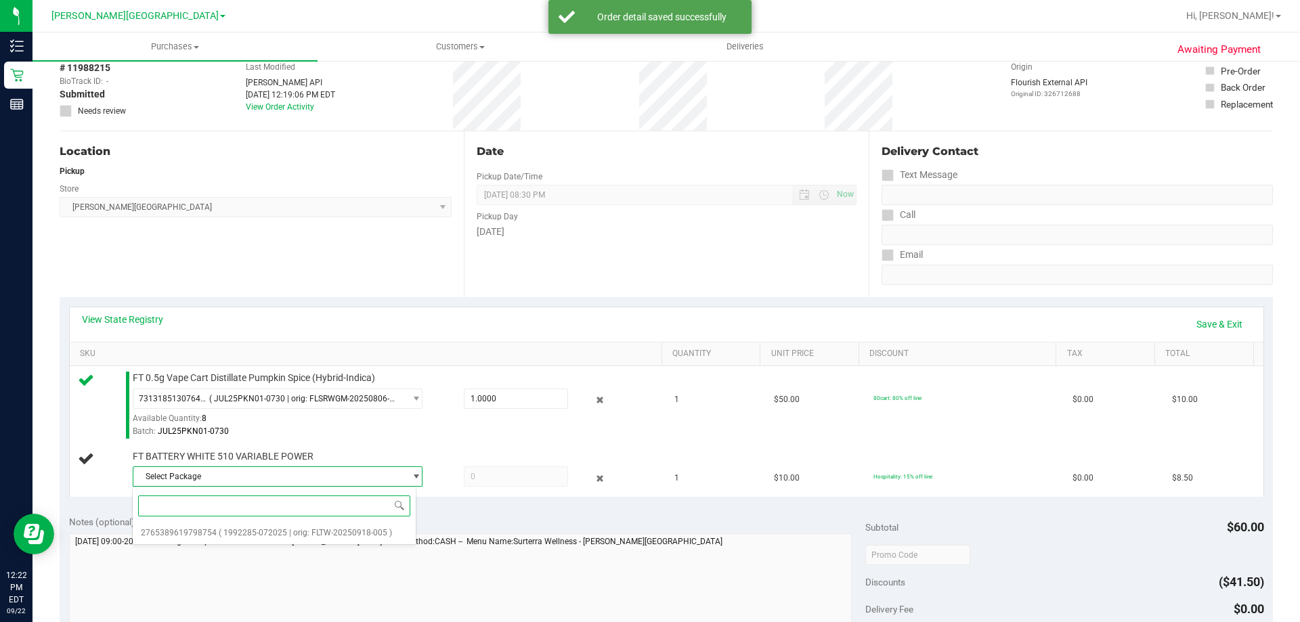
click at [282, 516] on input at bounding box center [274, 506] width 272 height 21
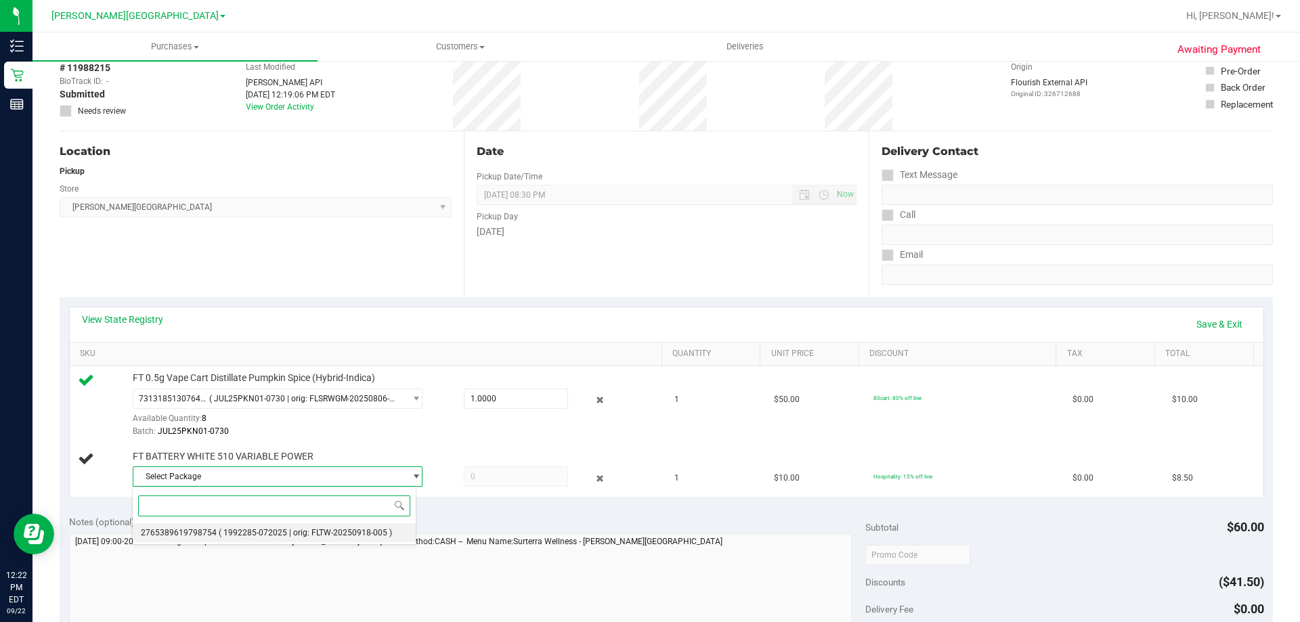
drag, startPoint x: 307, startPoint y: 539, endPoint x: 314, endPoint y: 536, distance: 7.6
click at [310, 539] on li "2765389619798754 ( 1992285-072025 | orig: FLTW-20250918-005 )" at bounding box center [274, 533] width 283 height 19
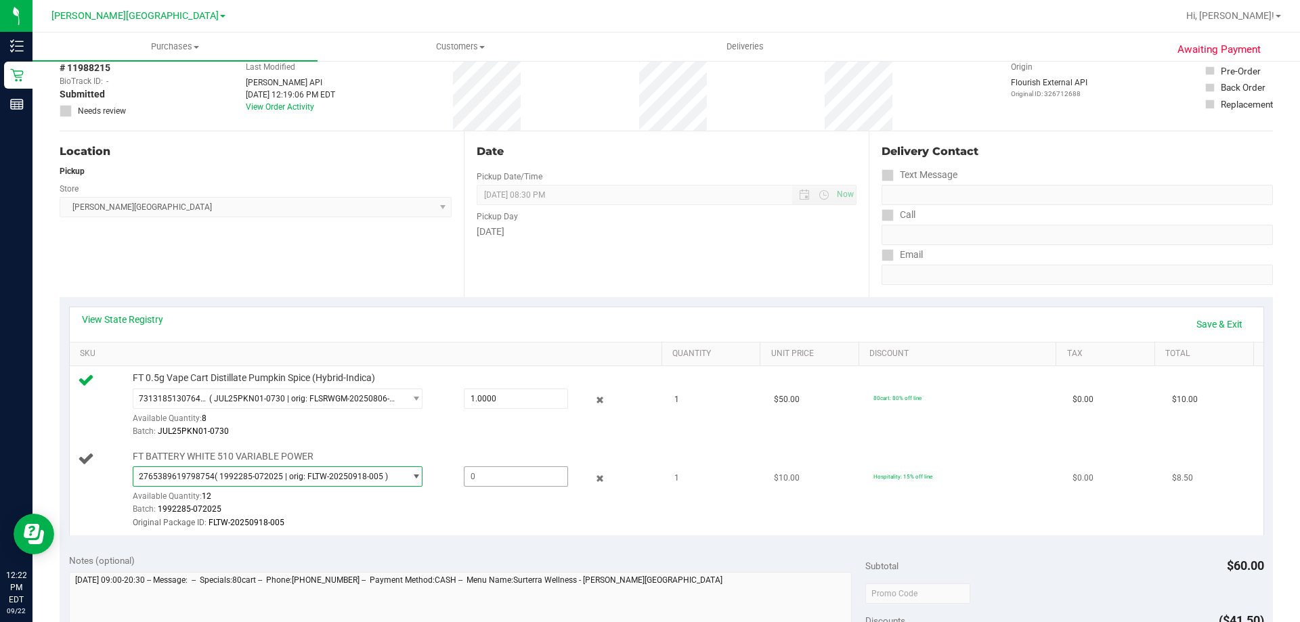
click at [524, 469] on span at bounding box center [516, 477] width 104 height 20
type input "1"
type input "1.0000"
click at [513, 524] on div "Original Package ID: FLTW-20250918-005" at bounding box center [394, 523] width 523 height 13
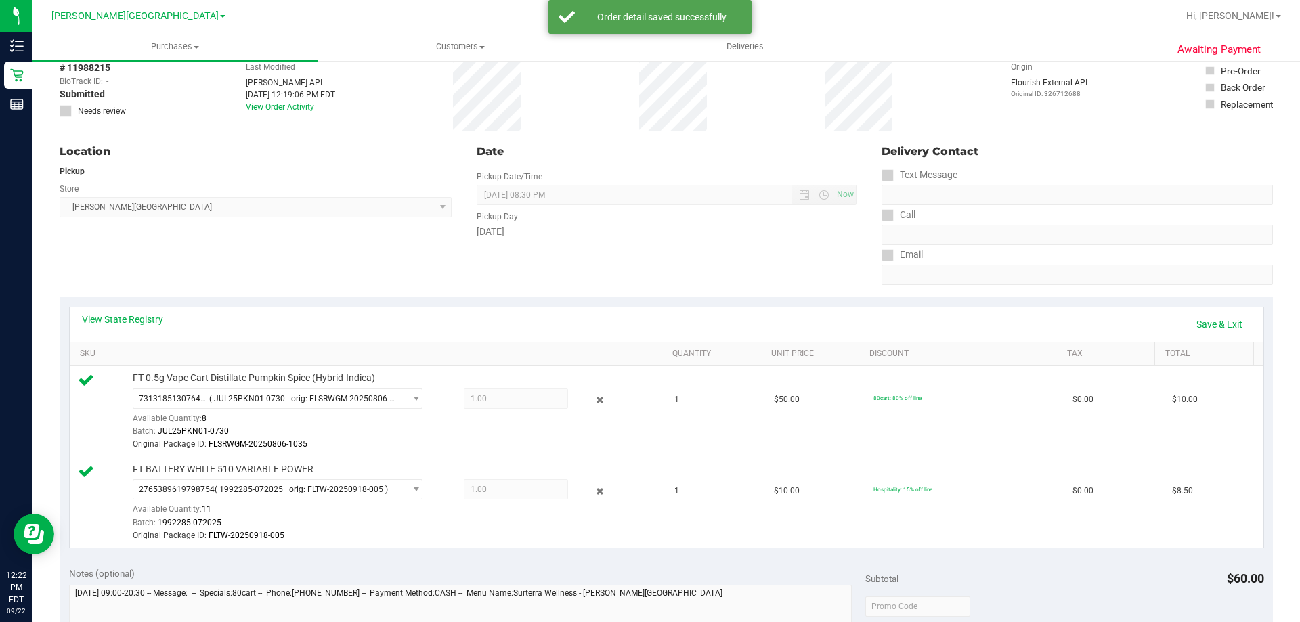
scroll to position [474, 0]
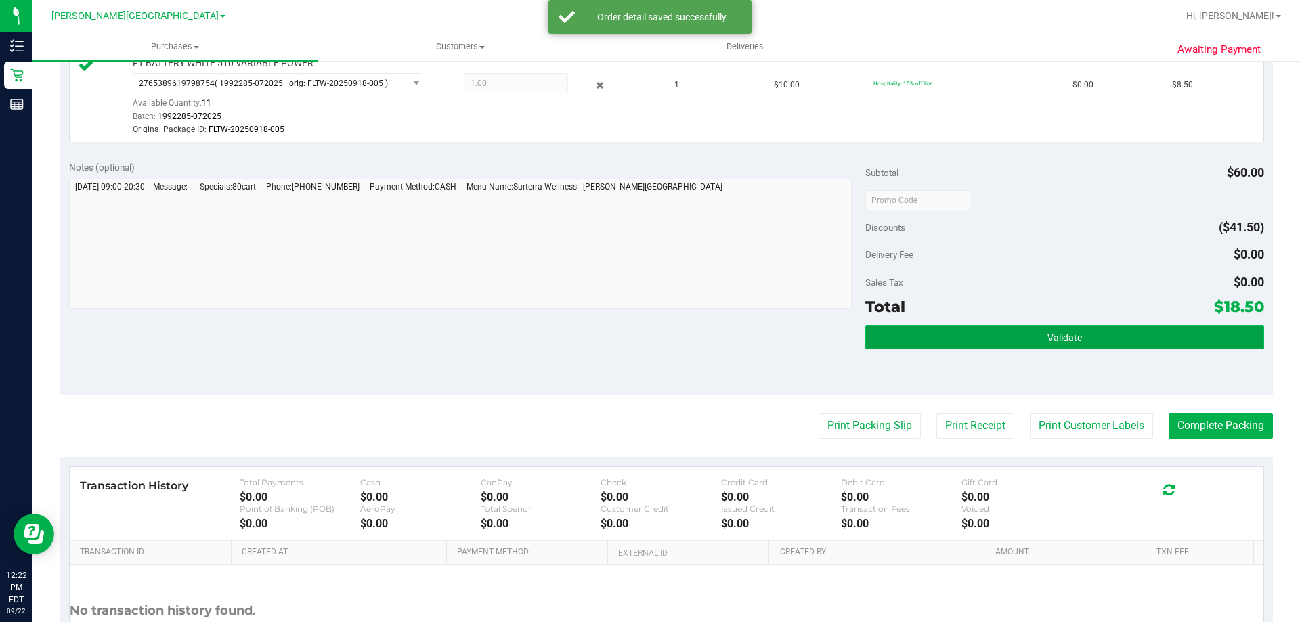
click at [1048, 333] on span "Validate" at bounding box center [1065, 338] width 35 height 11
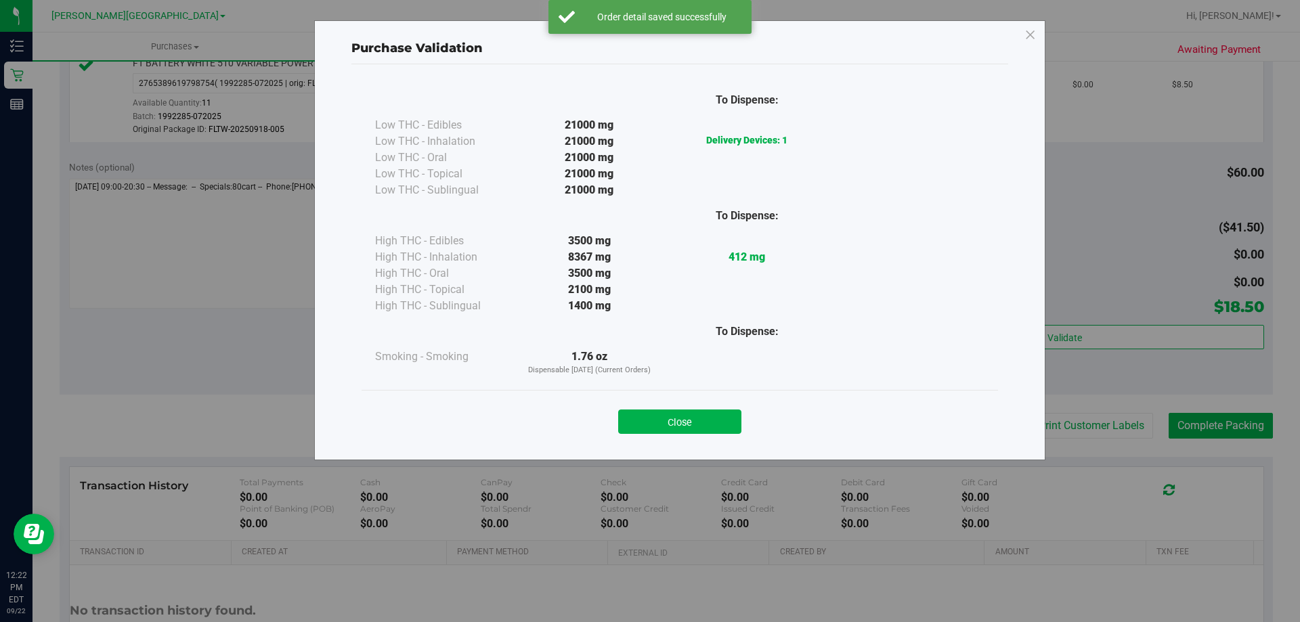
drag, startPoint x: 704, startPoint y: 431, endPoint x: 772, endPoint y: 417, distance: 69.3
click at [704, 431] on button "Close" at bounding box center [679, 422] width 123 height 24
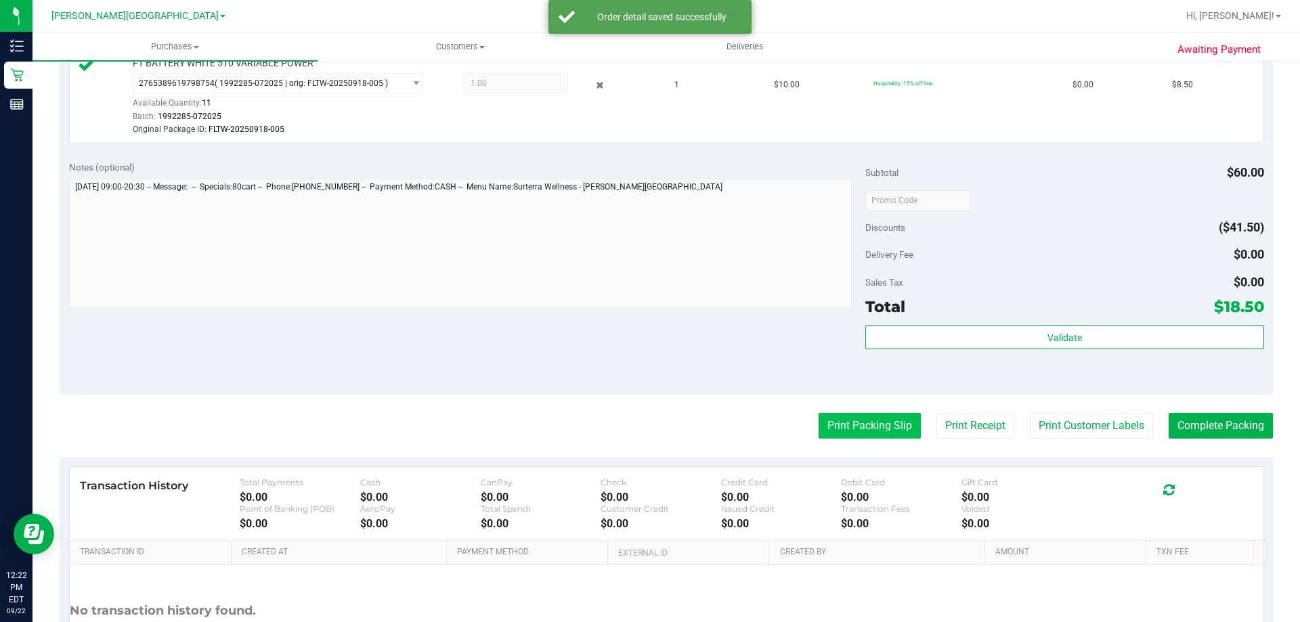
click at [824, 419] on button "Print Packing Slip" at bounding box center [870, 426] width 102 height 26
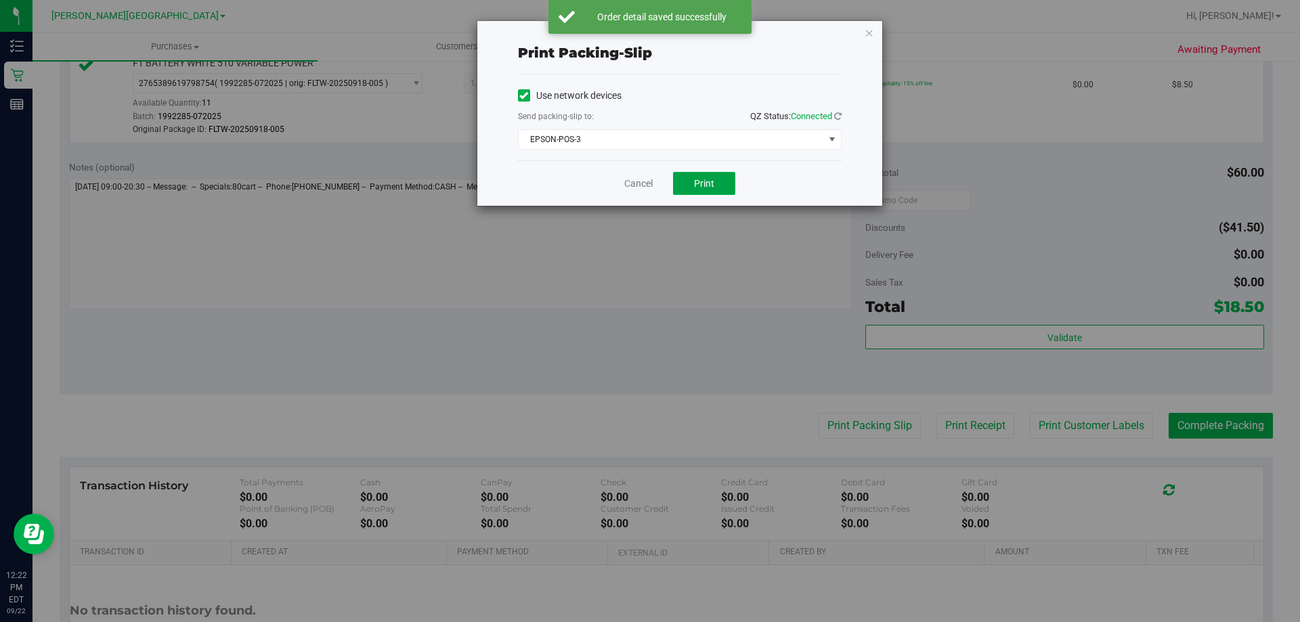
drag, startPoint x: 704, startPoint y: 179, endPoint x: 1141, endPoint y: 186, distance: 437.6
click at [704, 179] on span "Print" at bounding box center [704, 183] width 20 height 11
click at [625, 186] on link "Cancel" at bounding box center [638, 184] width 28 height 14
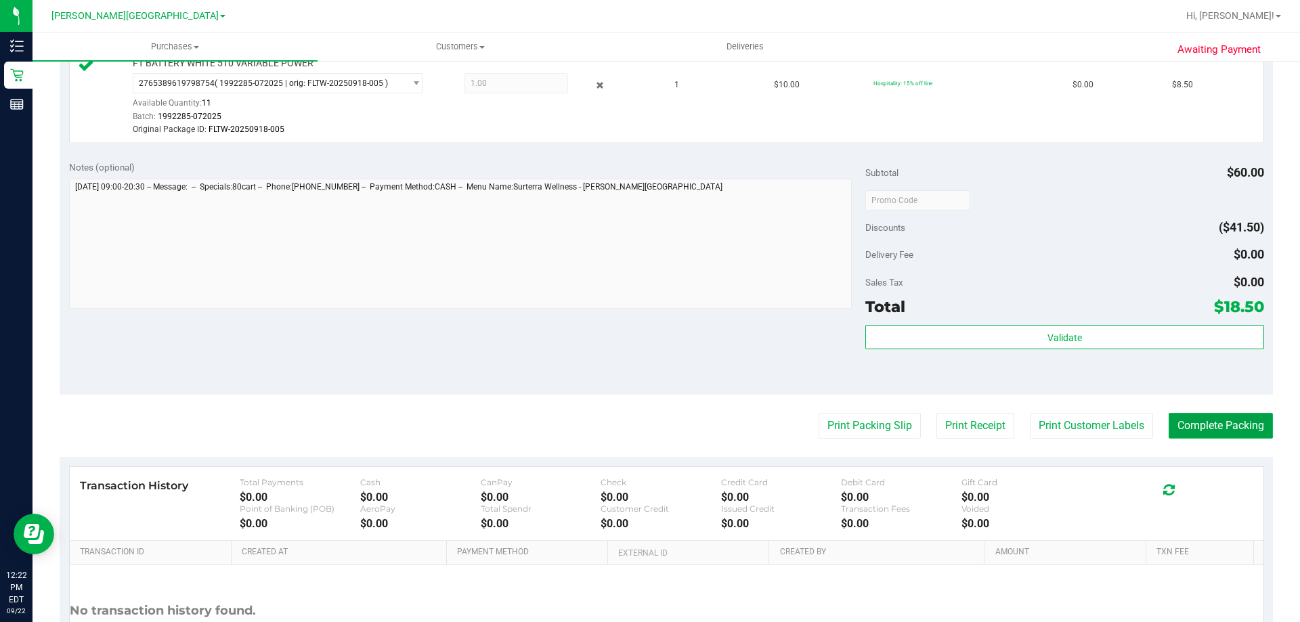
click at [1219, 427] on button "Complete Packing" at bounding box center [1221, 426] width 104 height 26
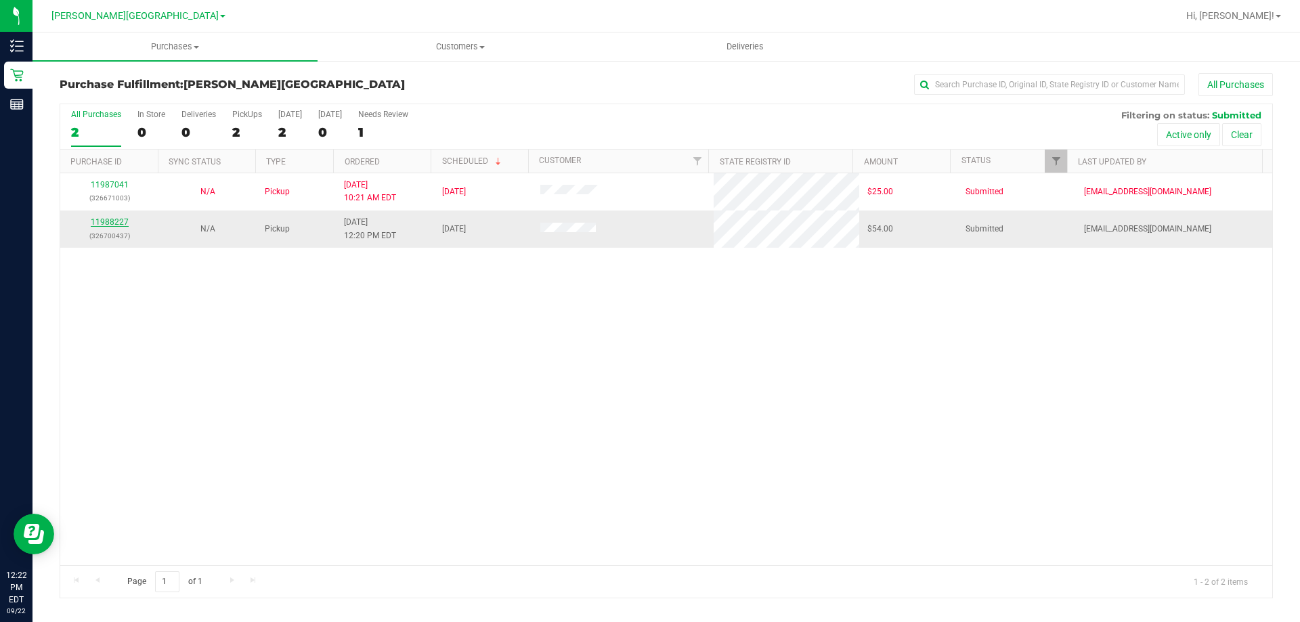
click at [105, 219] on link "11988227" at bounding box center [110, 221] width 38 height 9
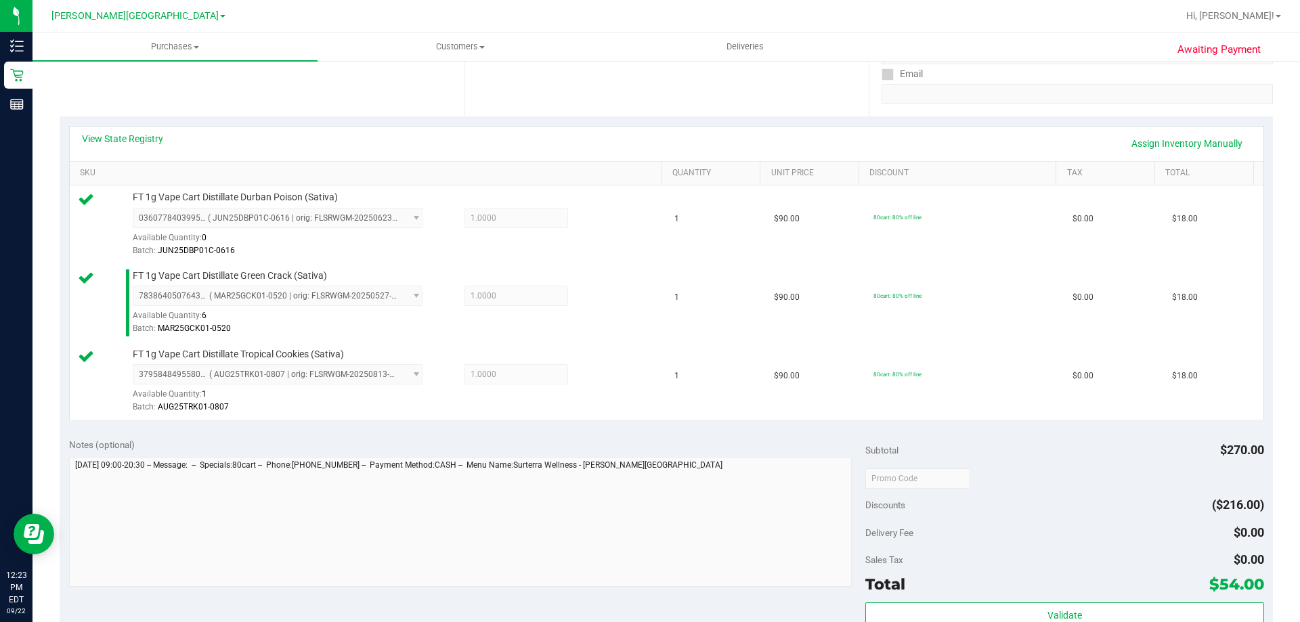
scroll to position [271, 0]
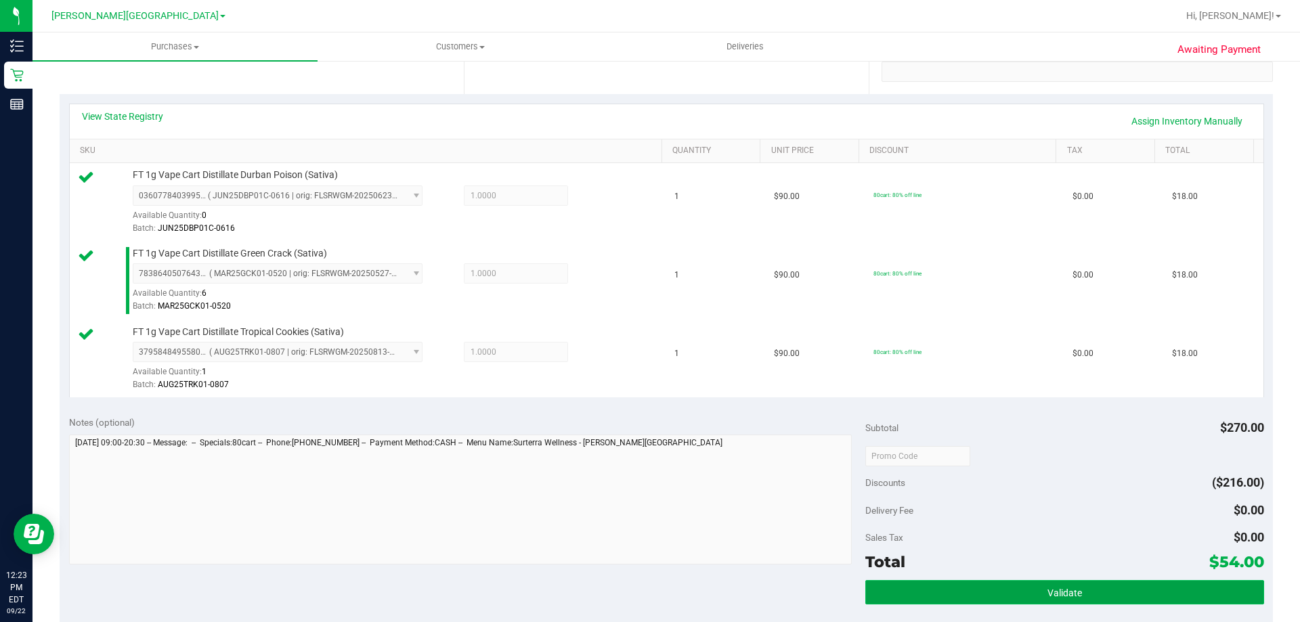
click at [1027, 593] on button "Validate" at bounding box center [1065, 592] width 398 height 24
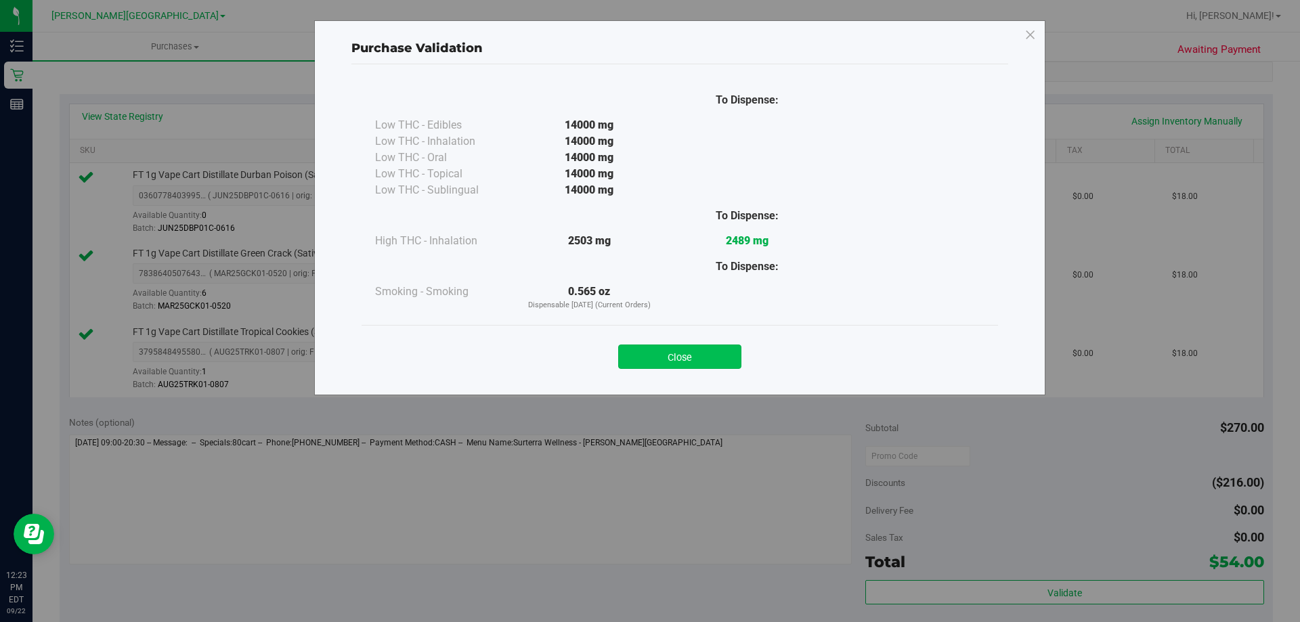
click at [698, 349] on button "Close" at bounding box center [679, 357] width 123 height 24
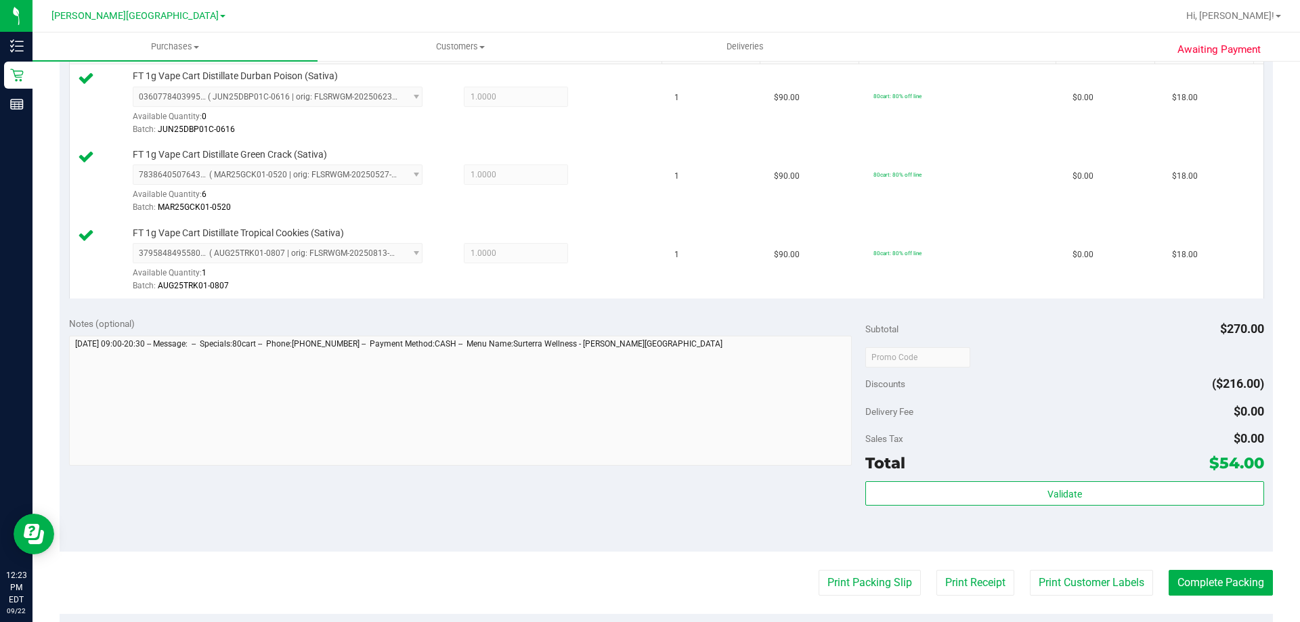
scroll to position [474, 0]
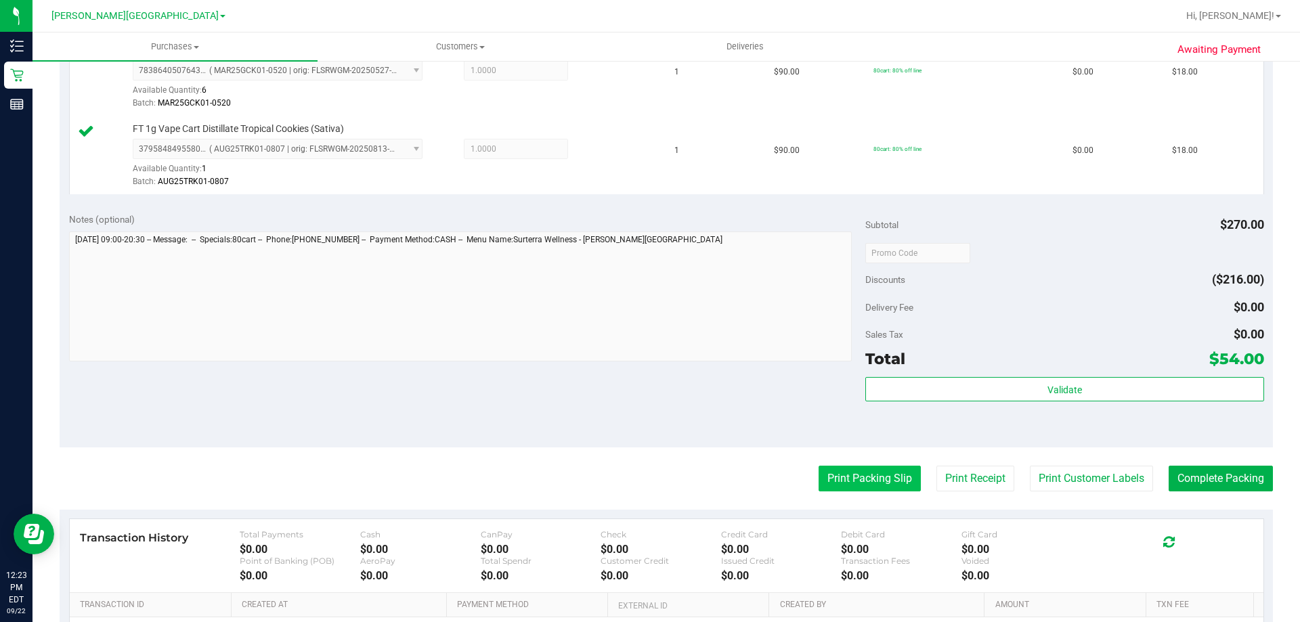
click at [836, 473] on button "Print Packing Slip" at bounding box center [870, 479] width 102 height 26
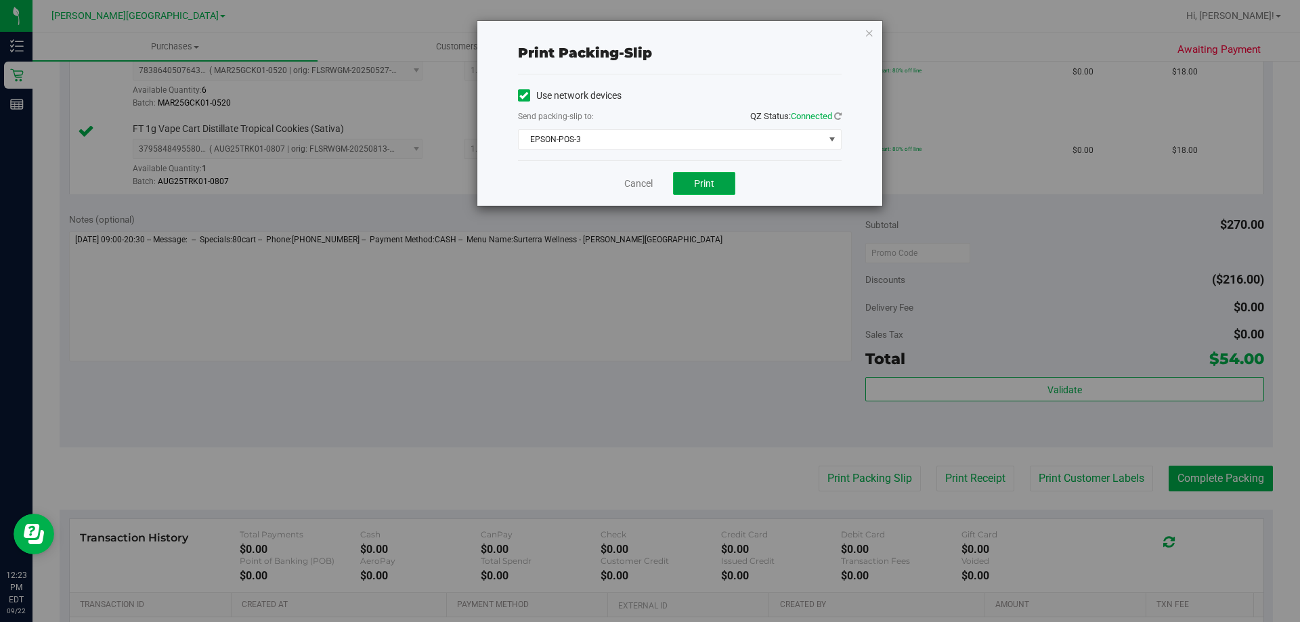
click at [717, 185] on button "Print" at bounding box center [704, 183] width 62 height 23
click at [641, 187] on link "Cancel" at bounding box center [638, 184] width 28 height 14
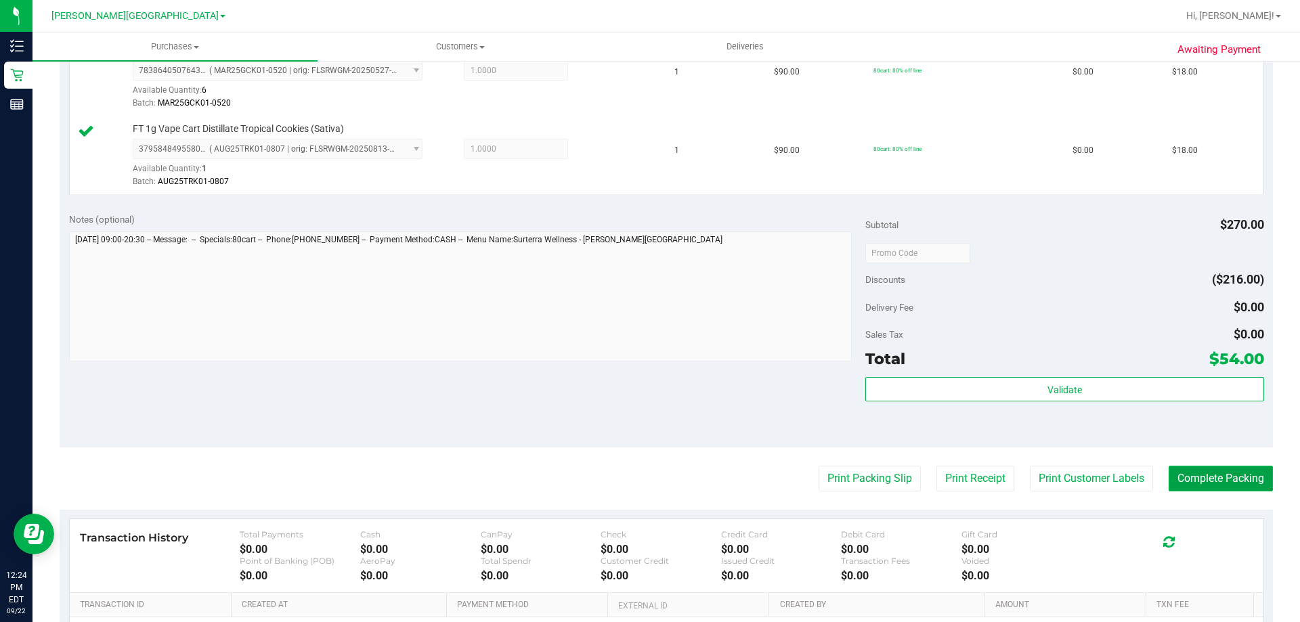
click at [1211, 481] on button "Complete Packing" at bounding box center [1221, 479] width 104 height 26
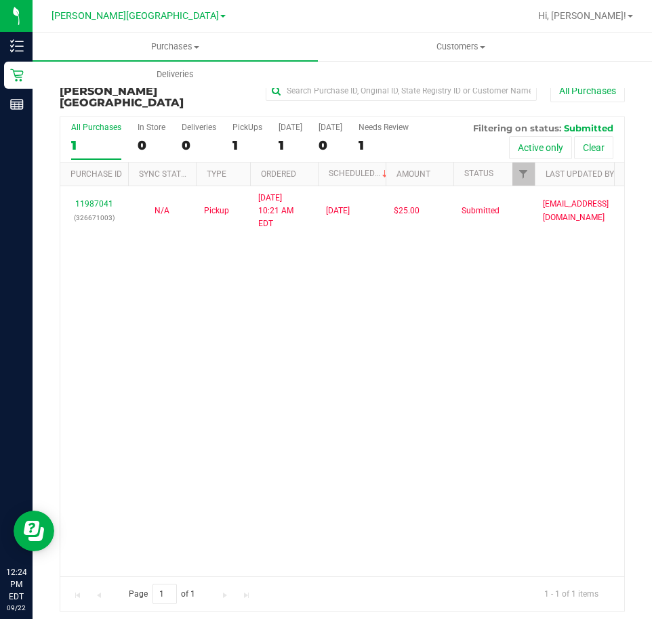
drag, startPoint x: 504, startPoint y: 326, endPoint x: 461, endPoint y: 125, distance: 205.8
click at [503, 326] on div "11987041 (326671003) N/A Pickup [DATE] 10:21 AM EDT 9/22/2025 $25.00 Submitted …" at bounding box center [341, 381] width 563 height 390
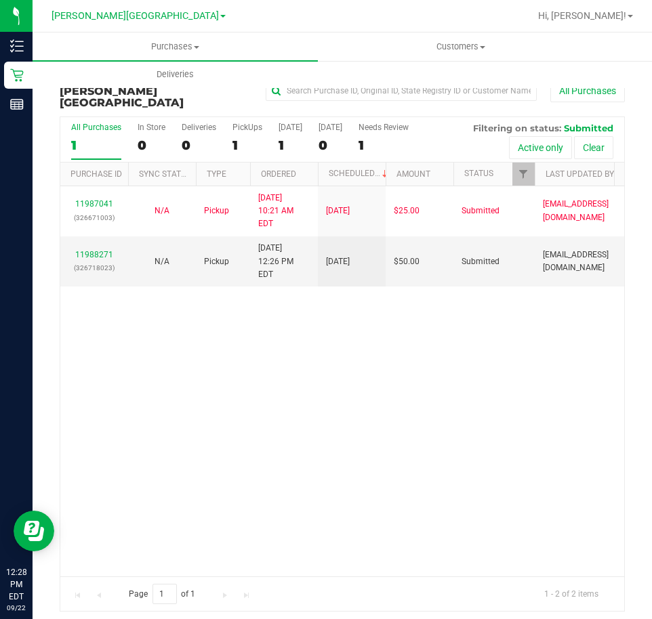
click at [156, 402] on div "11987041 (326671003) N/A Pickup [DATE] 10:21 AM EDT 9/22/2025 $25.00 Submitted …" at bounding box center [341, 381] width 563 height 390
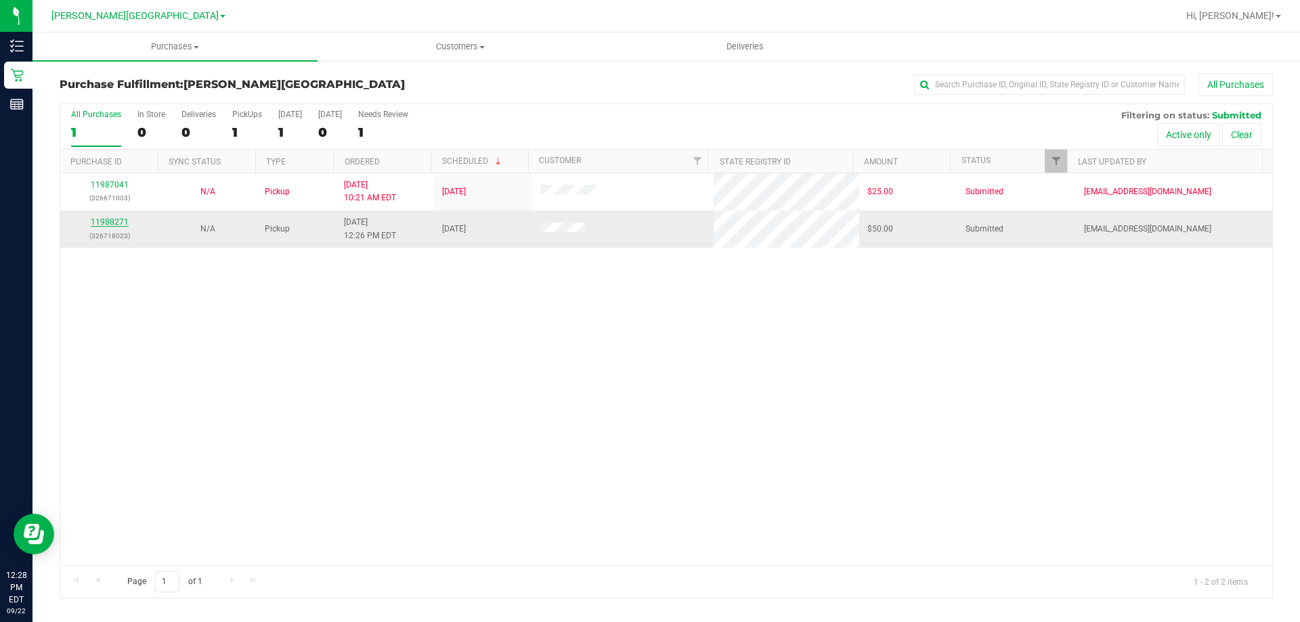
click at [124, 221] on link "11988271" at bounding box center [110, 221] width 38 height 9
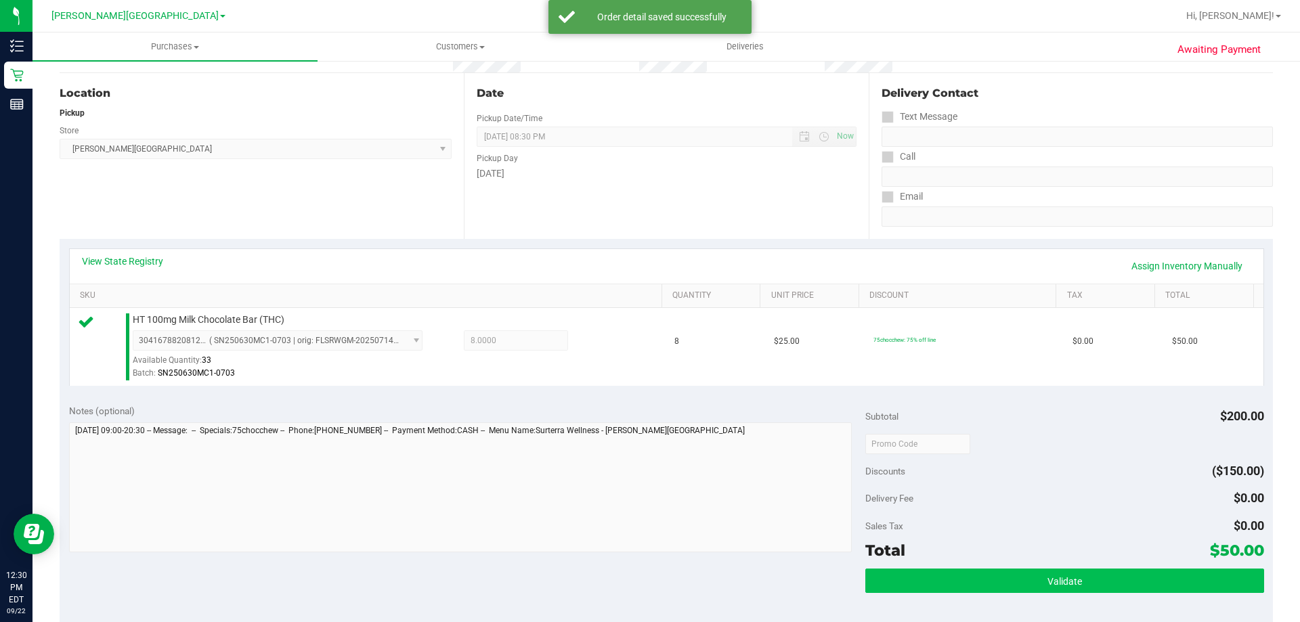
scroll to position [271, 0]
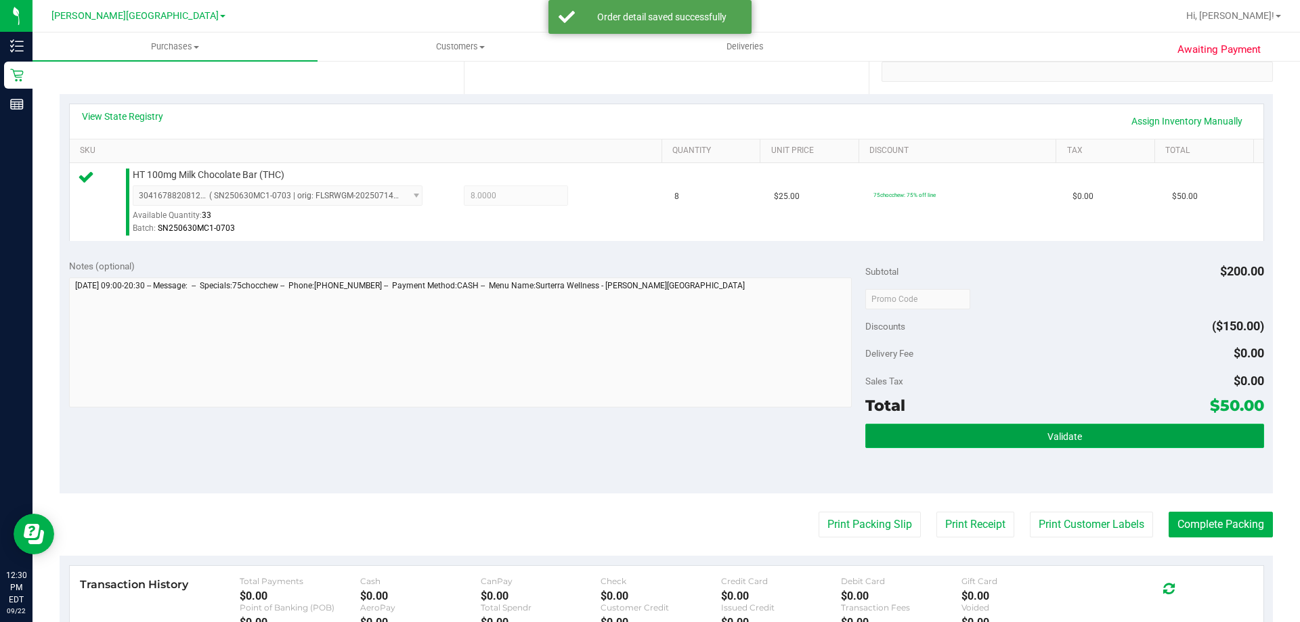
click at [1044, 443] on button "Validate" at bounding box center [1065, 436] width 398 height 24
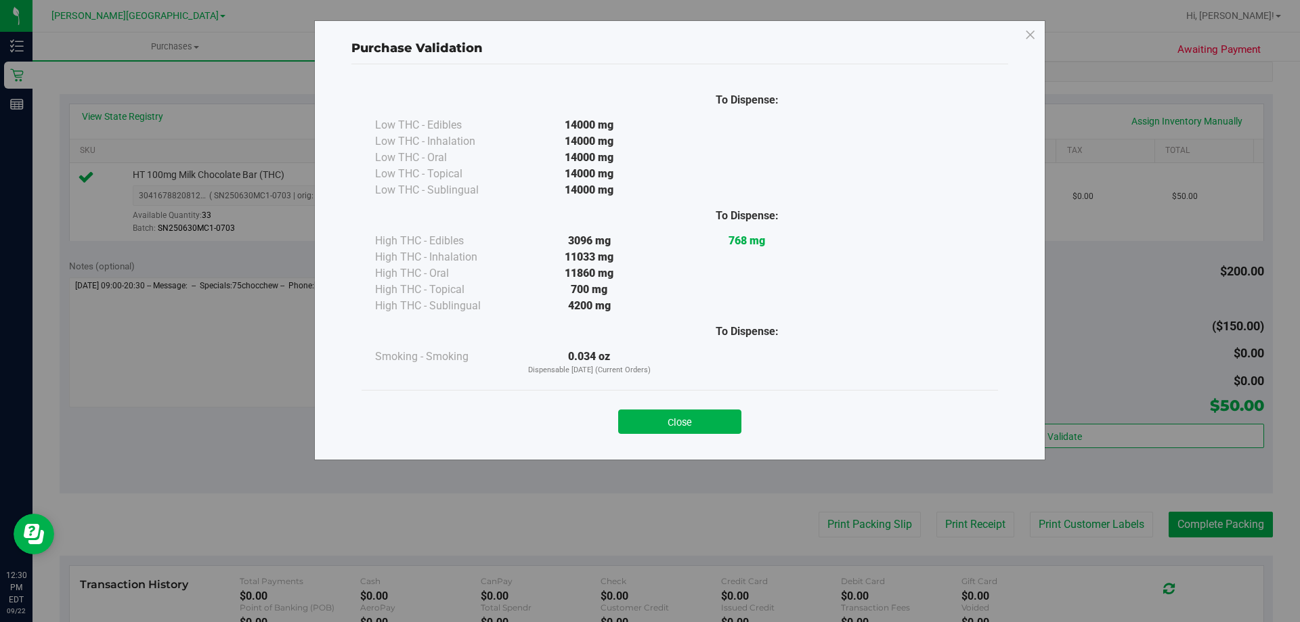
click at [686, 422] on button "Close" at bounding box center [679, 422] width 123 height 24
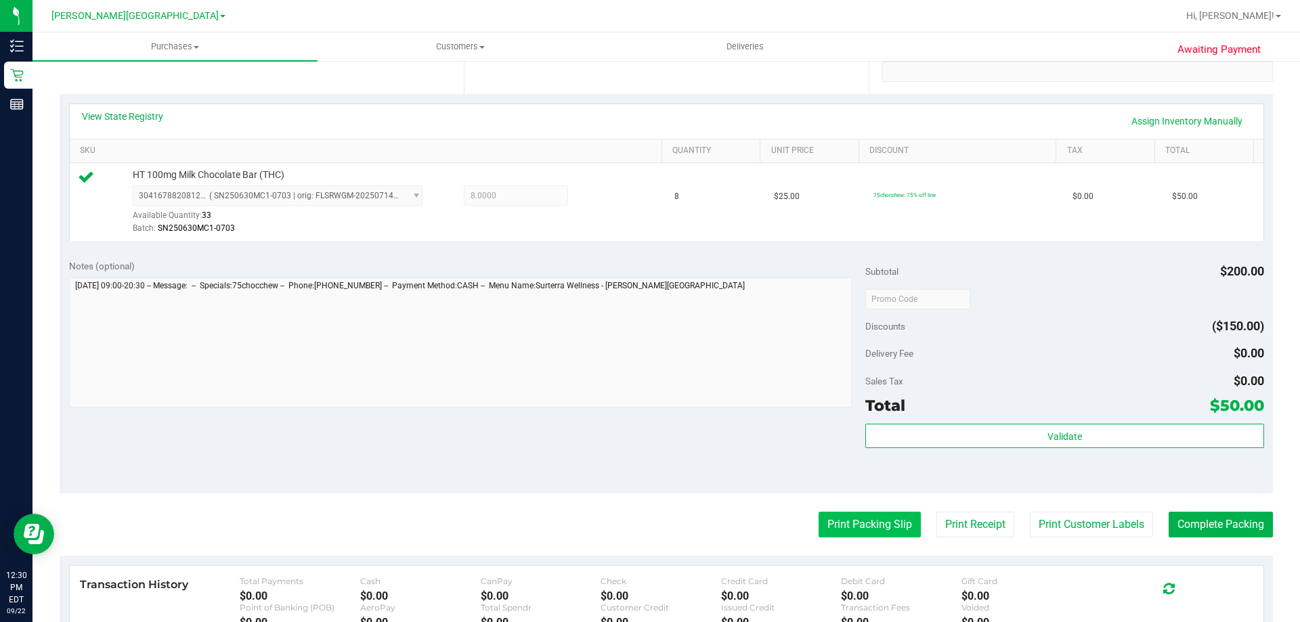
click at [866, 524] on button "Print Packing Slip" at bounding box center [870, 525] width 102 height 26
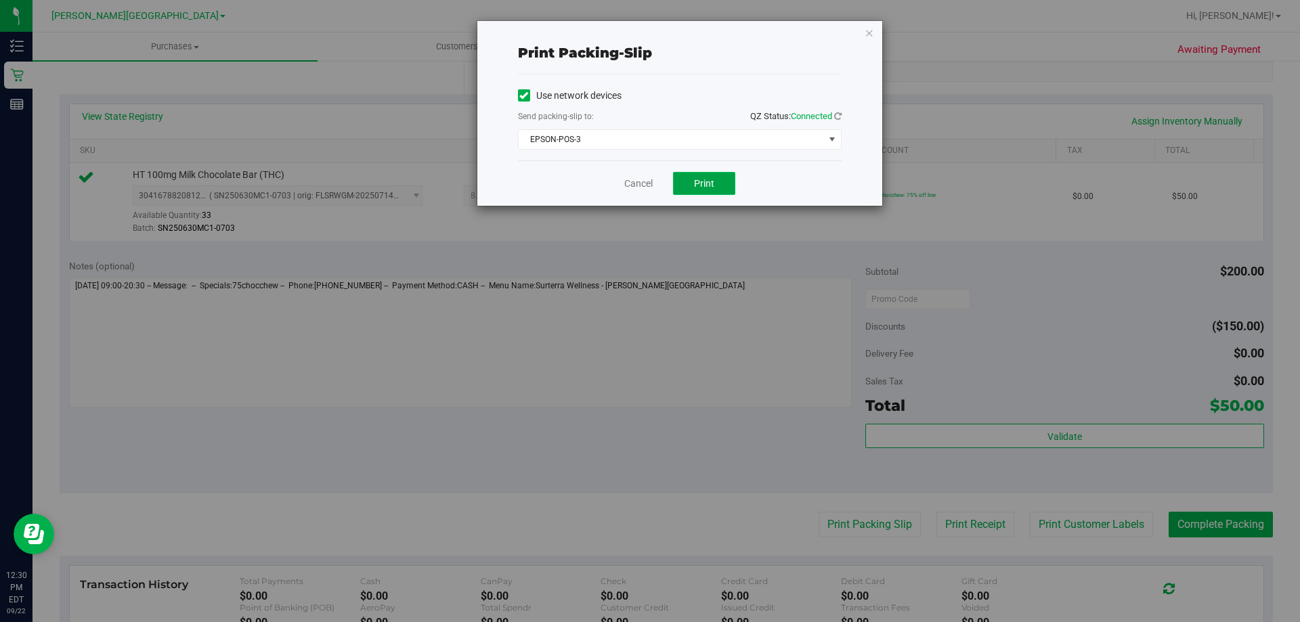
click at [704, 179] on span "Print" at bounding box center [704, 183] width 20 height 11
click at [635, 189] on link "Cancel" at bounding box center [638, 184] width 28 height 14
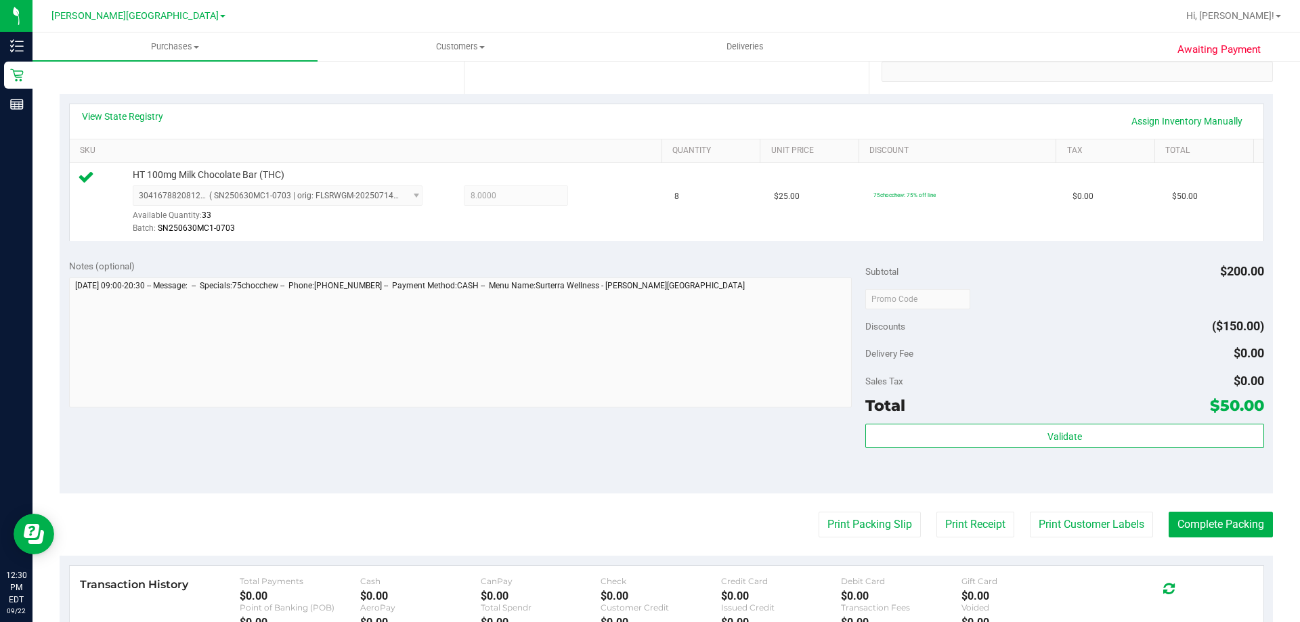
click at [1212, 511] on purchase-details "Back Edit Purchase Cancel Purchase View Profile # 11988271 BioTrack ID: - Submi…" at bounding box center [667, 305] width 1214 height 1007
click at [1200, 529] on button "Complete Packing" at bounding box center [1221, 525] width 104 height 26
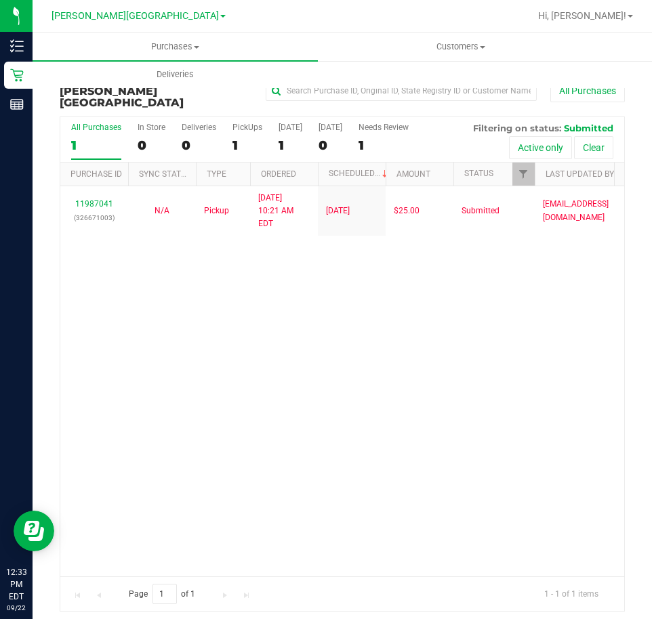
click at [364, 422] on div "11987041 (326671003) N/A Pickup [DATE] 10:21 AM EDT 9/22/2025 $25.00 Submitted …" at bounding box center [341, 381] width 563 height 390
click at [469, 304] on div "11987041 (326671003) N/A Pickup [DATE] 10:21 AM EDT 9/22/2025 $25.00 Submitted …" at bounding box center [341, 381] width 563 height 390
click at [393, 307] on div "11987041 (326671003) N/A Pickup [DATE] 10:21 AM EDT 9/22/2025 $25.00 Submitted …" at bounding box center [341, 381] width 563 height 390
